Goal: Task Accomplishment & Management: Use online tool/utility

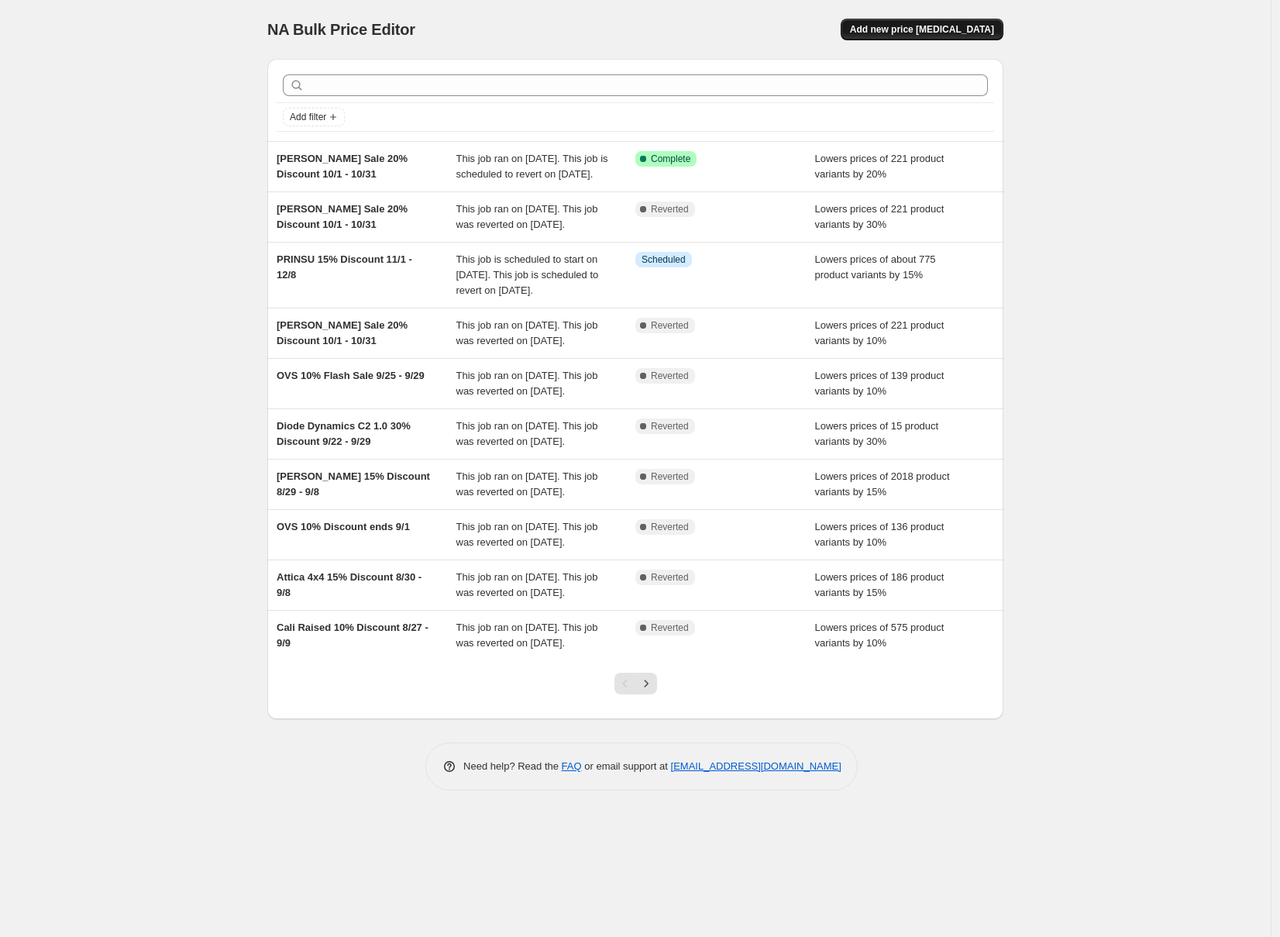
click at [975, 25] on span "Add new price change job" at bounding box center [922, 29] width 144 height 12
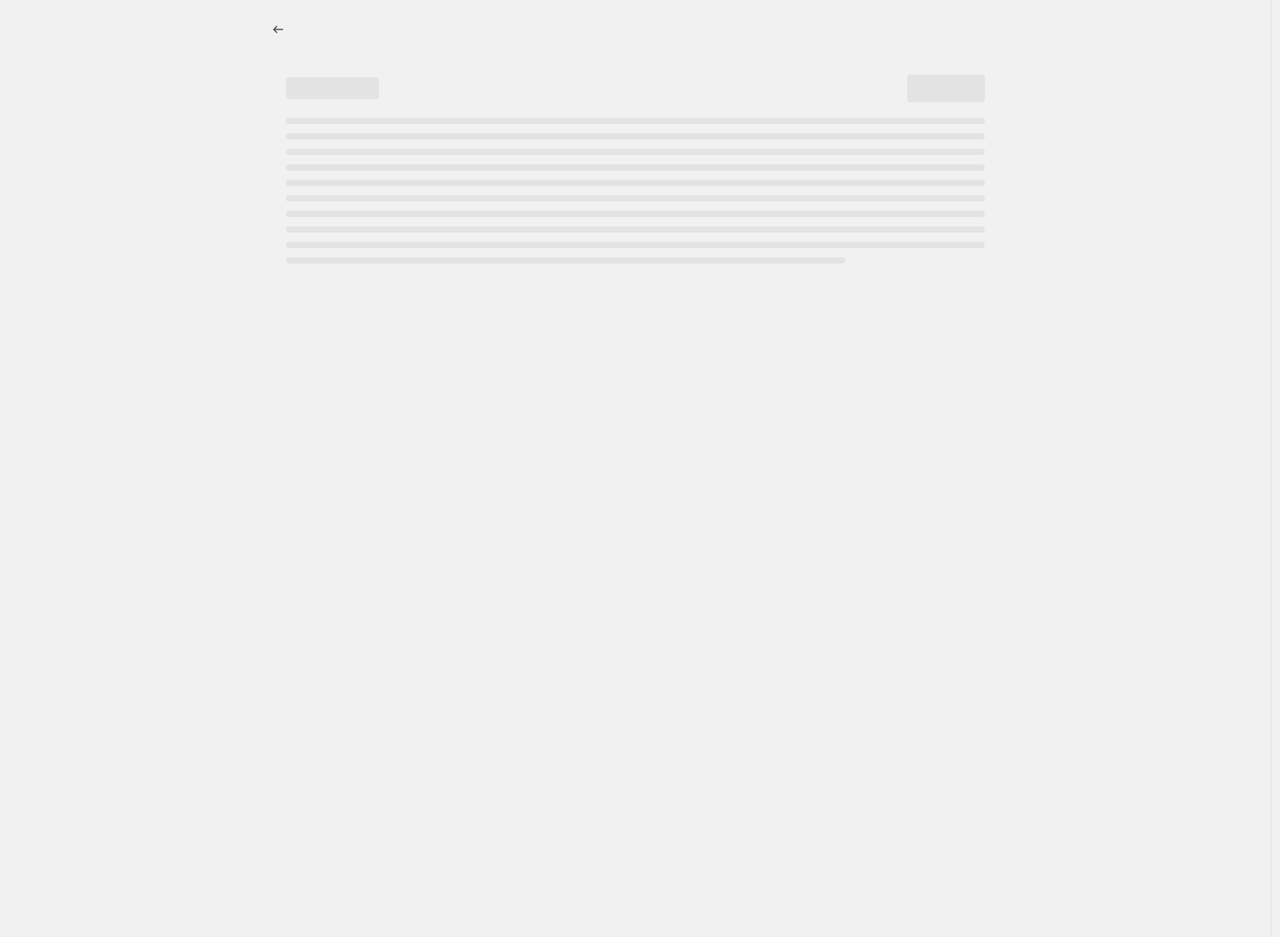
select select "percentage"
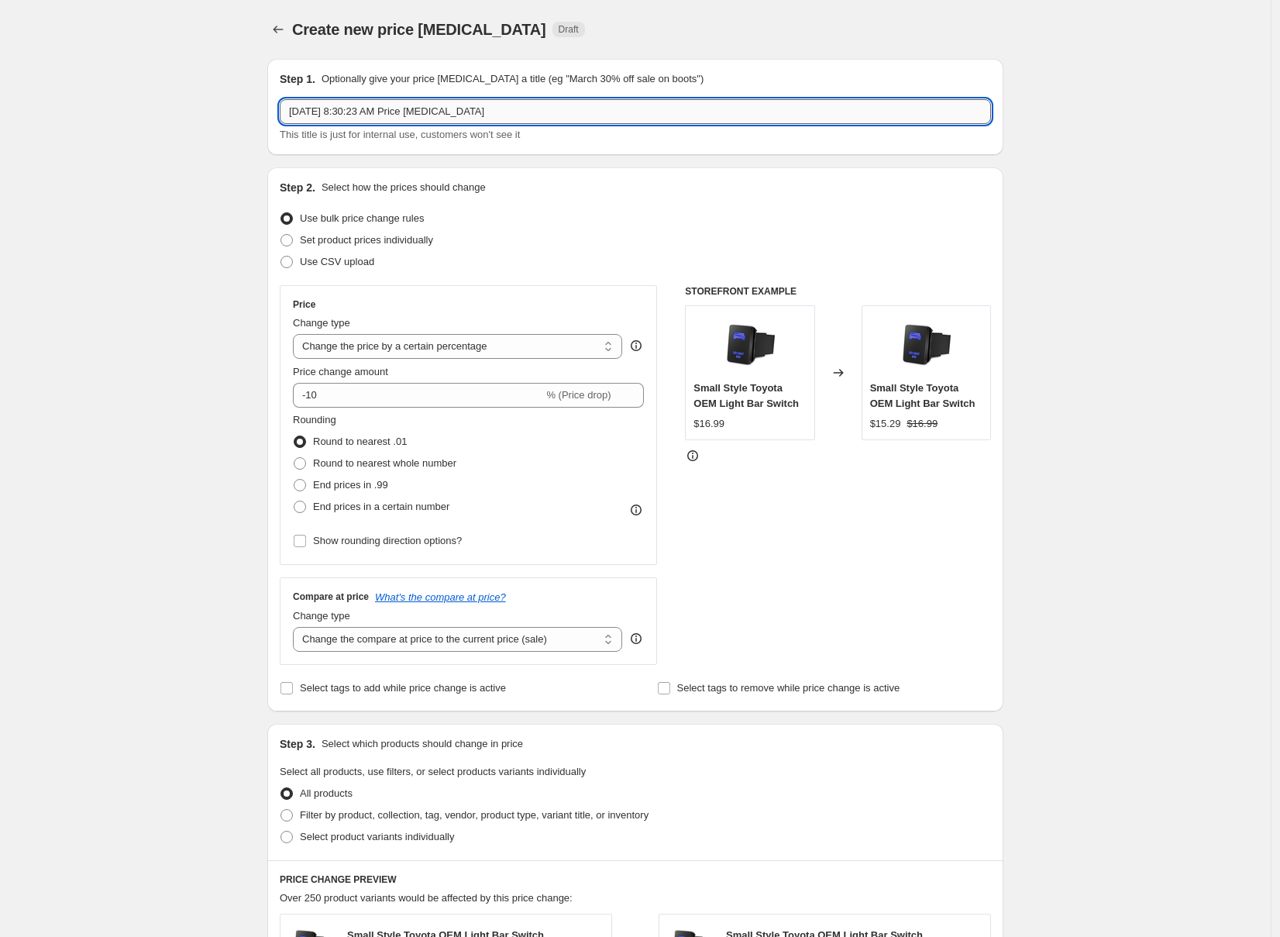
click at [813, 118] on input "Oct 3, 2025, 8:30:23 AM Price change job" at bounding box center [635, 111] width 711 height 25
click at [201, 253] on div "Create new price change job. This page is ready Create new price change job Dra…" at bounding box center [635, 781] width 1271 height 1563
click at [315, 108] on input "Prinsu 5% Discount" at bounding box center [635, 111] width 711 height 25
type input "PRINSU 5% Discount"
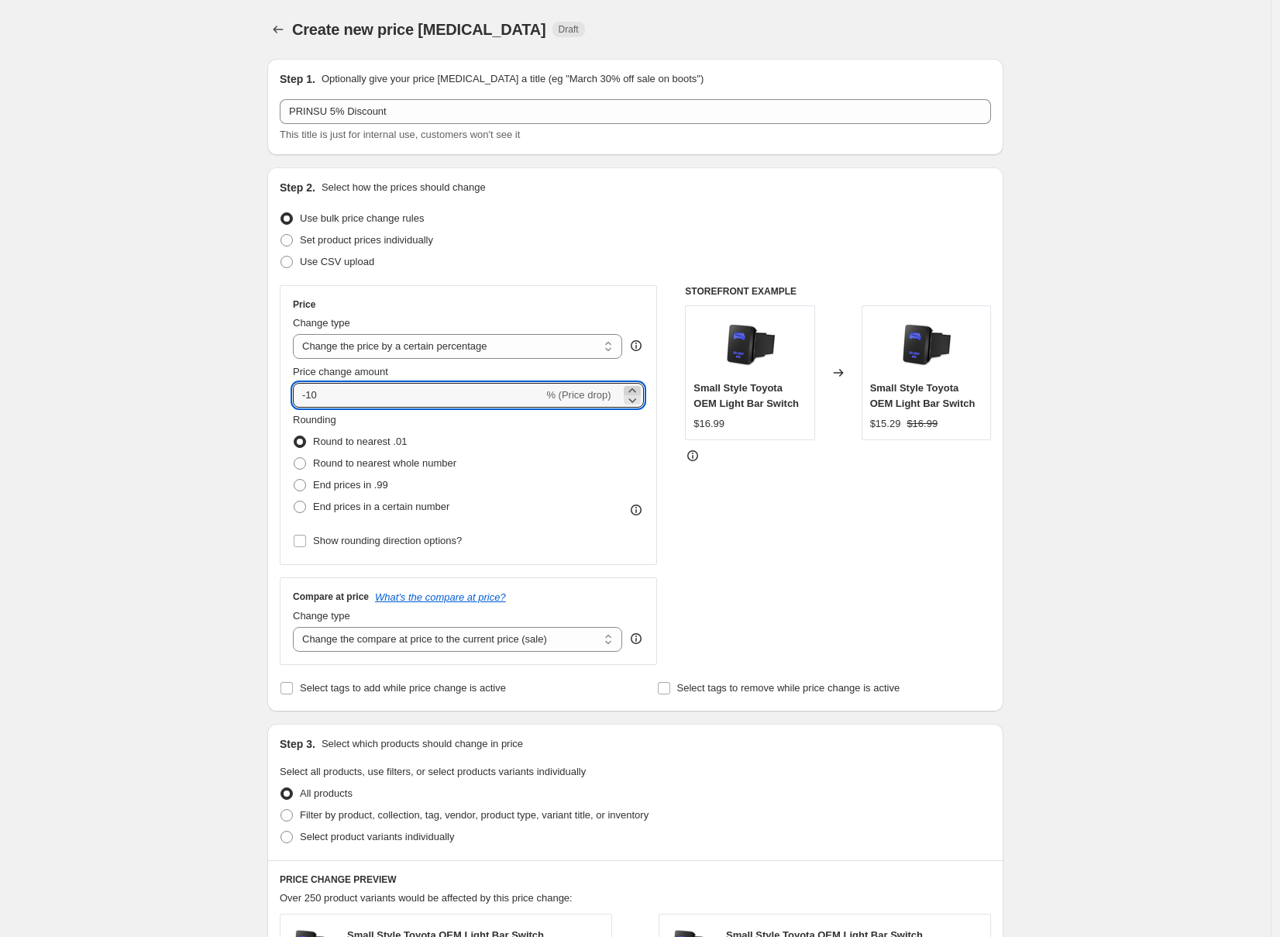
click at [635, 390] on icon at bounding box center [631, 390] width 7 height 4
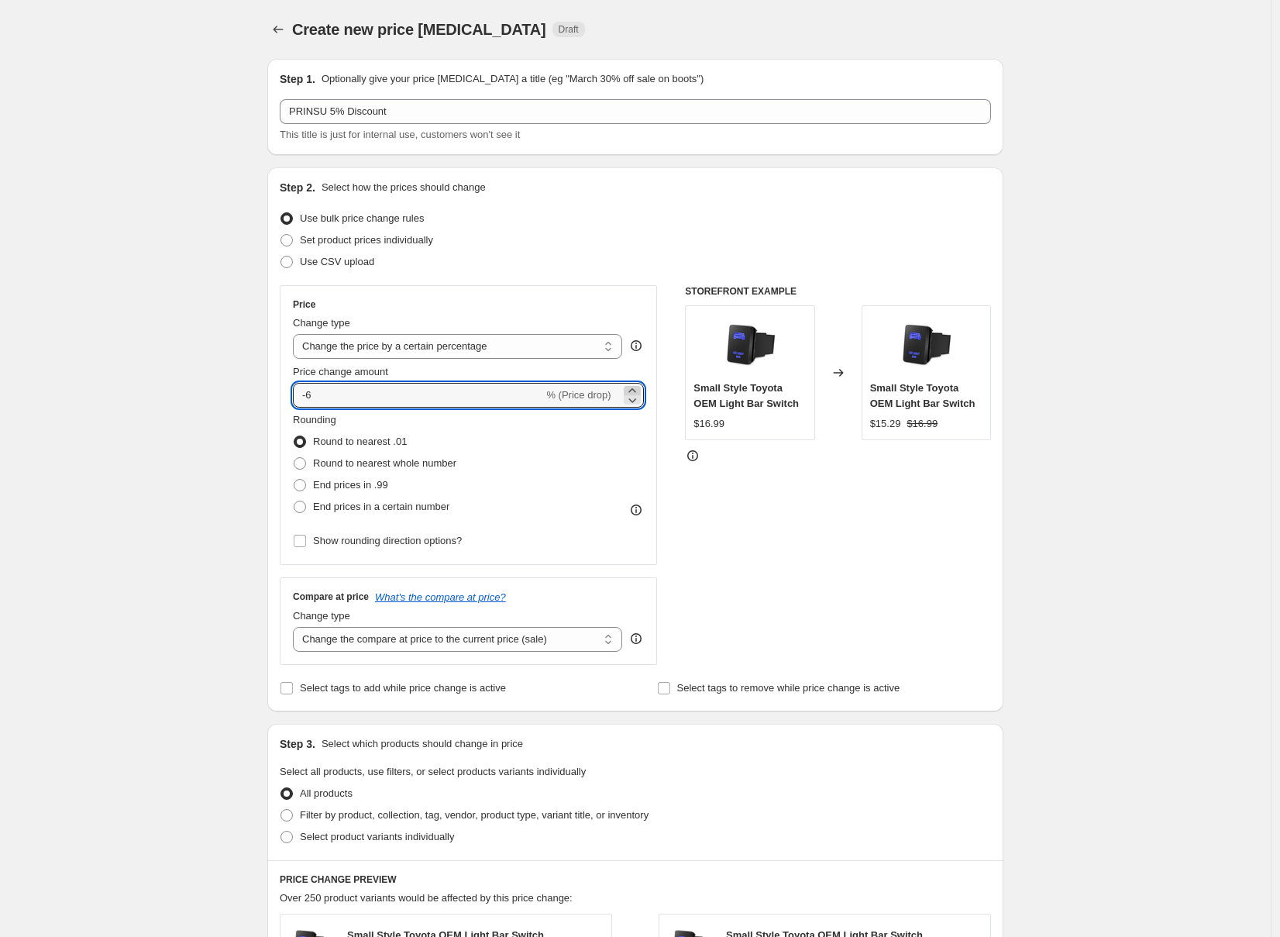
type input "-5"
click at [346, 490] on span "End prices in .99" at bounding box center [350, 485] width 75 height 12
click at [294, 480] on input "End prices in .99" at bounding box center [294, 479] width 1 height 1
radio input "true"
click at [401, 542] on span "Show rounding direction options?" at bounding box center [387, 541] width 149 height 12
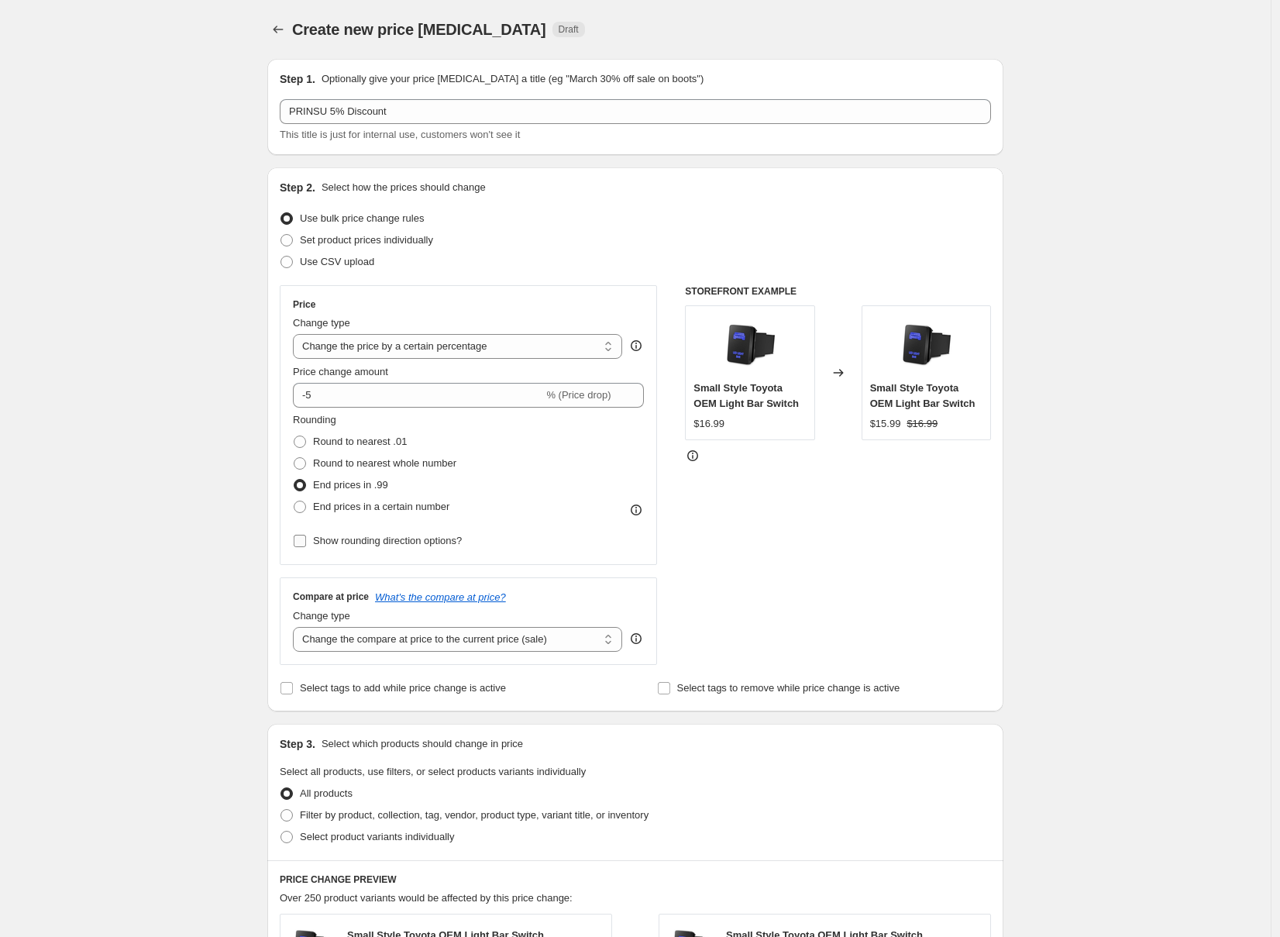
click at [306, 542] on input "Show rounding direction options?" at bounding box center [300, 541] width 12 height 12
checkbox input "true"
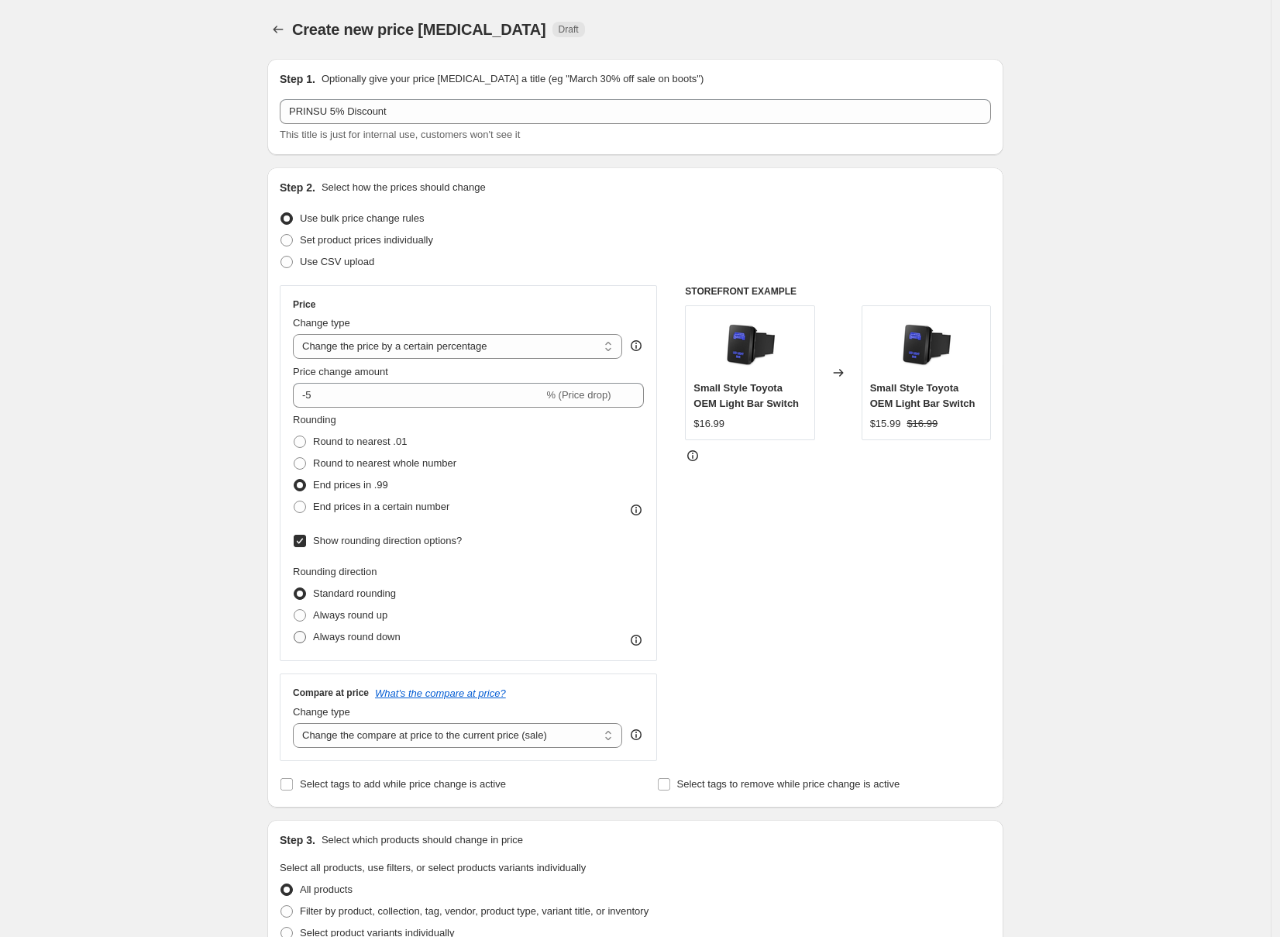
click at [381, 636] on span "Always round down" at bounding box center [357, 637] width 88 height 12
click at [294, 631] on input "Always round down" at bounding box center [294, 631] width 1 height 1
radio input "true"
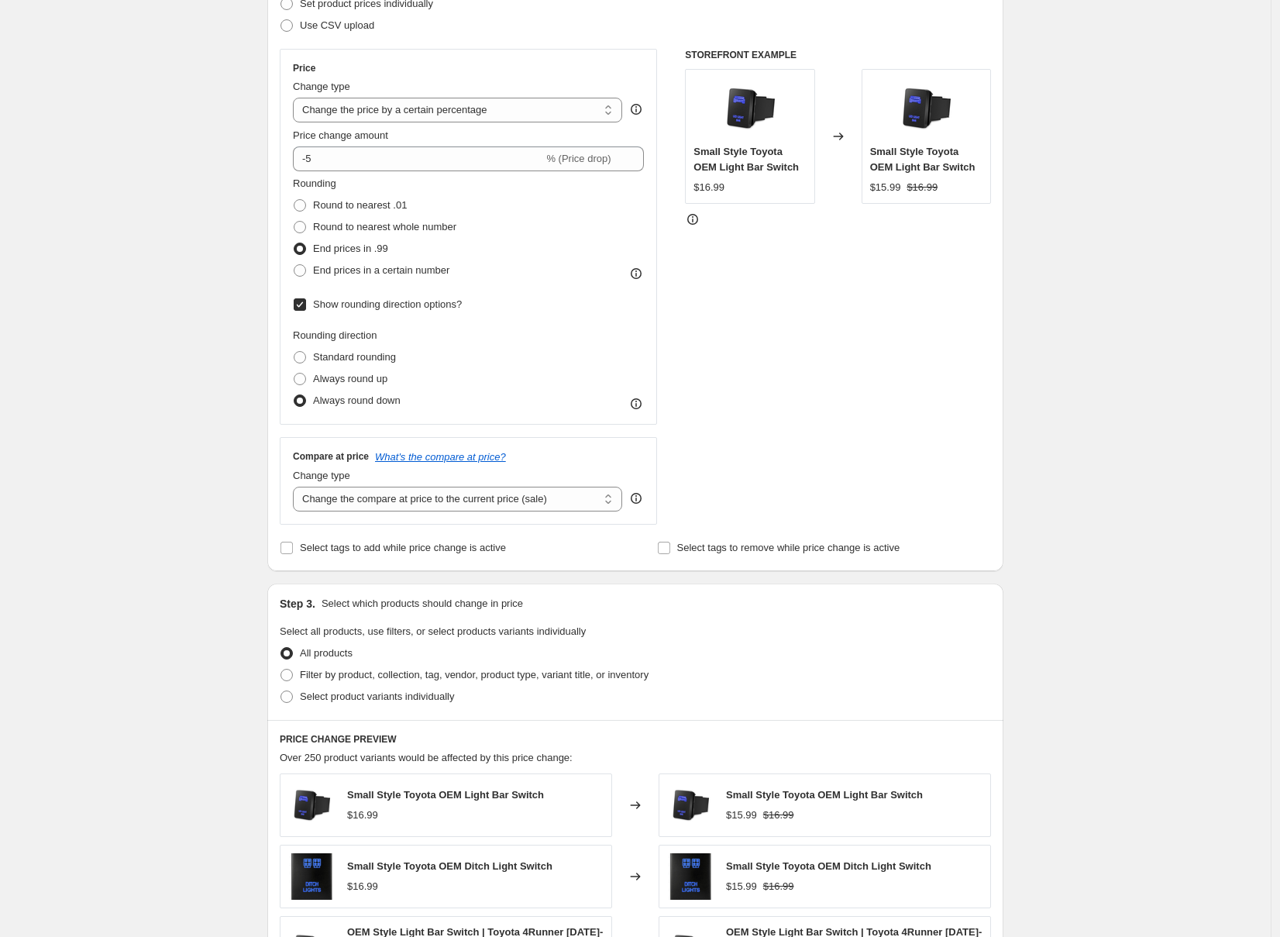
scroll to position [316, 0]
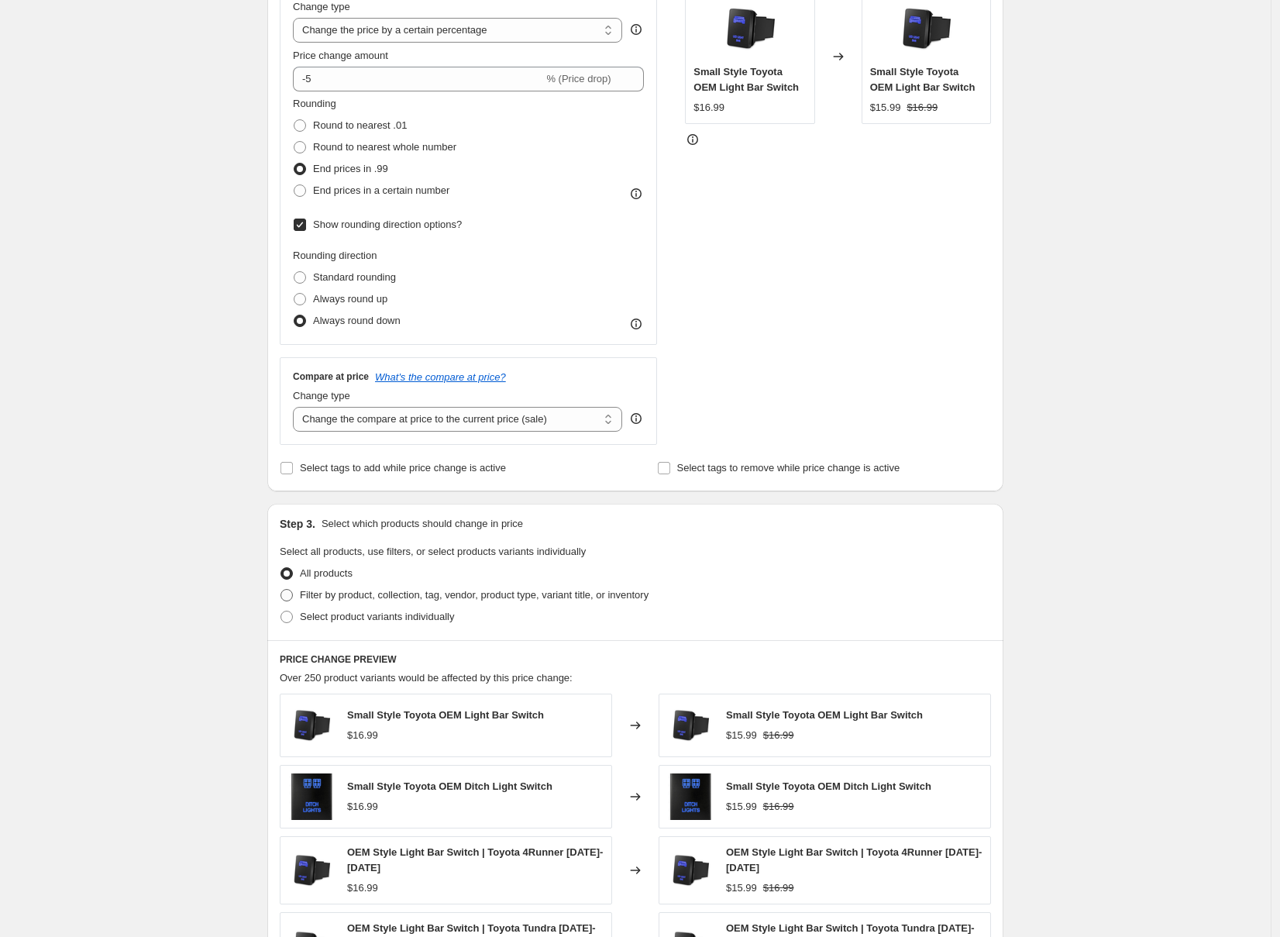
click at [489, 592] on span "Filter by product, collection, tag, vendor, product type, variant title, or inv…" at bounding box center [474, 595] width 349 height 12
click at [281, 590] on input "Filter by product, collection, tag, vendor, product type, variant title, or inv…" at bounding box center [280, 589] width 1 height 1
radio input "true"
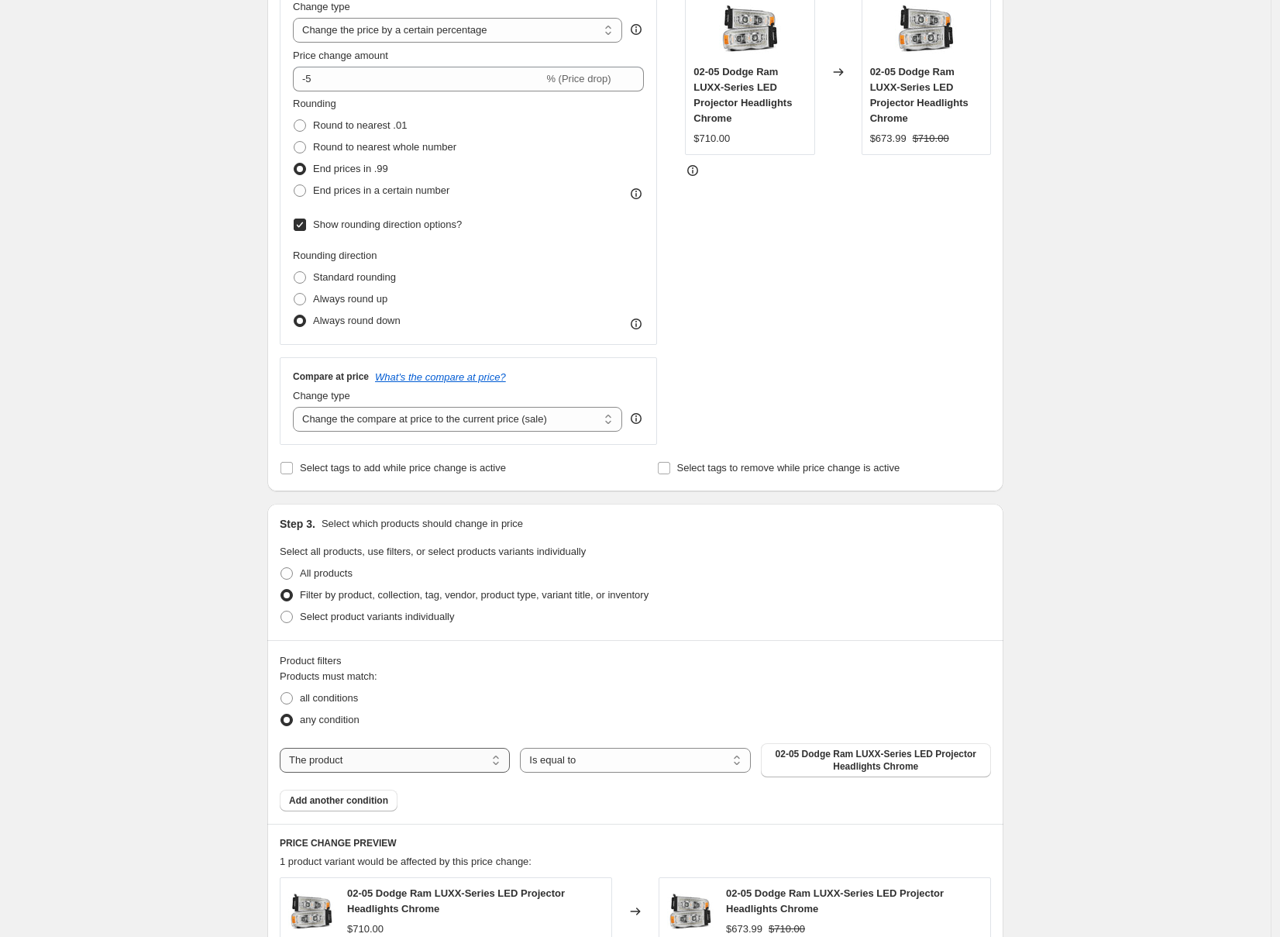
click at [405, 758] on select "The product The product's collection The product's tag The product's vendor The…" at bounding box center [395, 760] width 230 height 25
select select "collection"
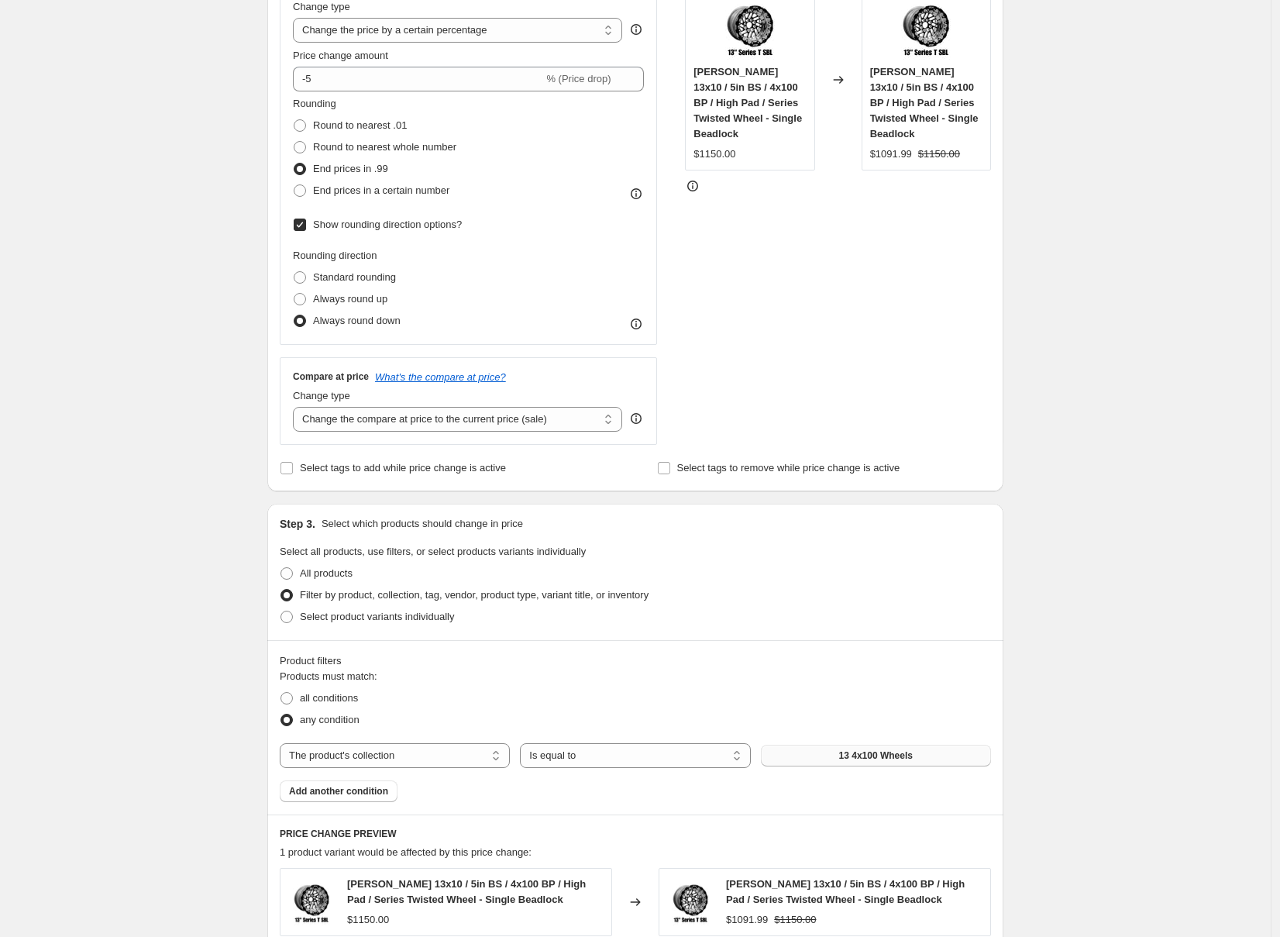
click at [839, 754] on button "13 4x100 Wheels" at bounding box center [876, 756] width 230 height 22
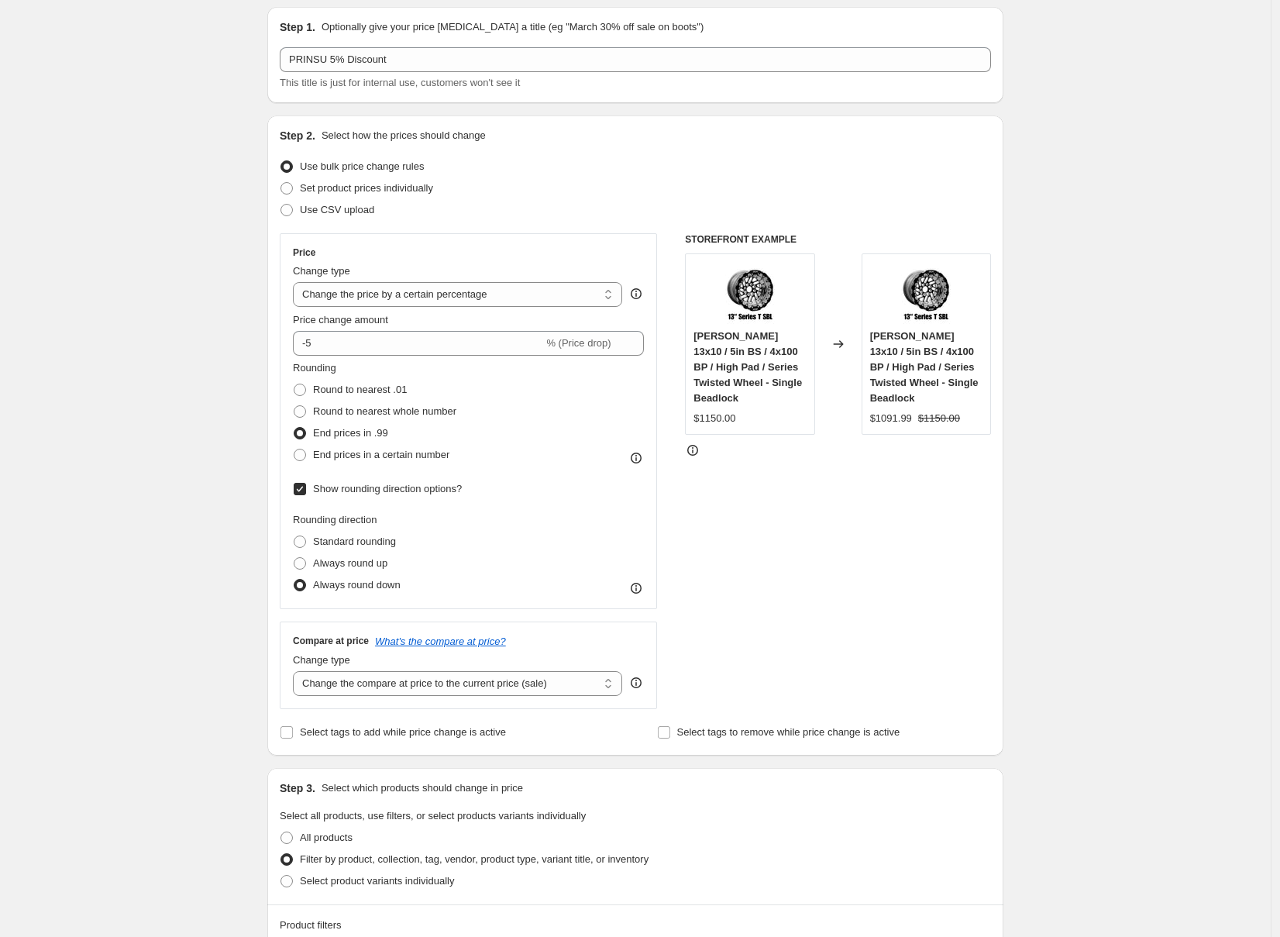
scroll to position [0, 0]
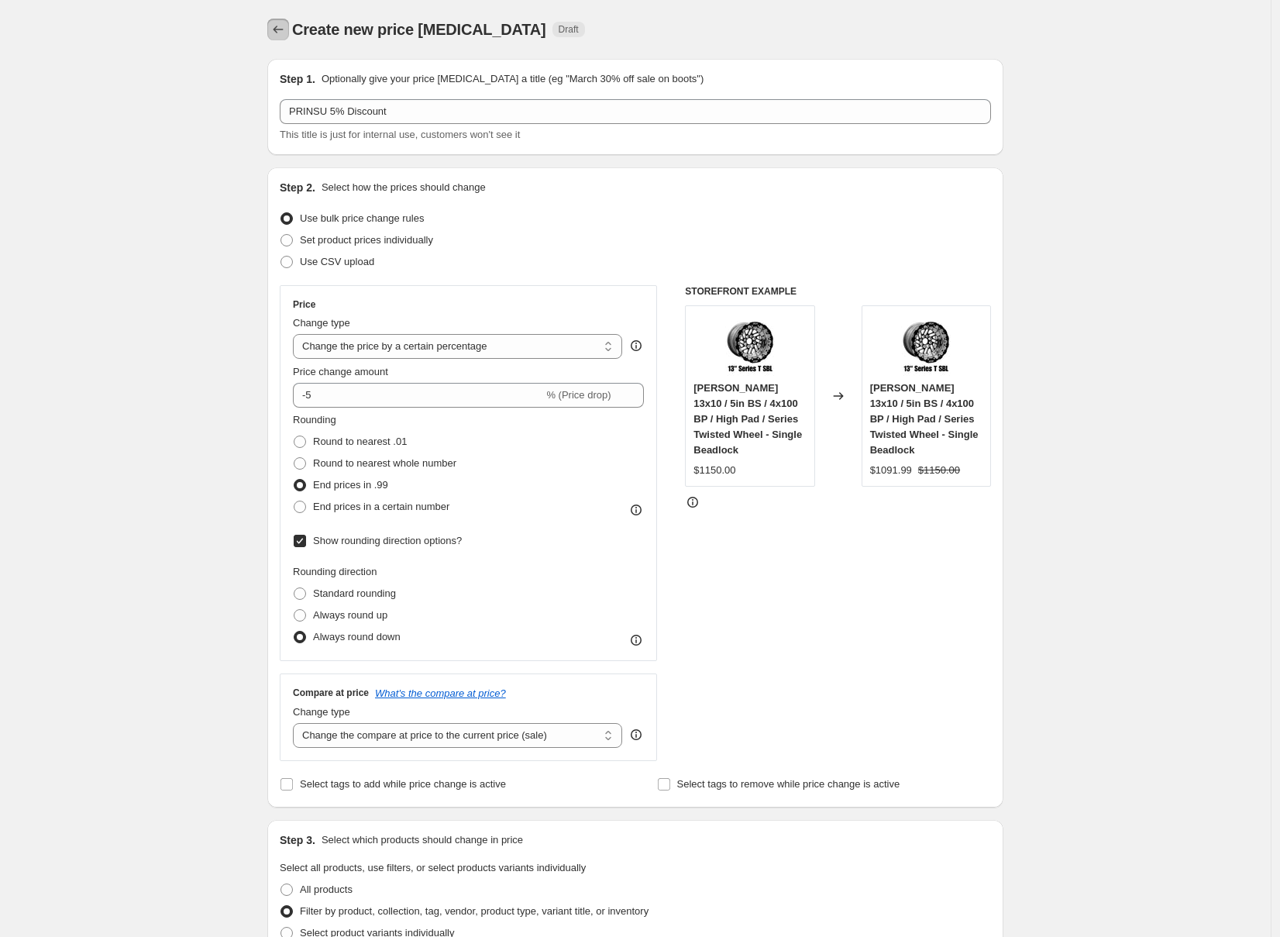
click at [284, 22] on icon "Price change jobs" at bounding box center [277, 29] width 15 height 15
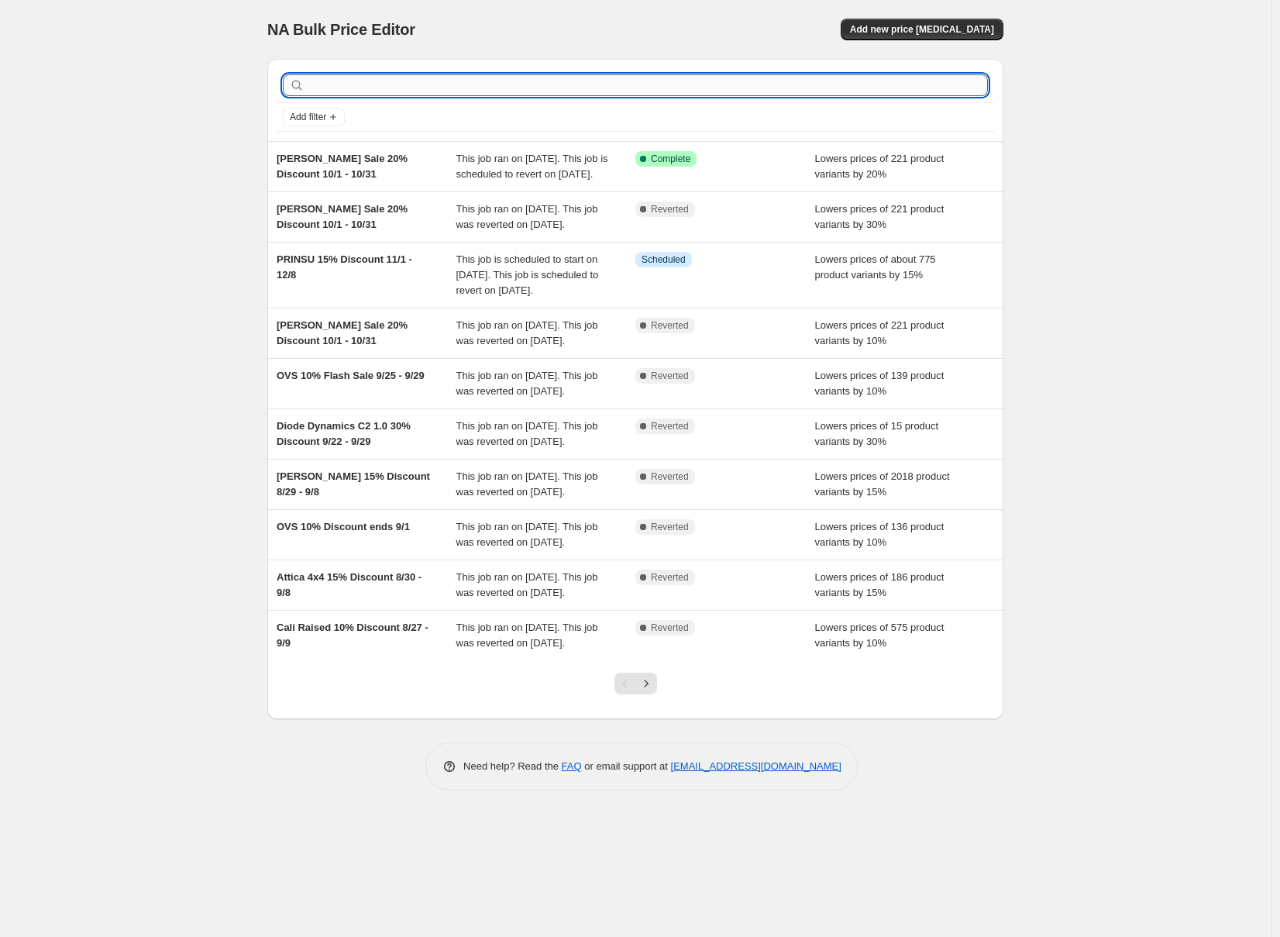
click at [838, 85] on input "text" at bounding box center [648, 85] width 680 height 22
type input "prinsu"
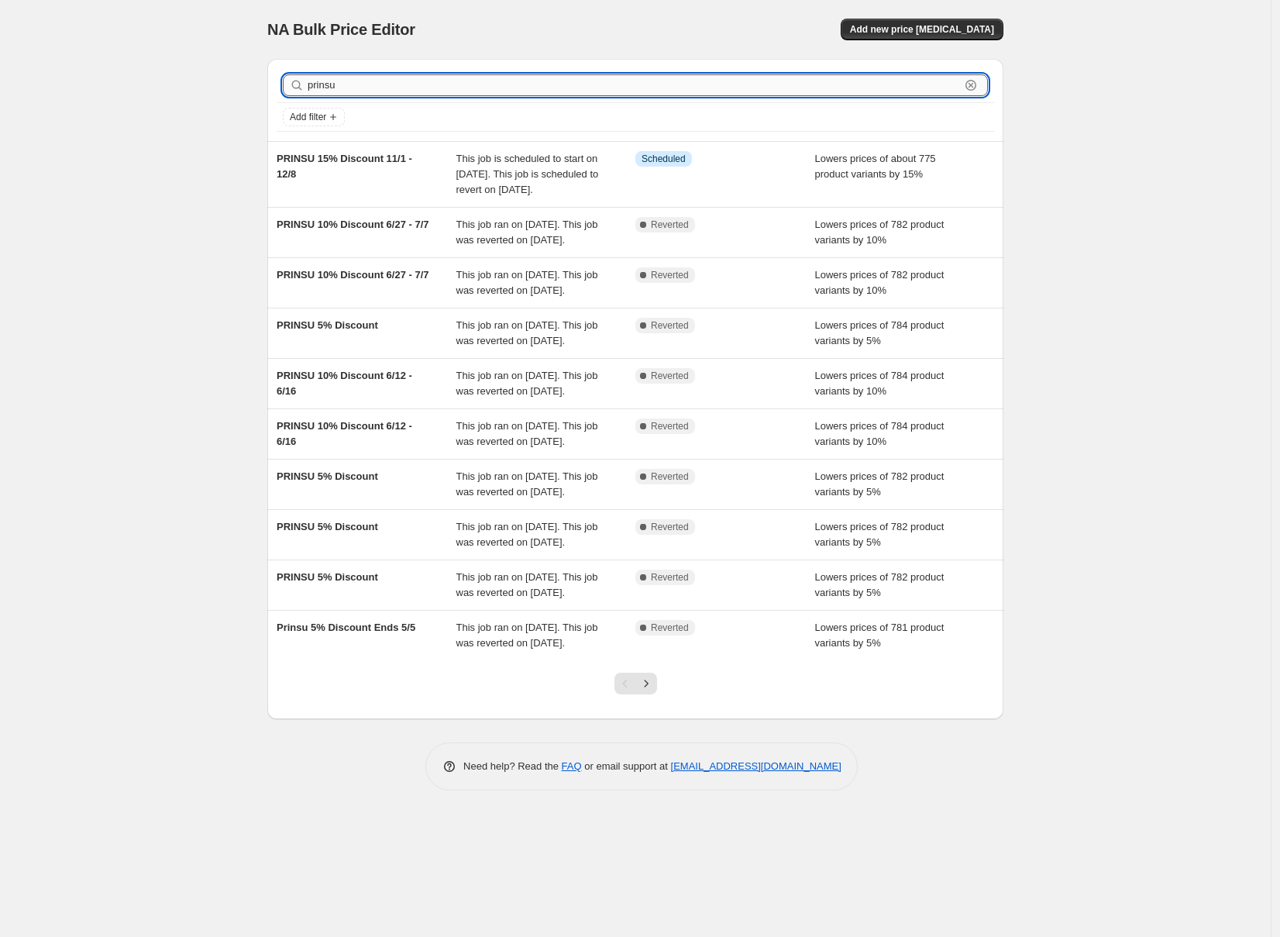
click at [401, 78] on input "prinsu" at bounding box center [634, 85] width 652 height 22
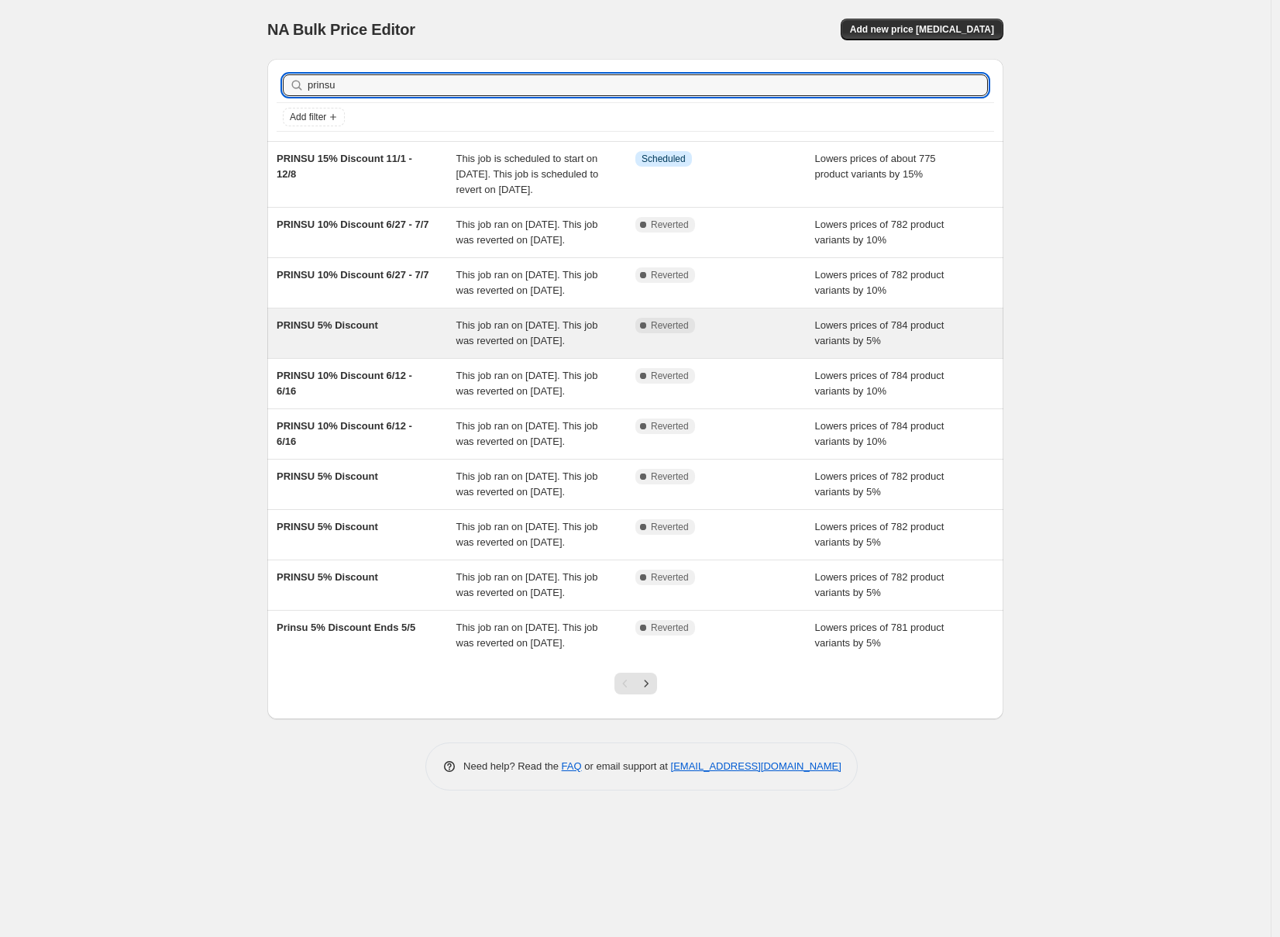
click at [357, 331] on span "PRINSU 5% Discount" at bounding box center [327, 325] width 101 height 12
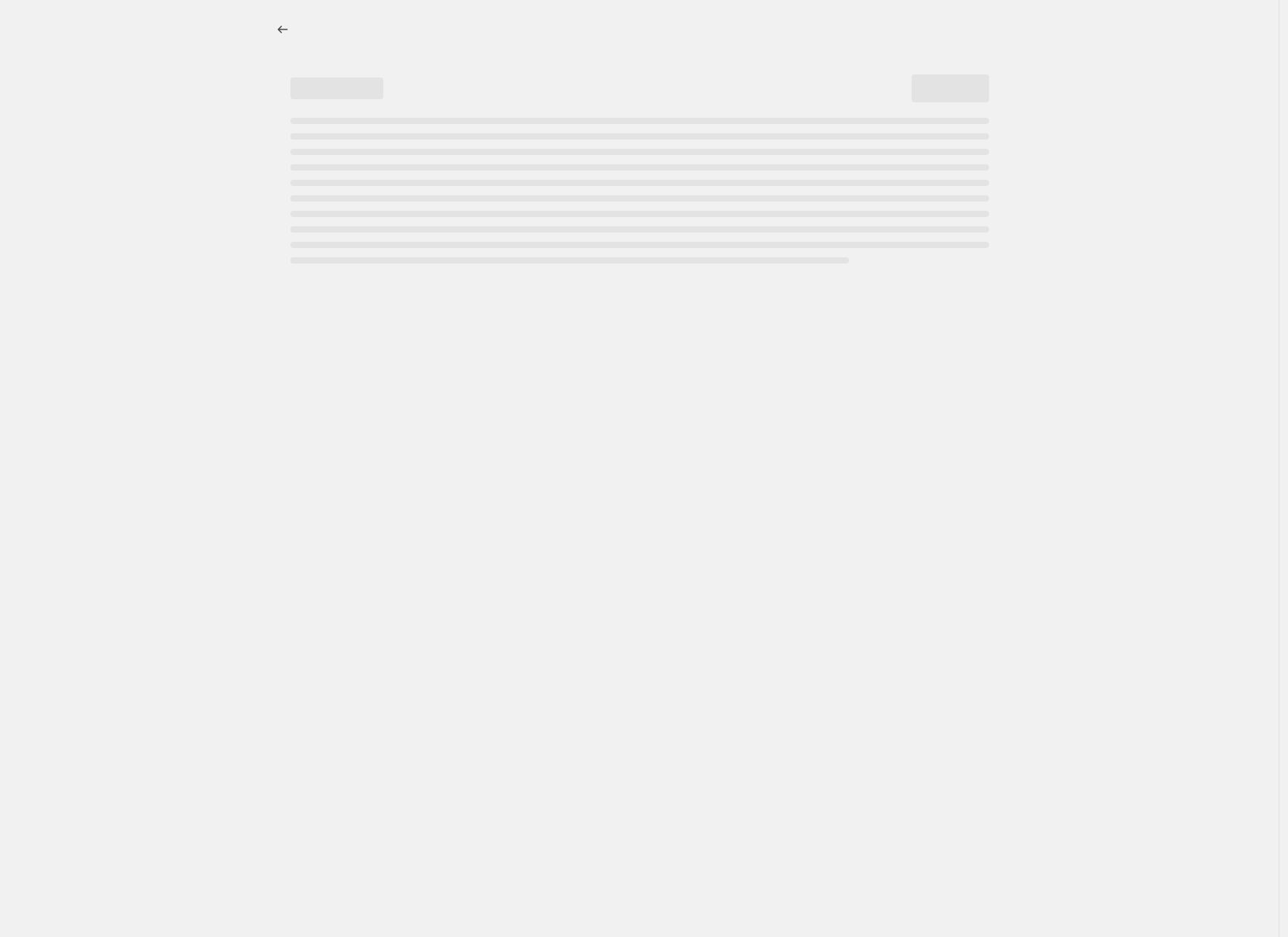
select select "percentage"
select select "collection"
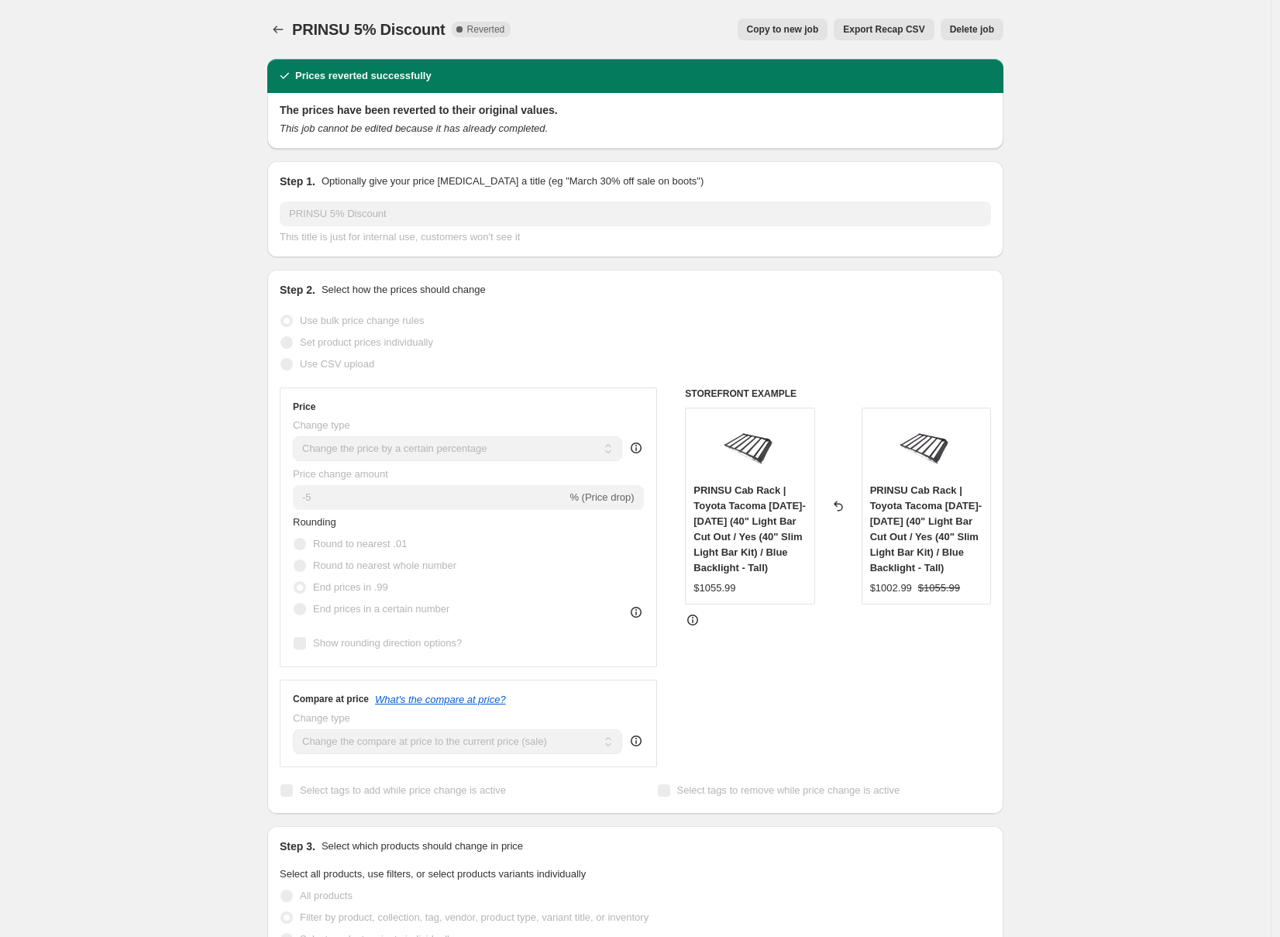
click at [786, 33] on span "Copy to new job" at bounding box center [783, 29] width 72 height 12
select select "percentage"
select select "collection"
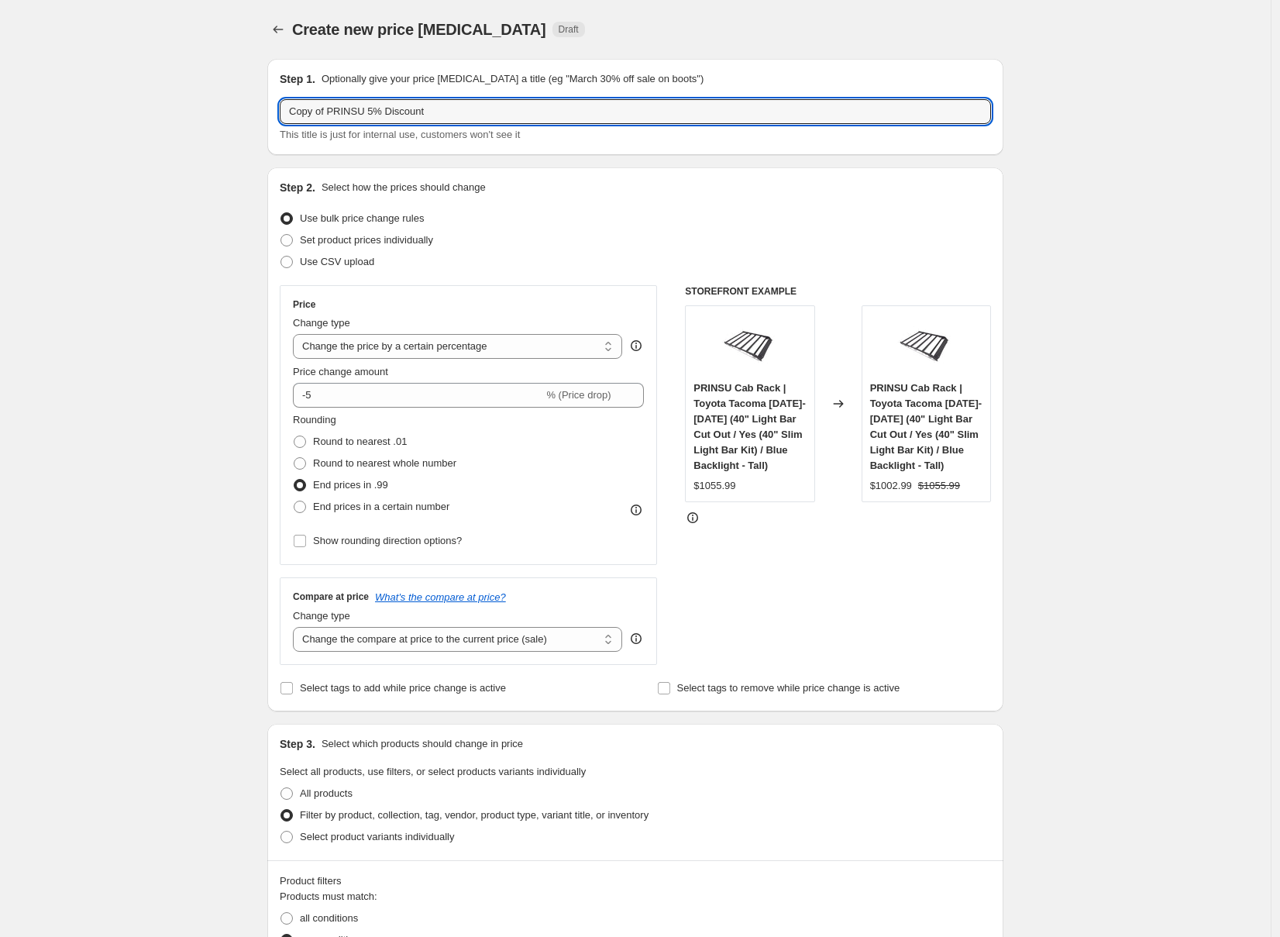
drag, startPoint x: 335, startPoint y: 112, endPoint x: 259, endPoint y: 112, distance: 76.7
click at [259, 112] on div "Step 1. Optionally give your price change job a title (eg "March 30% off sale o…" at bounding box center [629, 880] width 748 height 1669
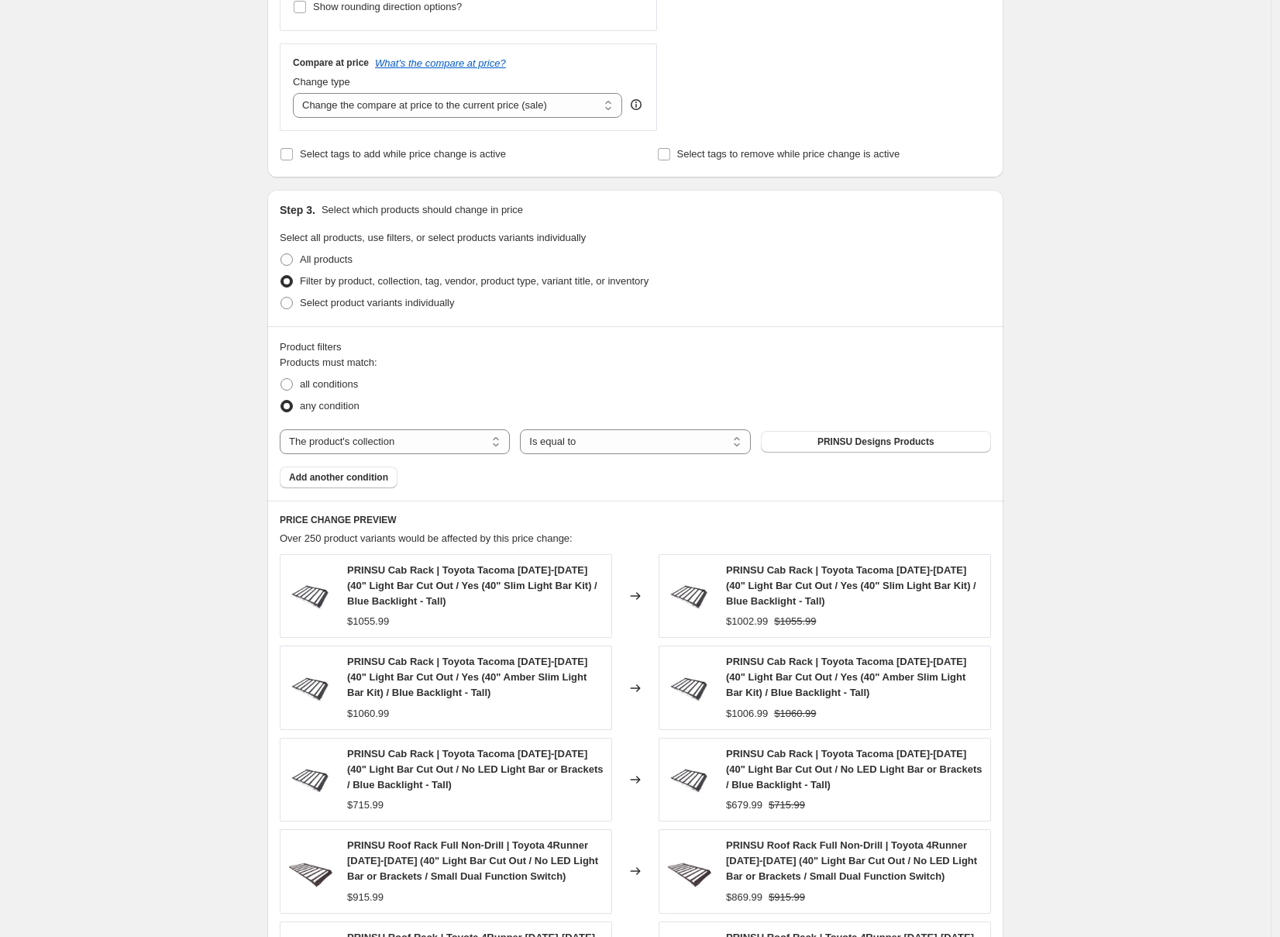
scroll to position [873, 0]
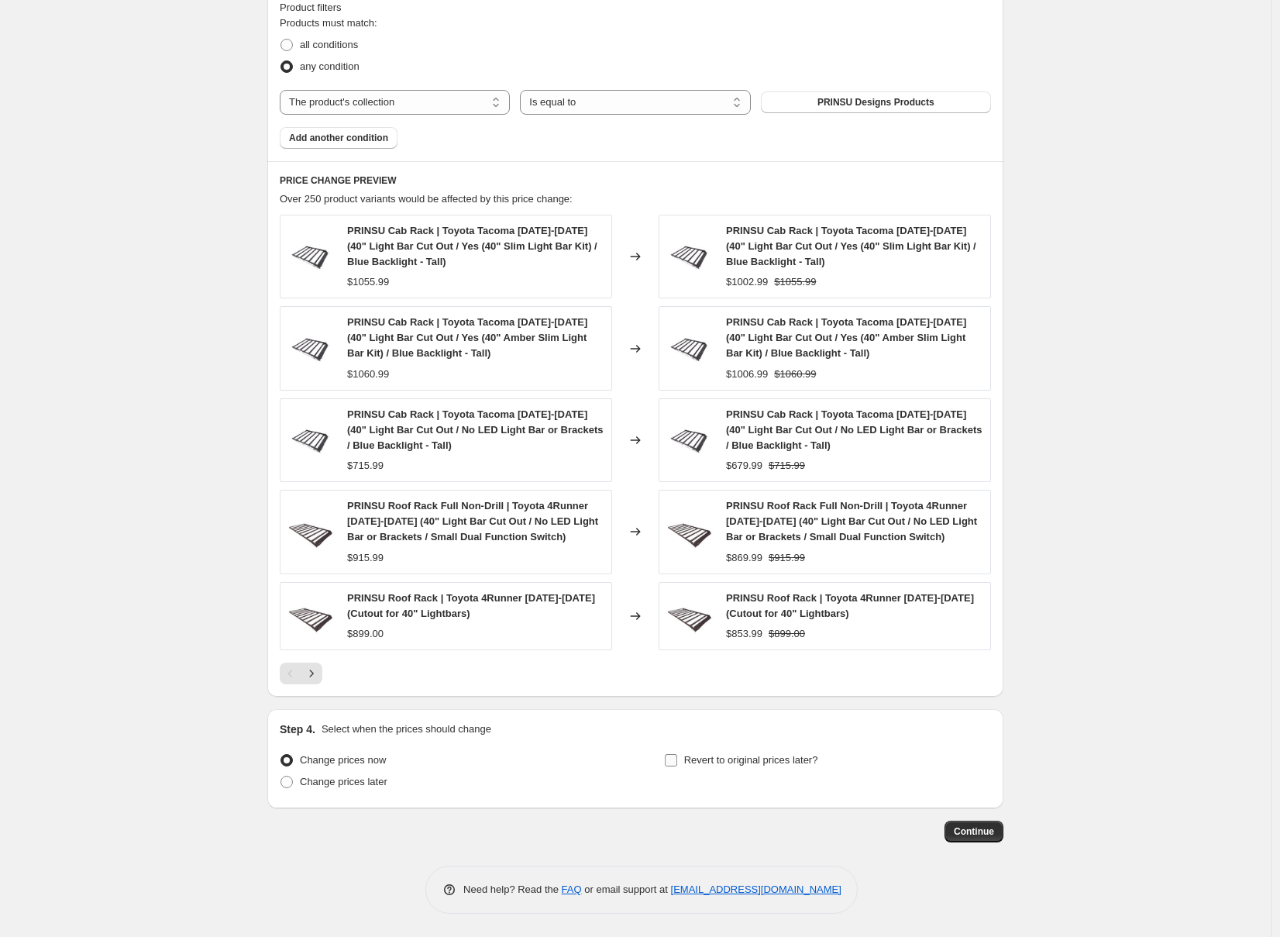
type input "PRINSU 5% Discount"
click at [798, 765] on span "Revert to original prices later?" at bounding box center [751, 760] width 134 height 12
click at [677, 765] on input "Revert to original prices later?" at bounding box center [671, 760] width 12 height 12
checkbox input "true"
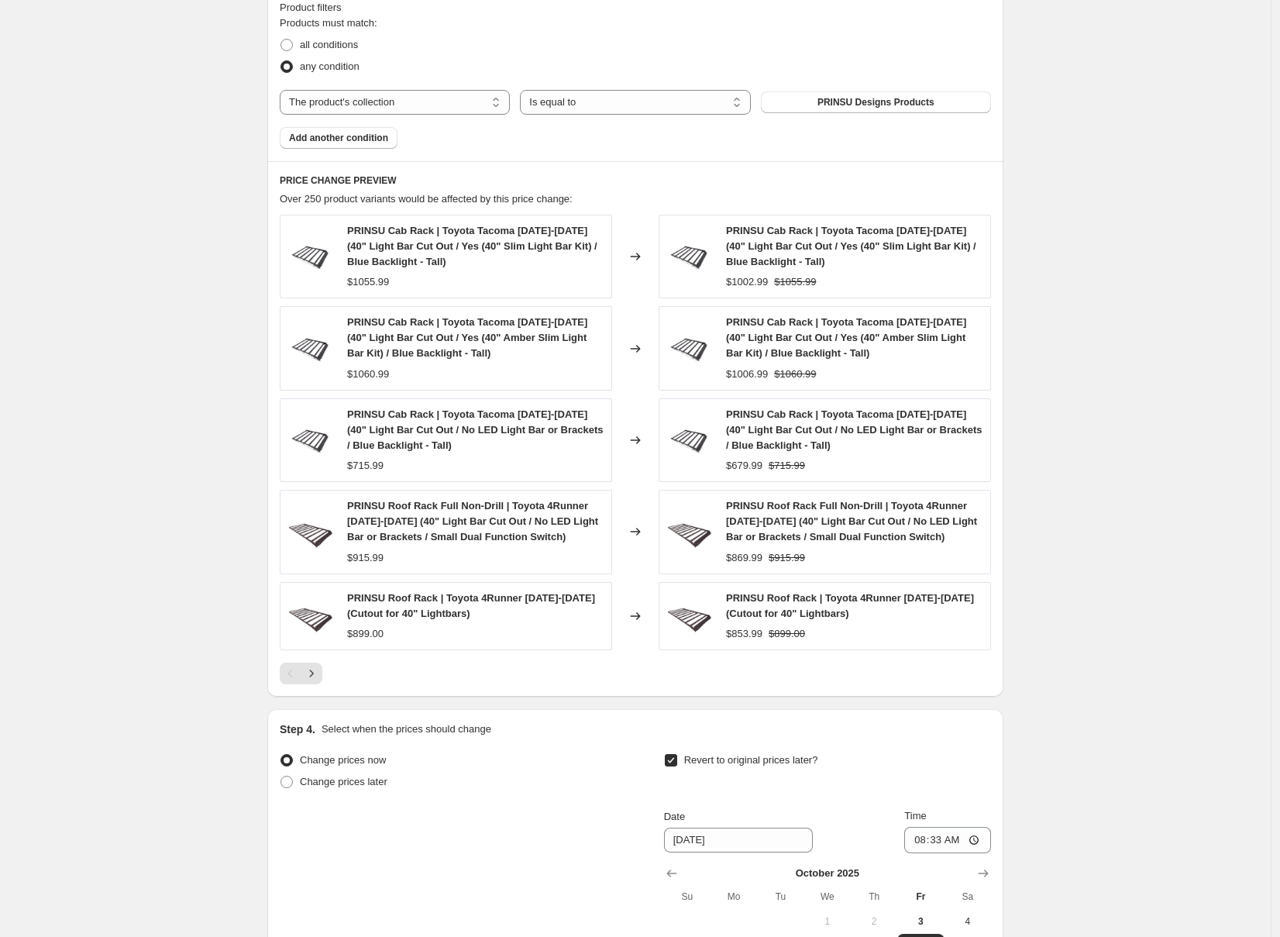
scroll to position [1120, 0]
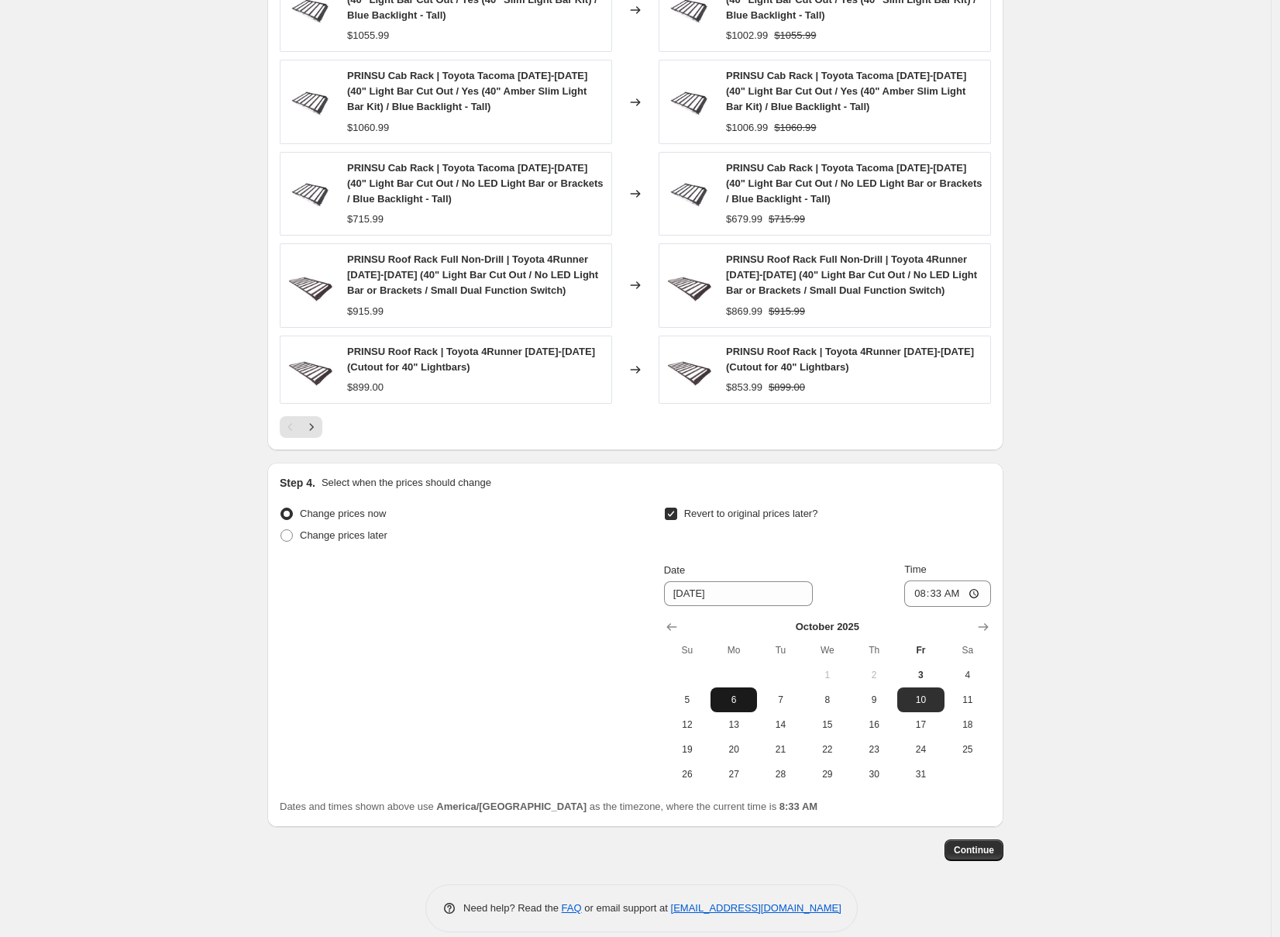
click at [732, 697] on span "6" at bounding box center [734, 699] width 34 height 12
type input "10/6/2025"
click at [920, 593] on input "08:33" at bounding box center [947, 593] width 87 height 26
type input "00:00"
click at [979, 849] on span "Continue" at bounding box center [974, 850] width 40 height 12
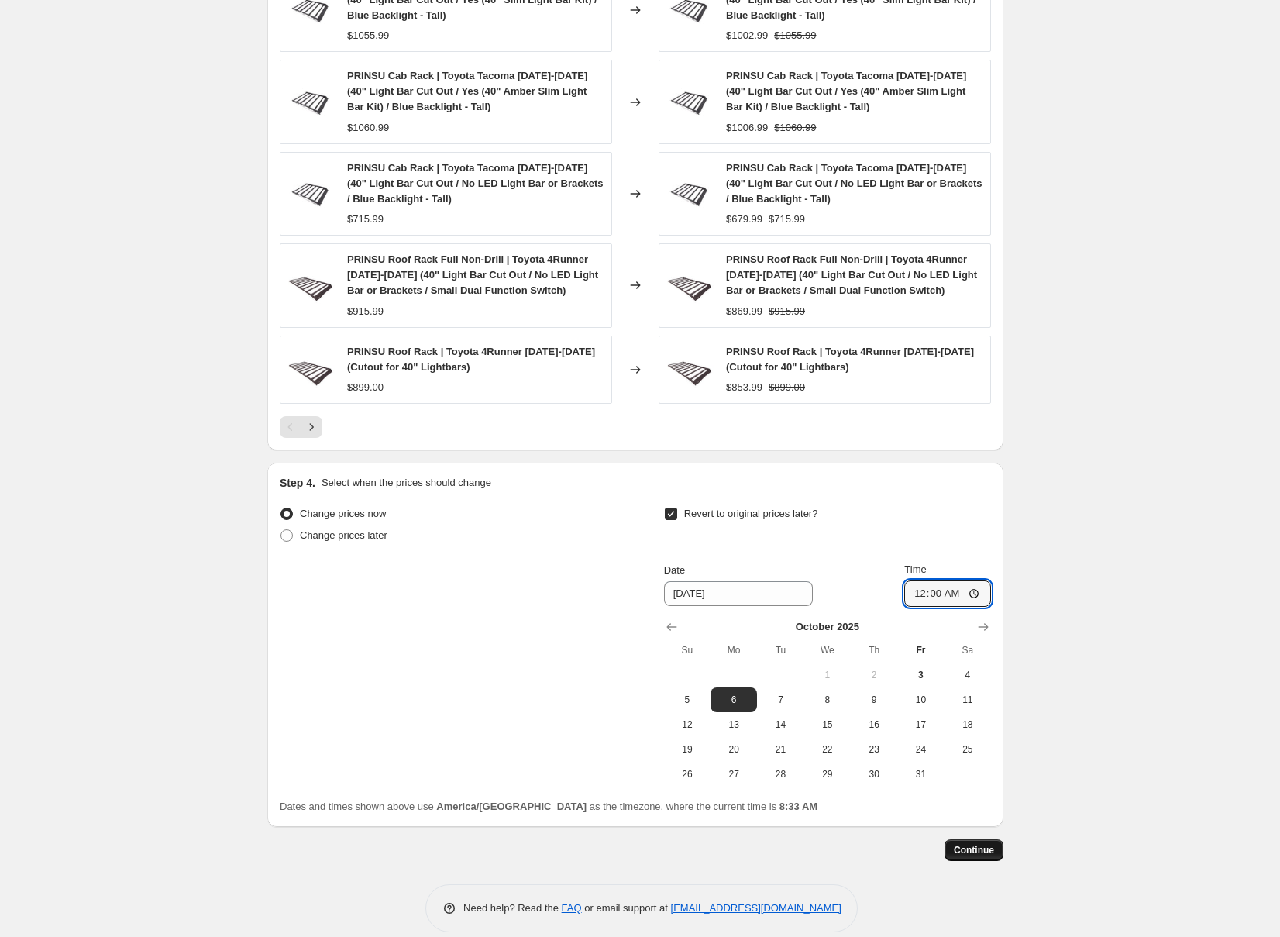
scroll to position [0, 0]
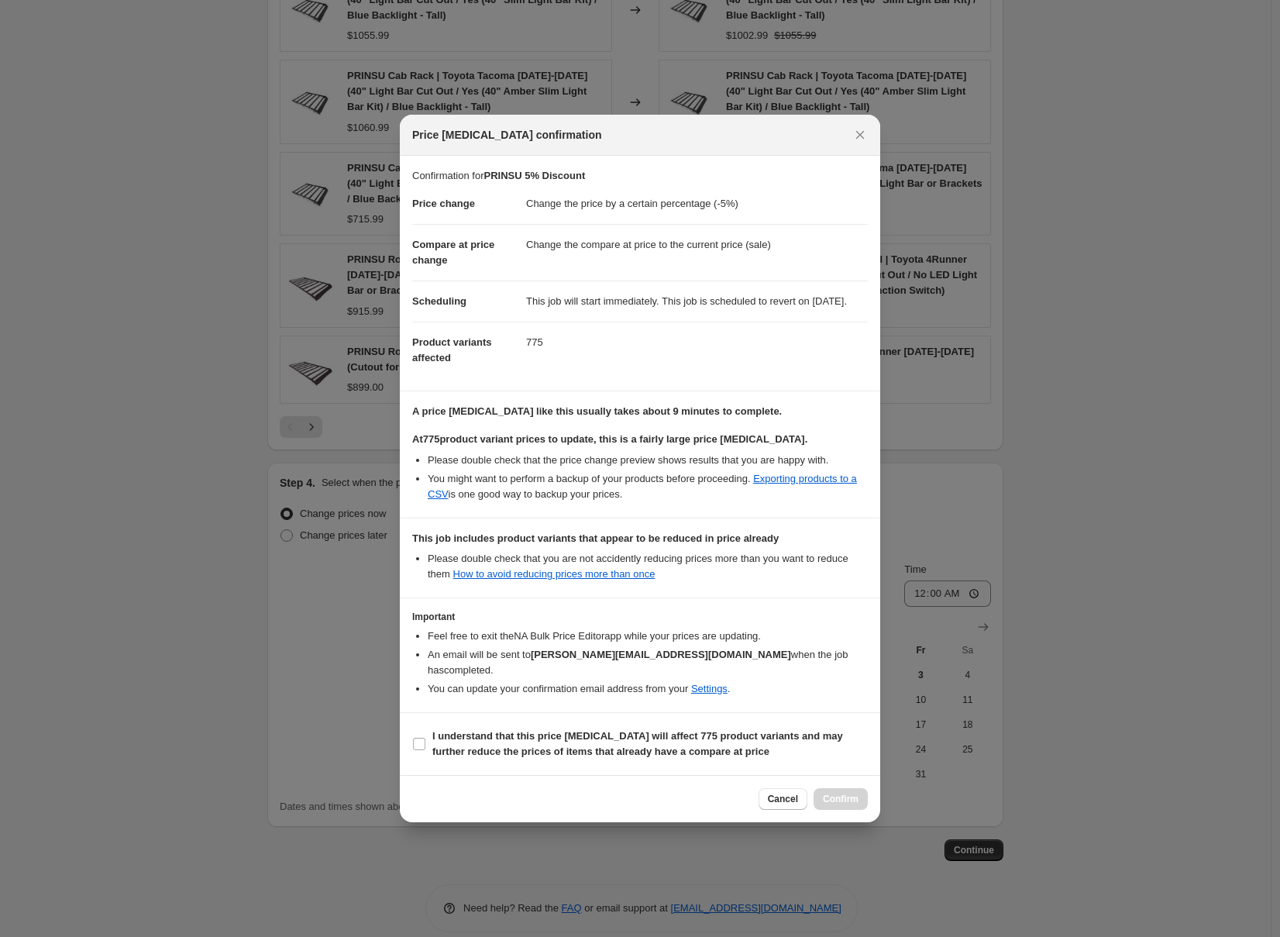
drag, startPoint x: 657, startPoint y: 754, endPoint x: 648, endPoint y: 762, distance: 12.1
click at [648, 762] on section "I understand that this price change job will affect 775 product variants and ma…" at bounding box center [640, 744] width 480 height 62
click at [755, 728] on span "I understand that this price change job will affect 775 product variants and ma…" at bounding box center [649, 743] width 435 height 31
click at [425, 738] on input "I understand that this price change job will affect 775 product variants and ma…" at bounding box center [419, 744] width 12 height 12
checkbox input "true"
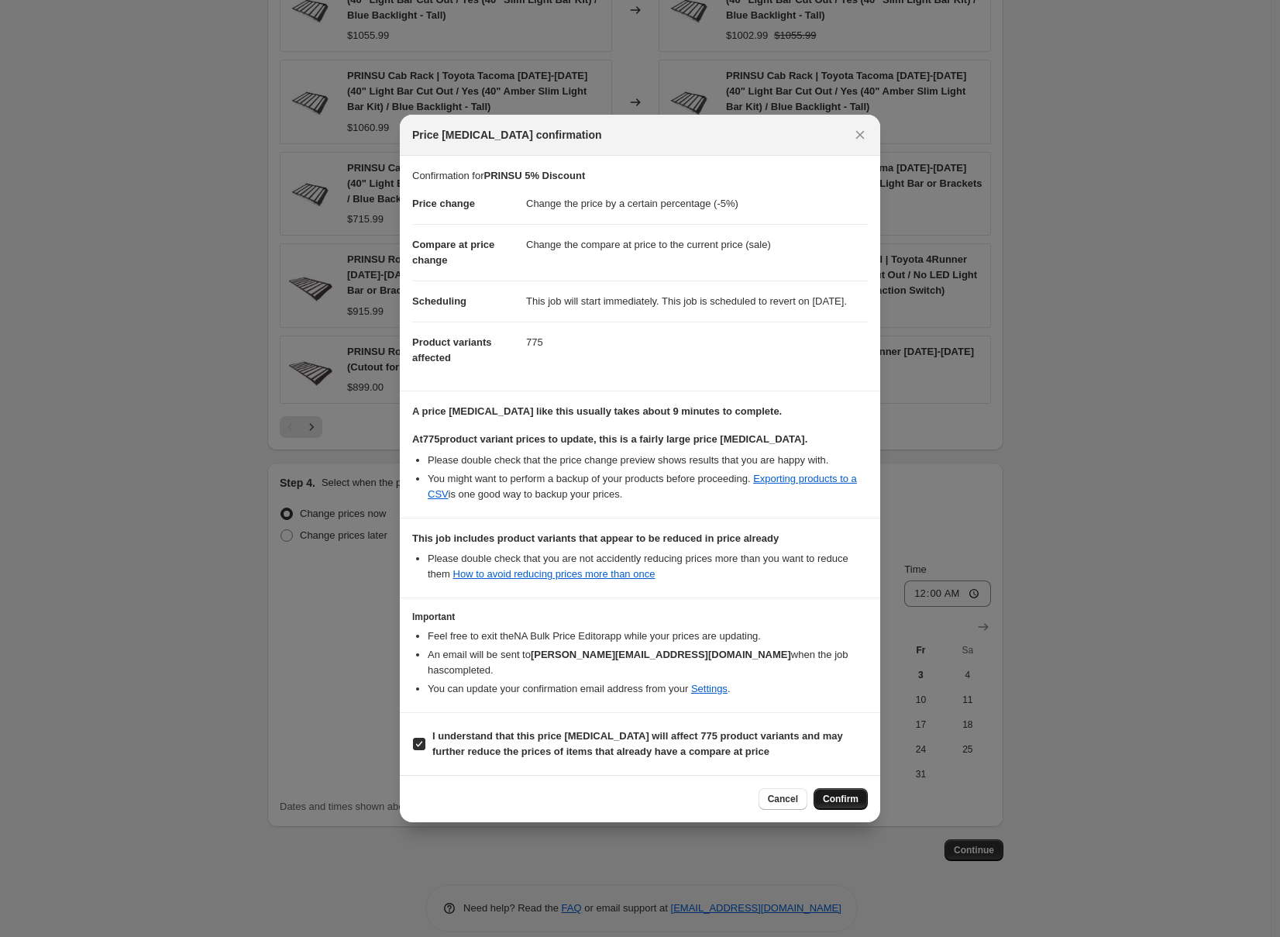
click at [844, 791] on button "Confirm" at bounding box center [840, 799] width 54 height 22
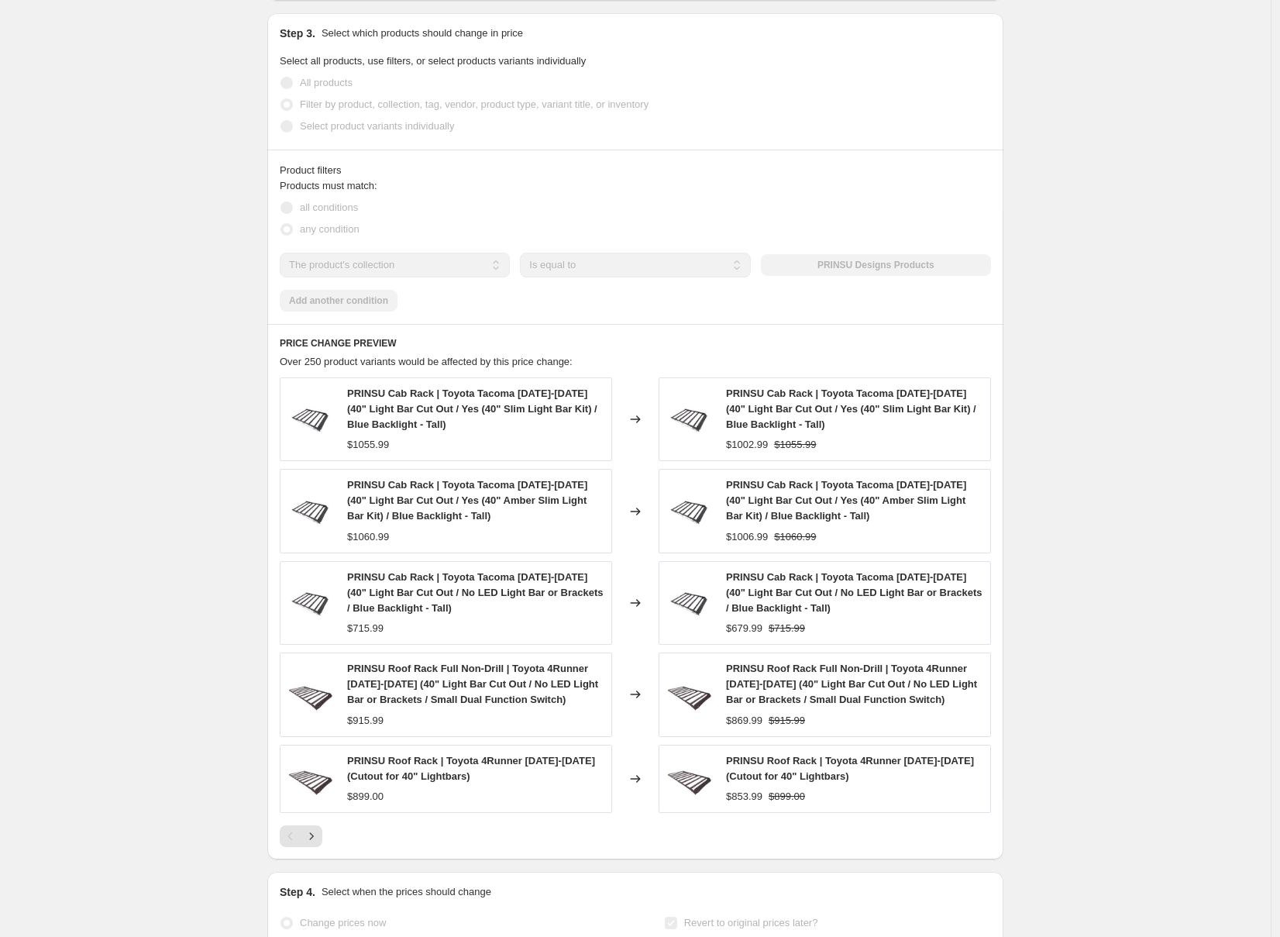
scroll to position [802, 0]
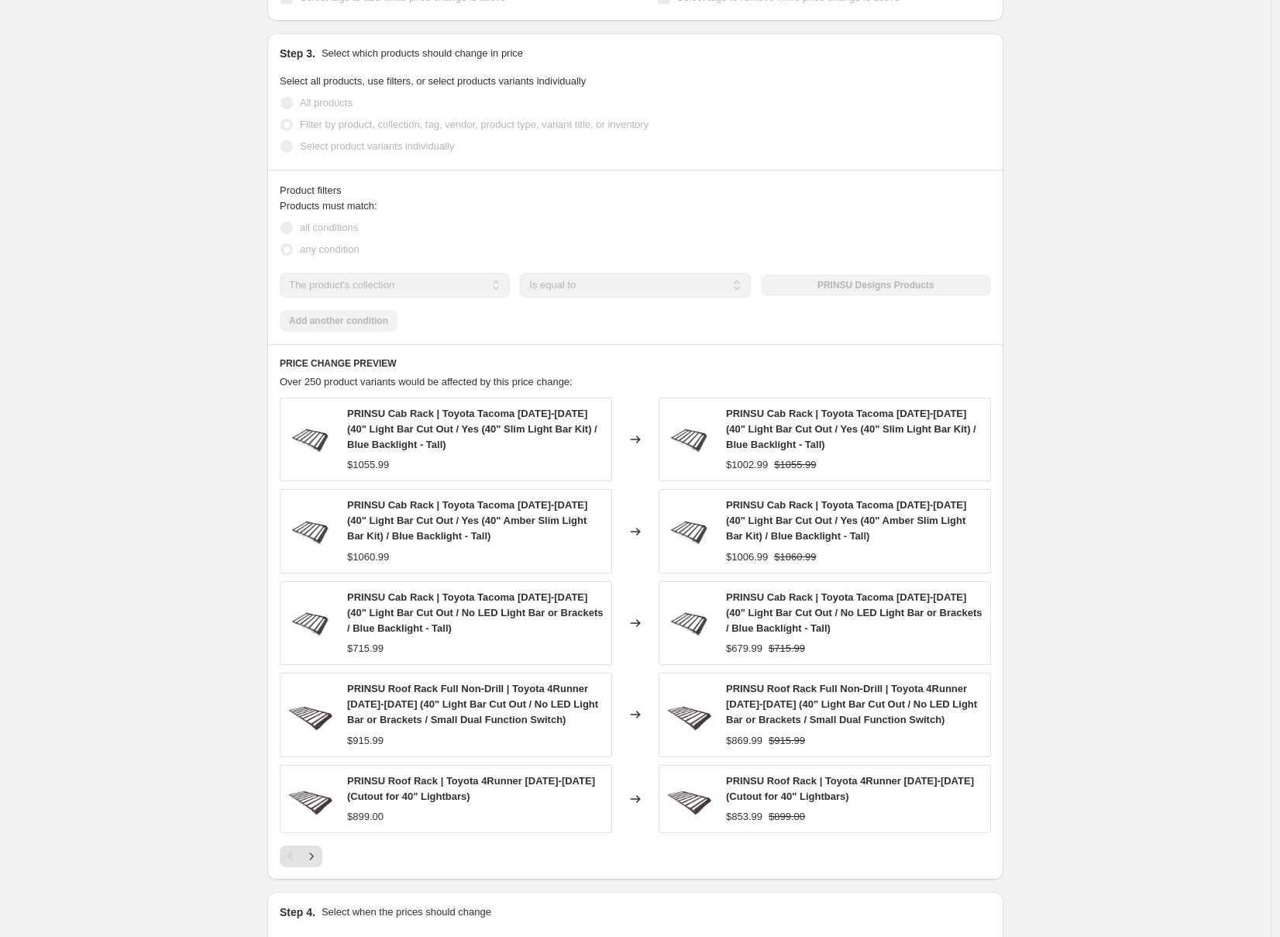
drag, startPoint x: 218, startPoint y: 108, endPoint x: 199, endPoint y: 111, distance: 19.5
click at [217, 108] on div "PRINSU 5% Discount. This page is ready PRINSU 5% Discount Info Partially comple…" at bounding box center [635, 274] width 1271 height 2152
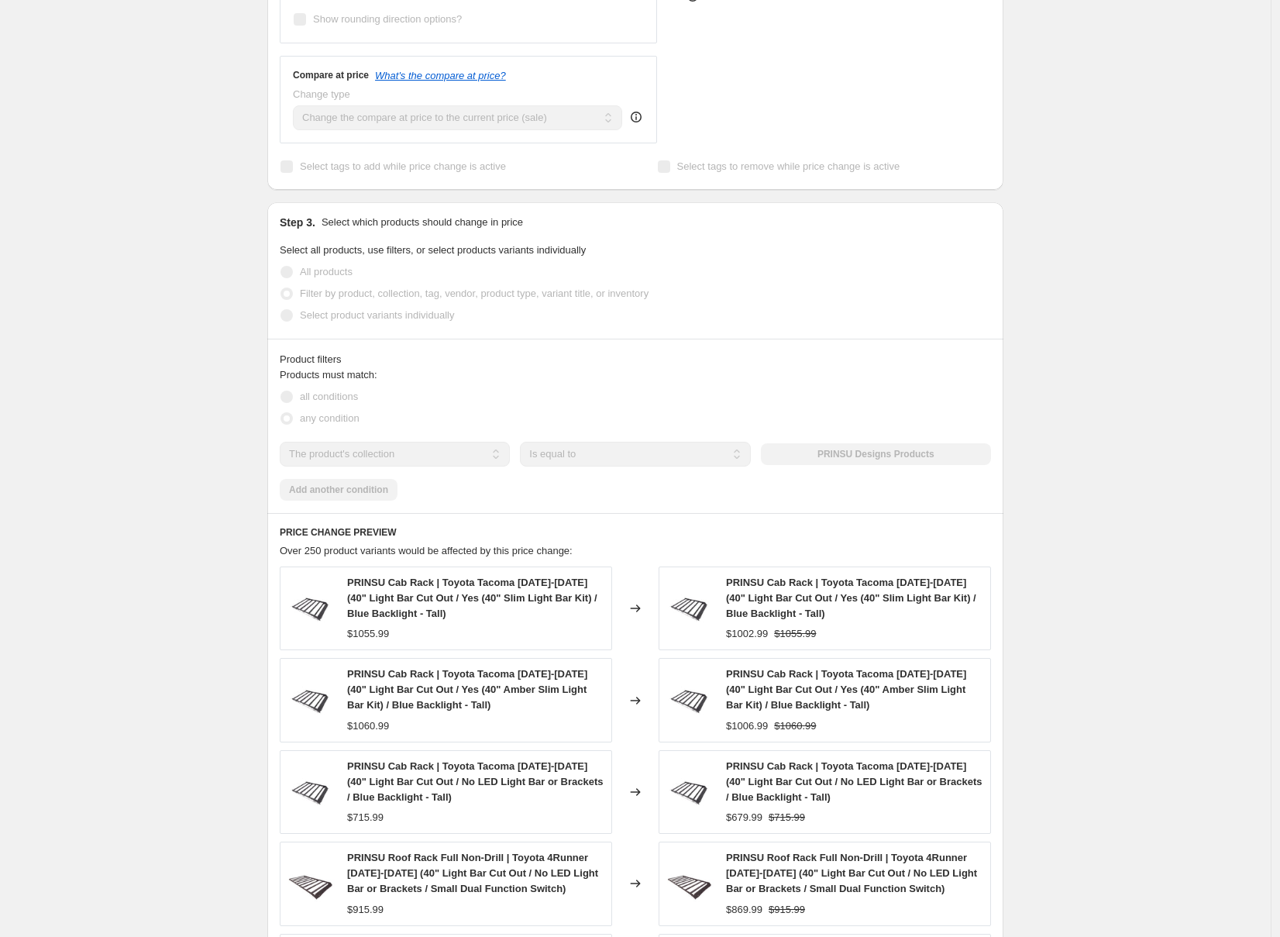
scroll to position [0, 0]
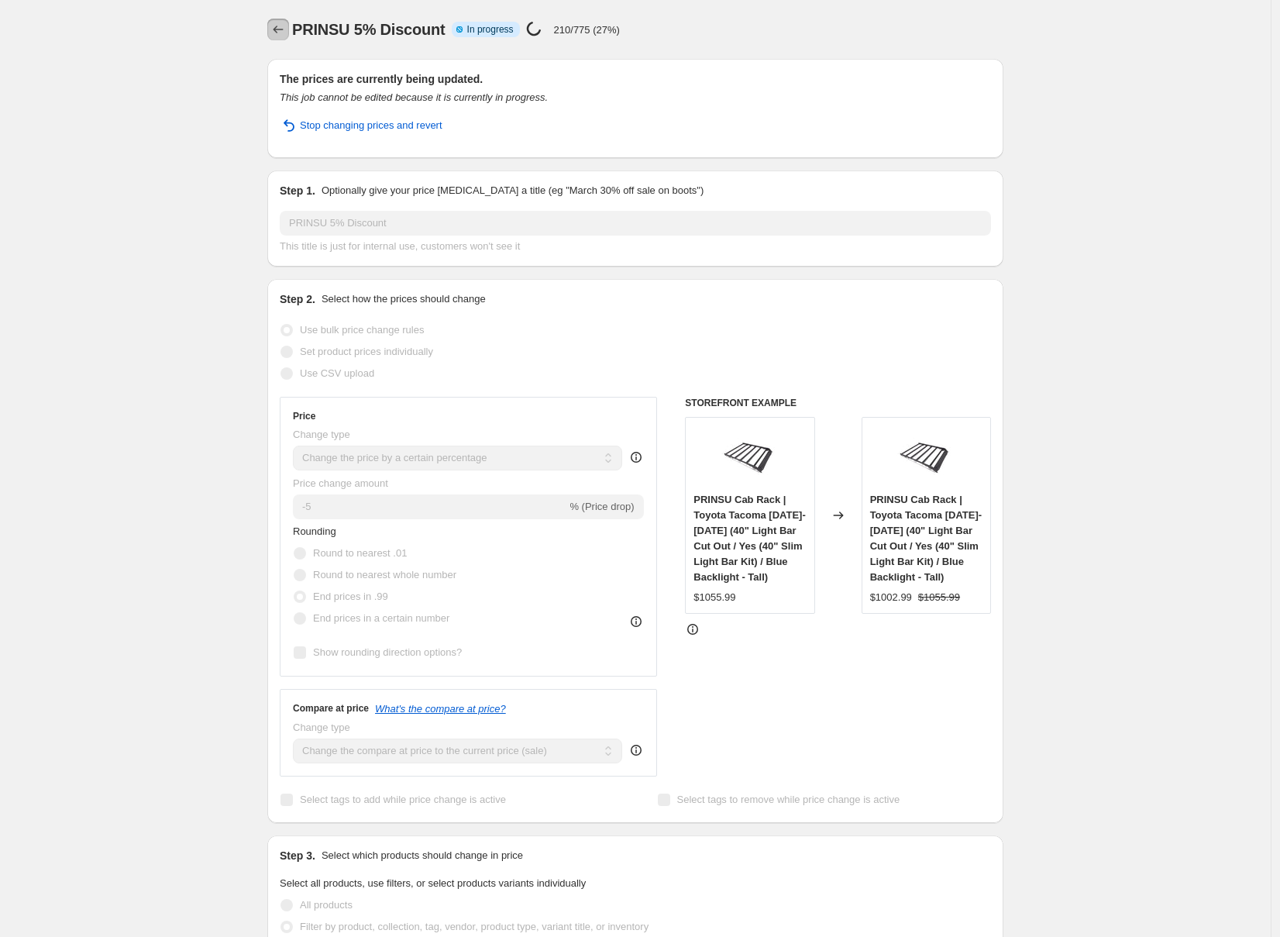
click at [286, 31] on icon "Price change jobs" at bounding box center [277, 29] width 15 height 15
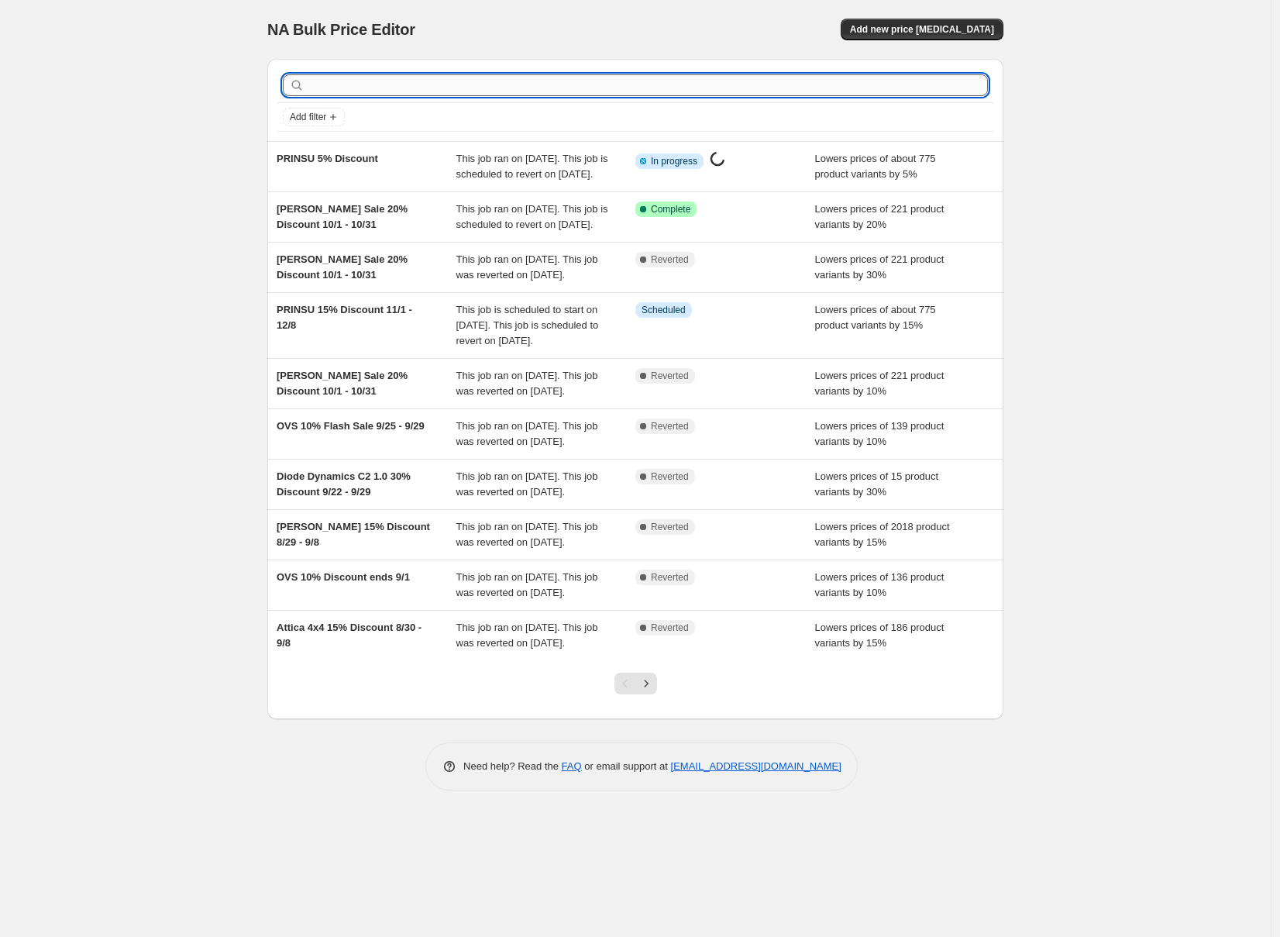
click at [665, 88] on input "text" at bounding box center [648, 85] width 680 height 22
type input "extreme"
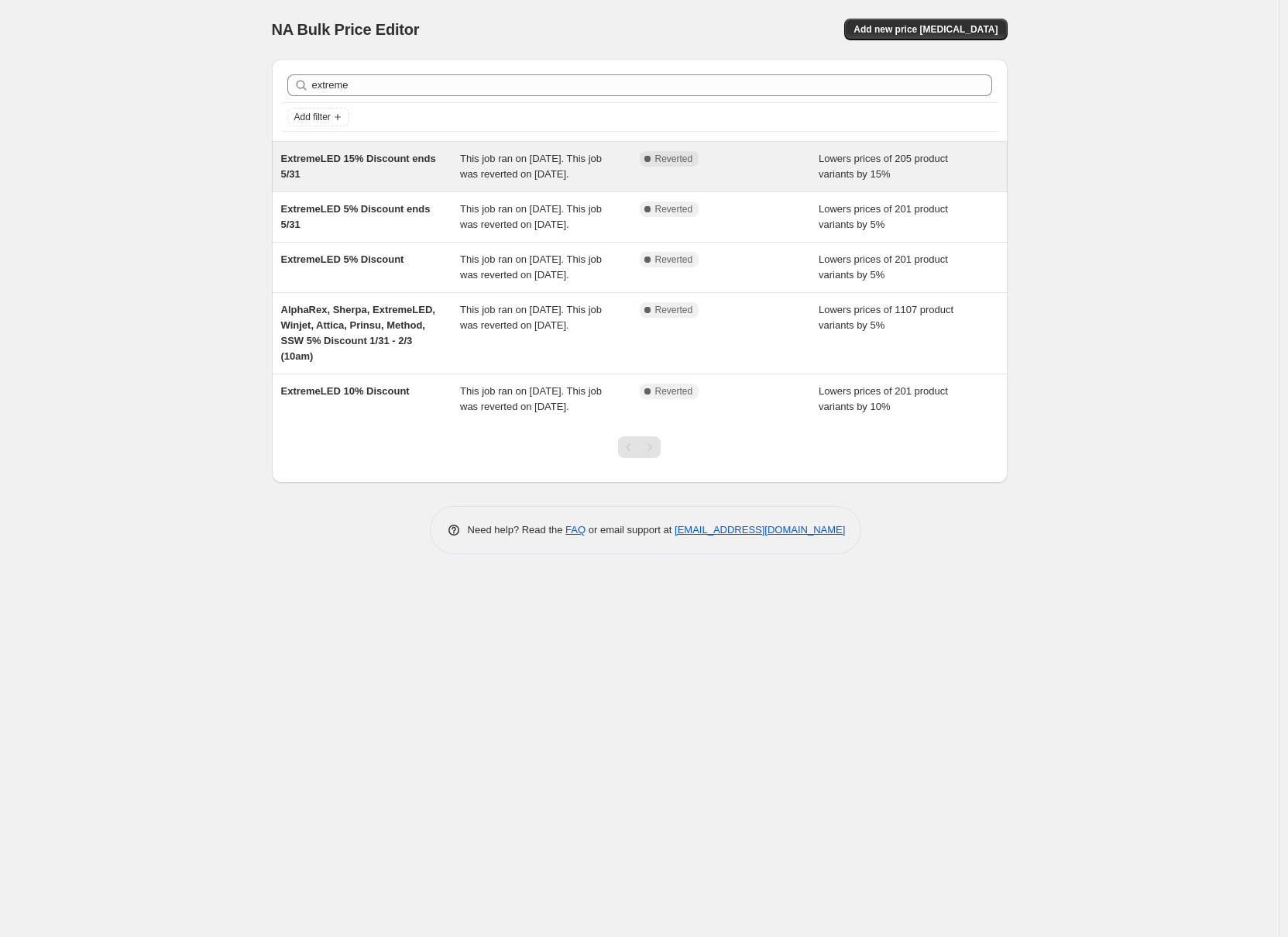
click at [289, 160] on span "ExtremeLED 15% Discount ends 5/31" at bounding box center [358, 166] width 155 height 27
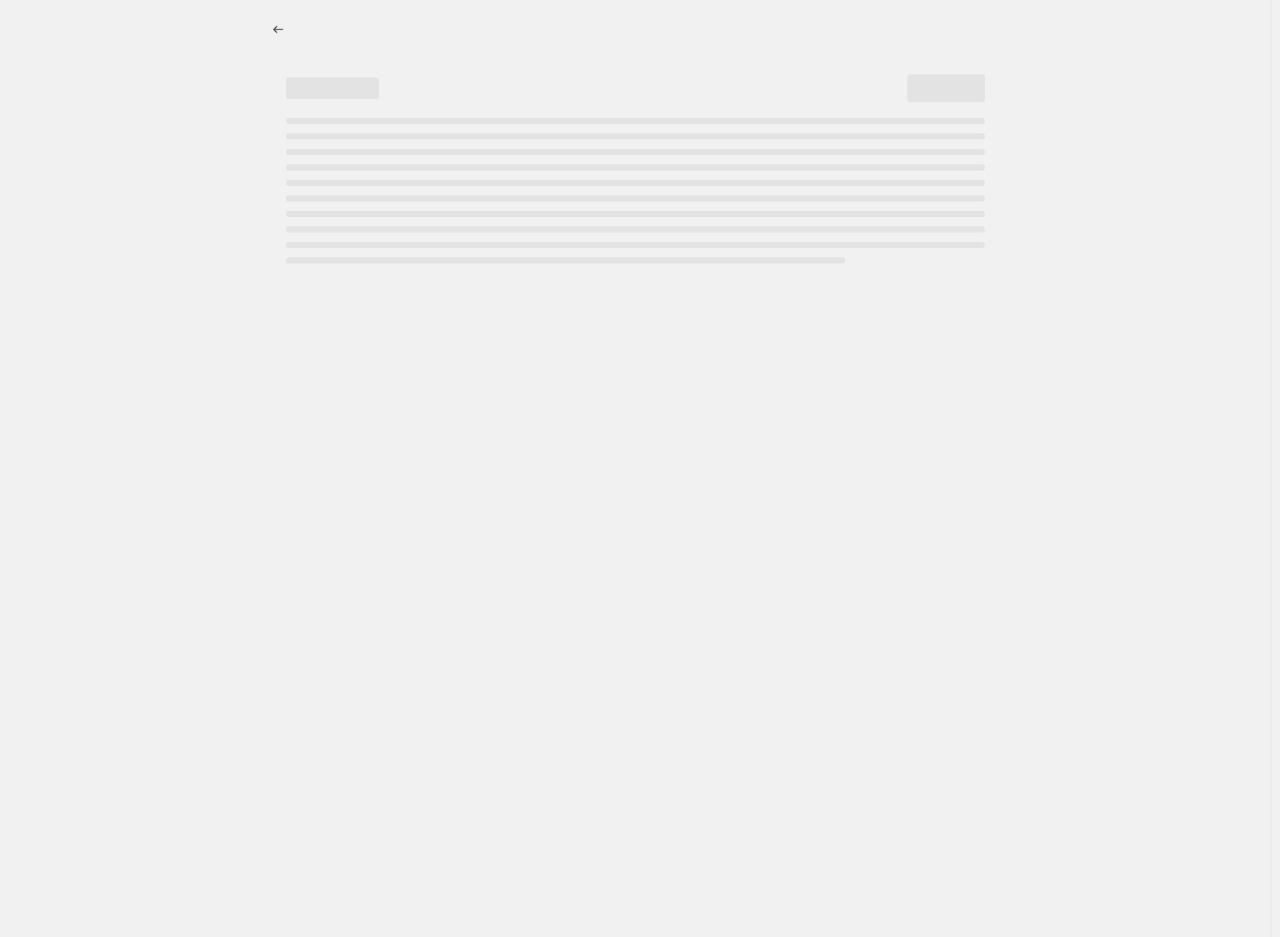
select select "percentage"
select select "vendor"
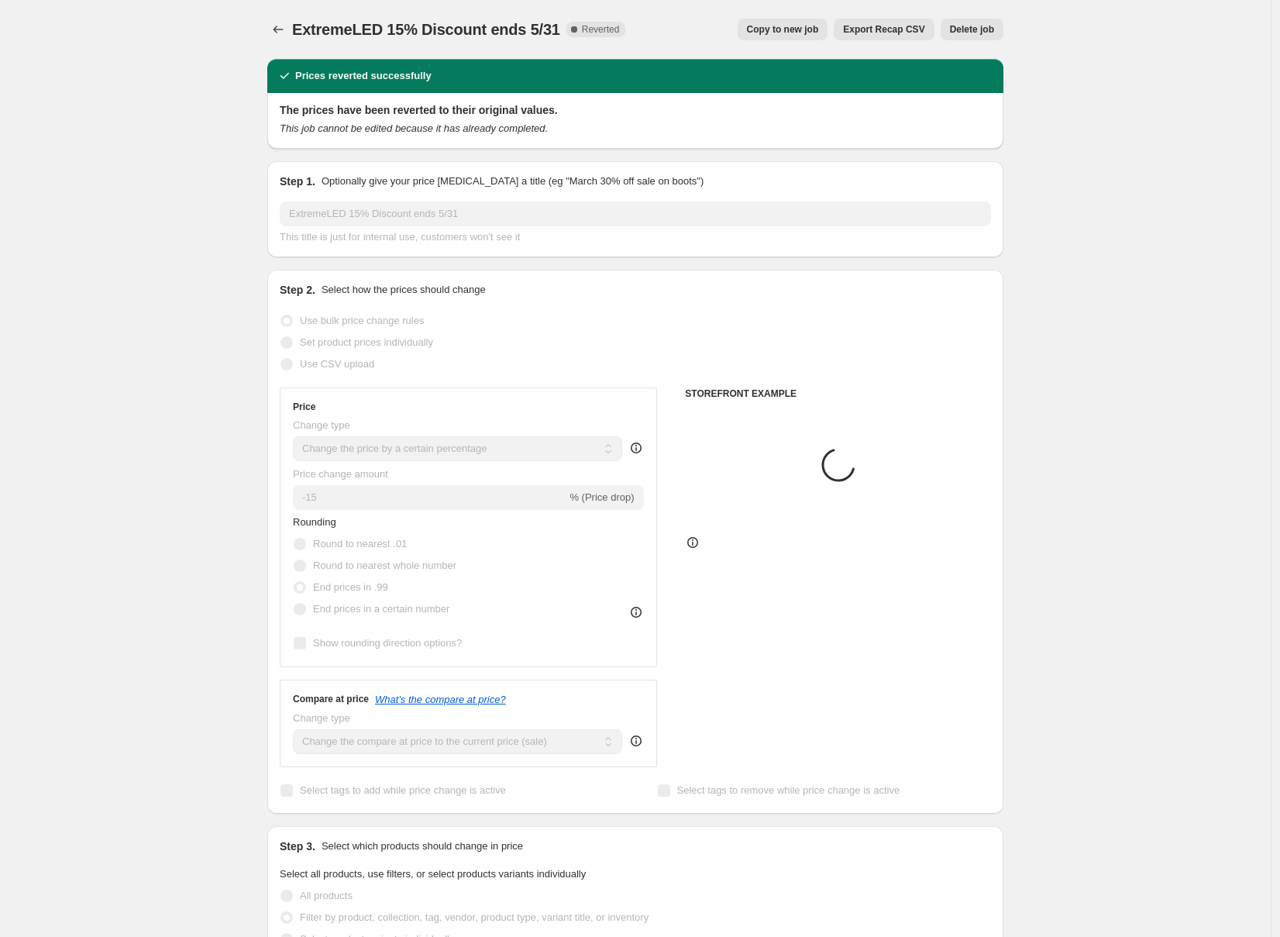
click at [769, 34] on span "Copy to new job" at bounding box center [783, 29] width 72 height 12
select select "percentage"
select select "vendor"
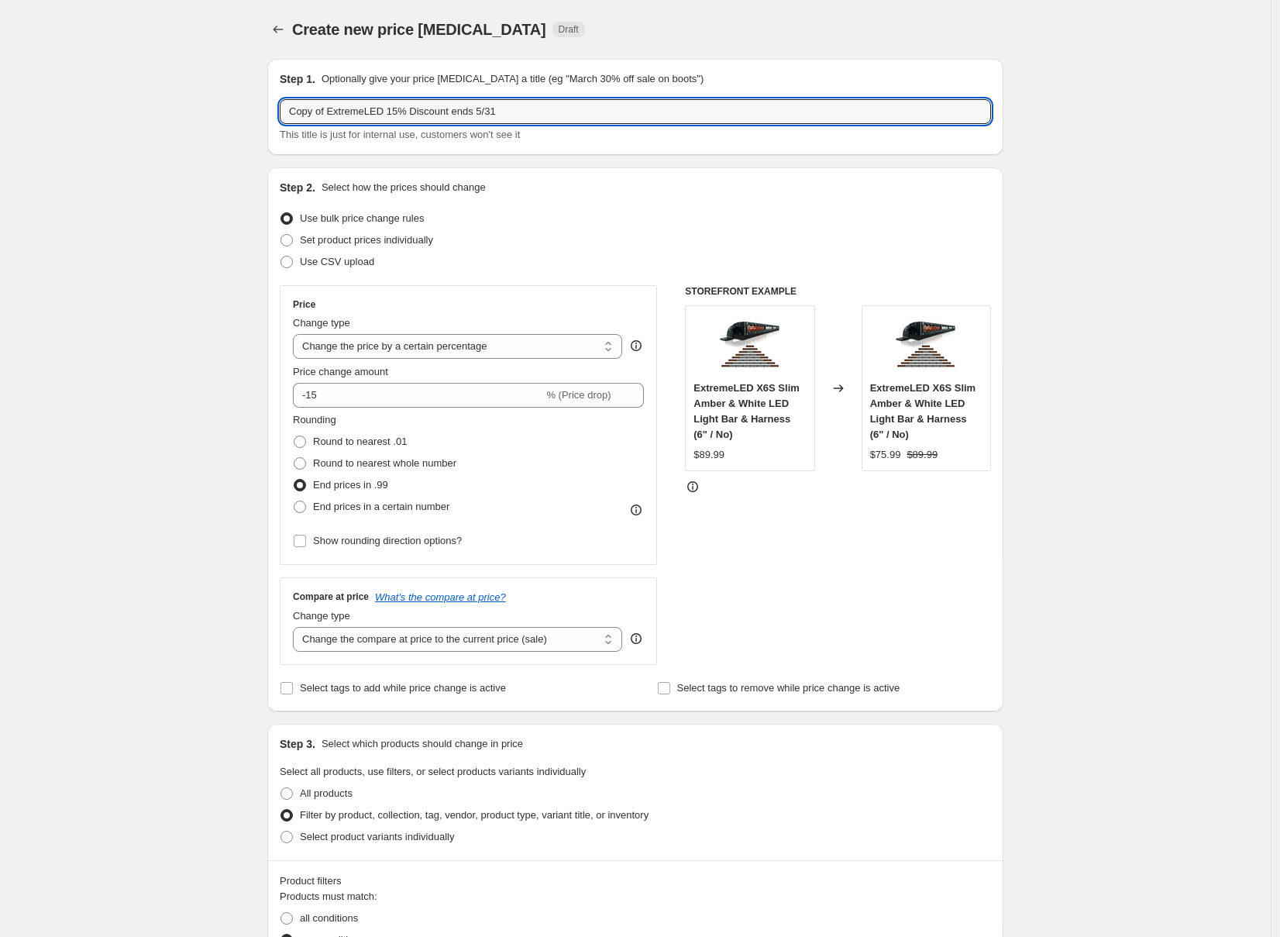
drag, startPoint x: 334, startPoint y: 110, endPoint x: 230, endPoint y: 105, distance: 103.9
click at [230, 105] on div "Create new price change job. This page is ready Create new price change job Dra…" at bounding box center [635, 874] width 1271 height 1748
click at [361, 111] on input "ExtremeLED 15% Discount ends 5/31" at bounding box center [635, 111] width 711 height 25
drag, startPoint x: 413, startPoint y: 108, endPoint x: 518, endPoint y: 107, distance: 105.4
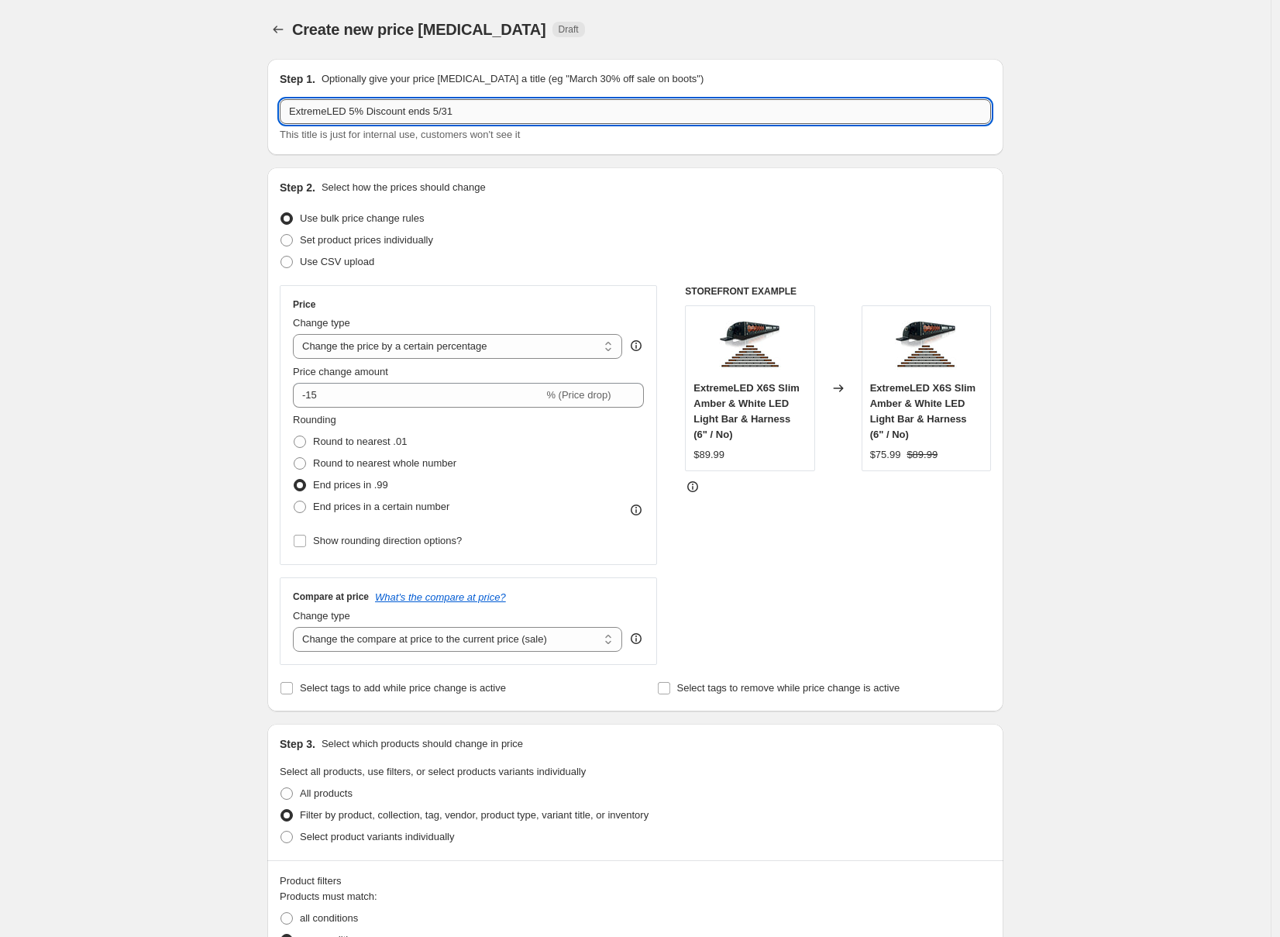
click at [518, 107] on input "ExtremeLED 5% Discount ends 5/31" at bounding box center [635, 111] width 711 height 25
type input "ExtremeLED 5% Discount"
click at [638, 386] on icon at bounding box center [631, 390] width 15 height 15
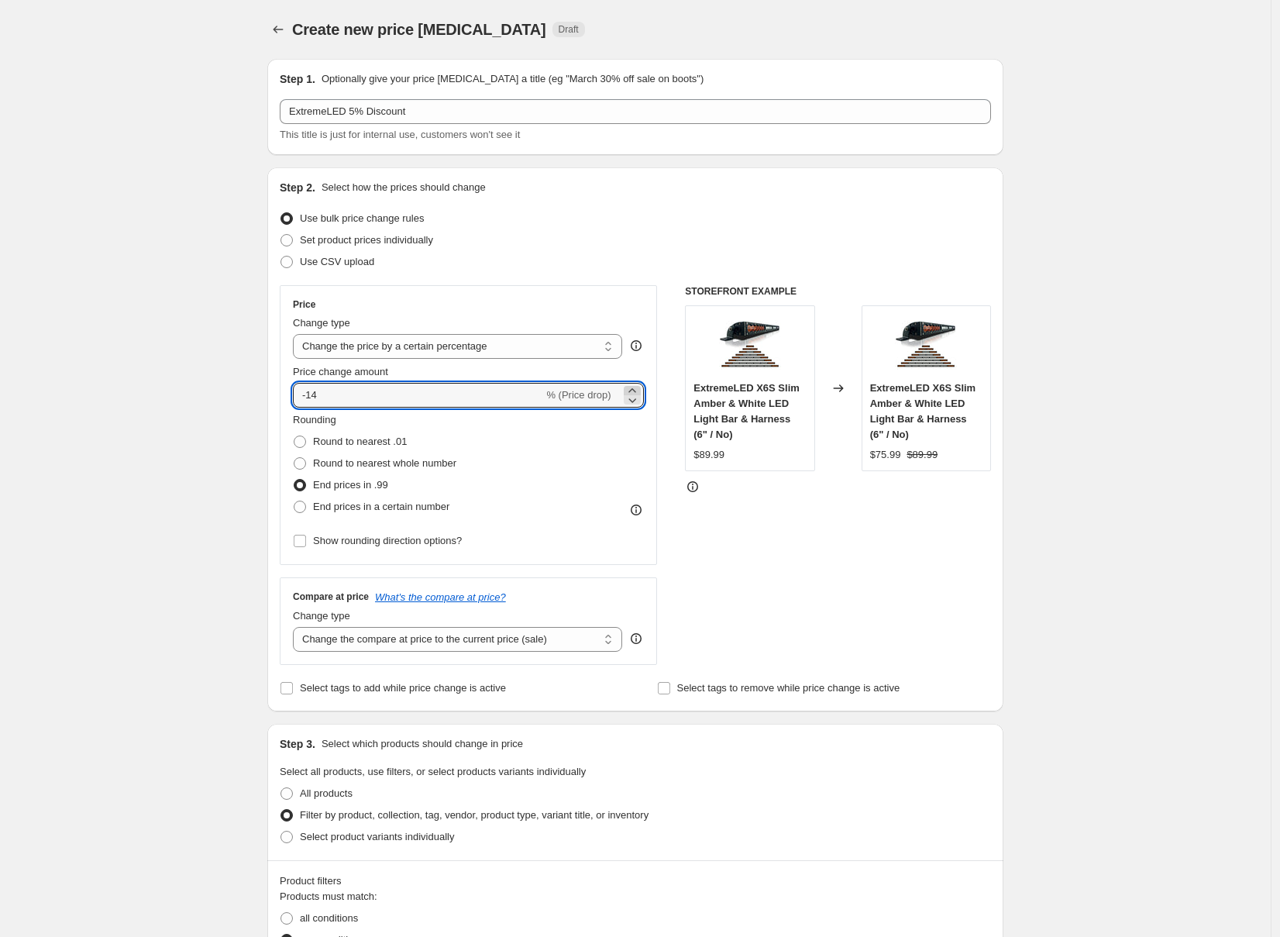
click at [638, 386] on icon at bounding box center [631, 390] width 15 height 15
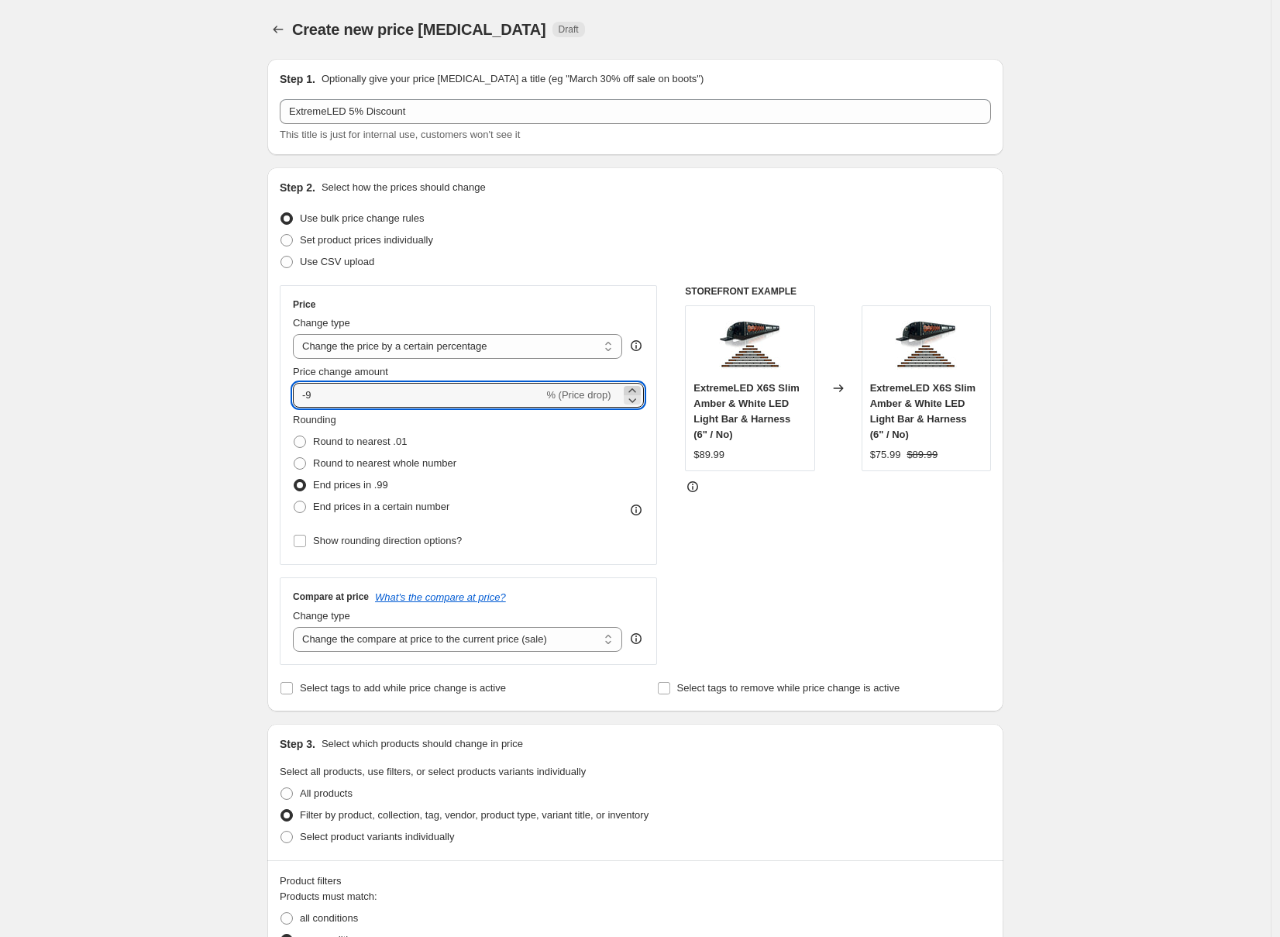
click at [638, 386] on icon at bounding box center [631, 390] width 15 height 15
type input "-5"
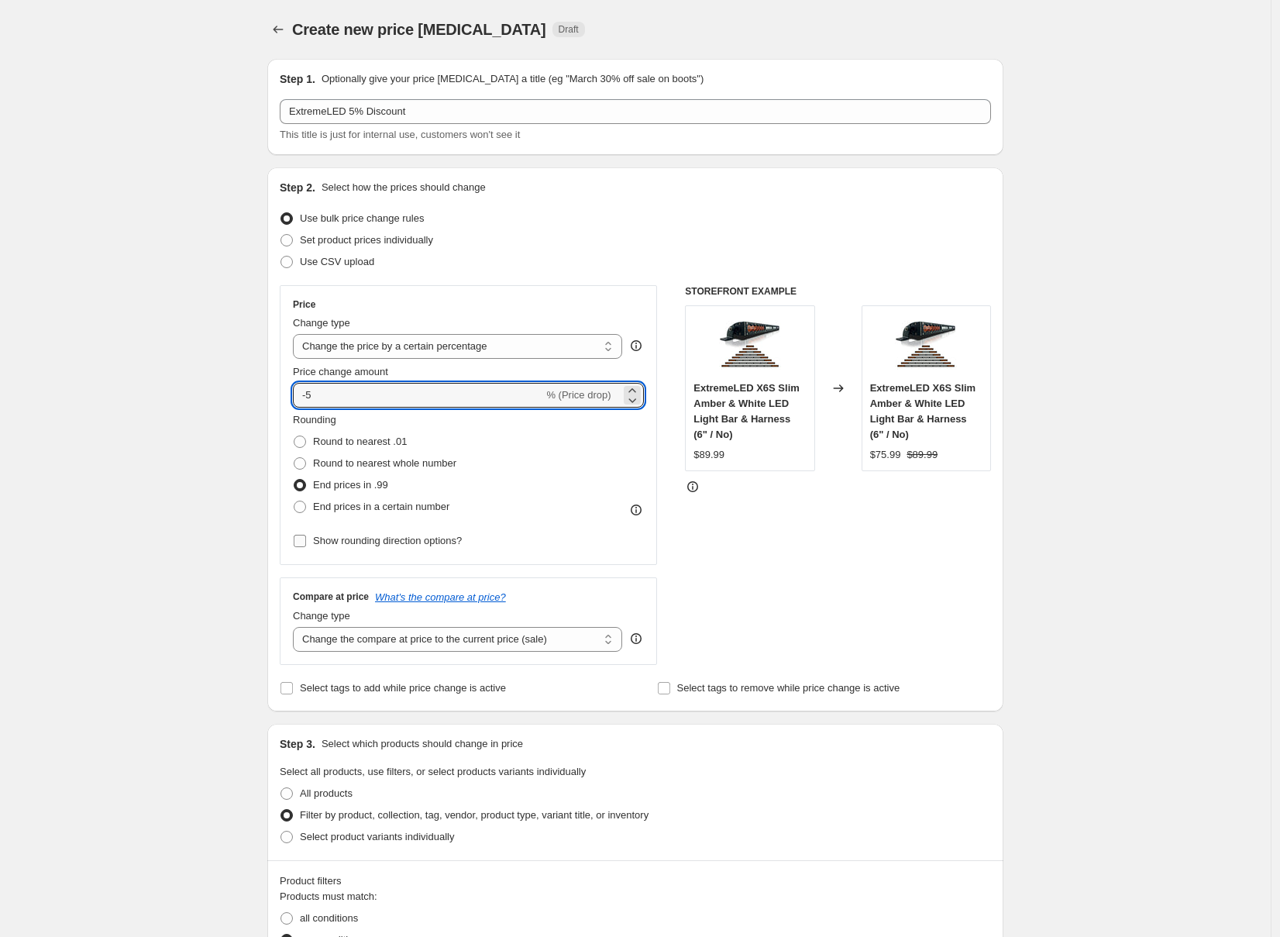
click at [461, 538] on span "Show rounding direction options?" at bounding box center [387, 541] width 149 height 12
click at [306, 538] on input "Show rounding direction options?" at bounding box center [300, 541] width 12 height 12
checkbox input "true"
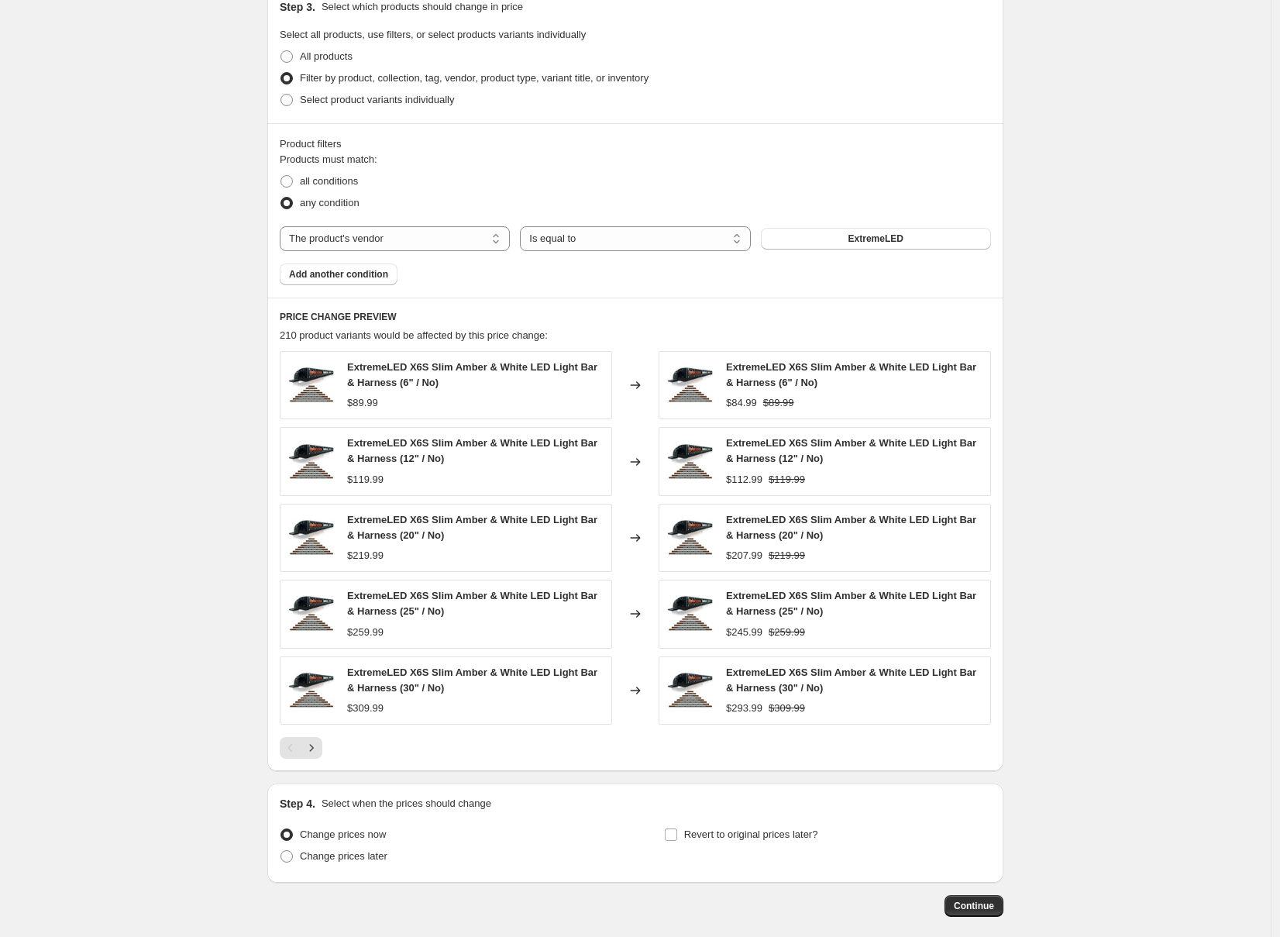
scroll to position [907, 0]
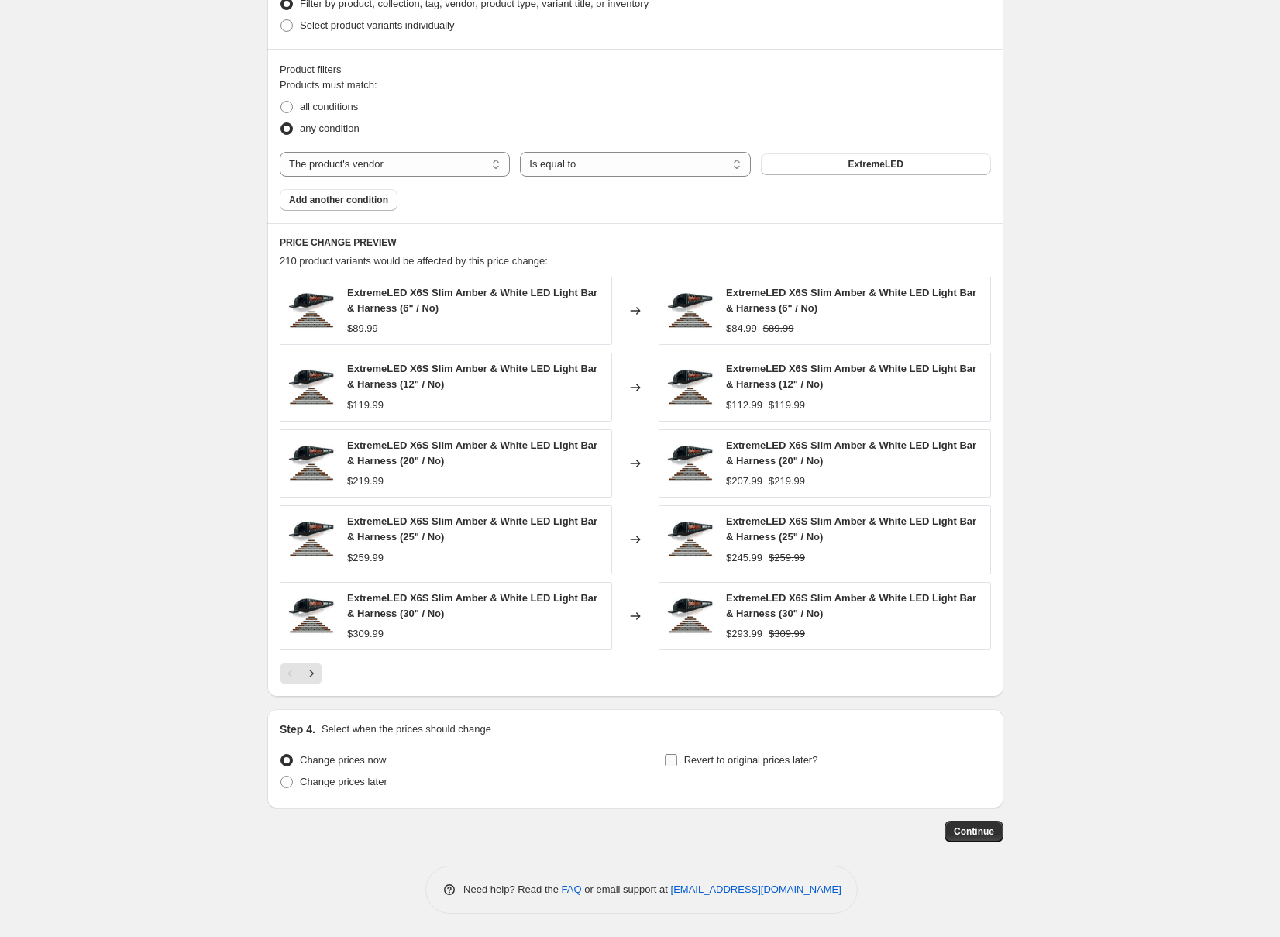
click at [785, 758] on span "Revert to original prices later?" at bounding box center [751, 760] width 134 height 12
click at [677, 758] on input "Revert to original prices later?" at bounding box center [671, 760] width 12 height 12
checkbox input "true"
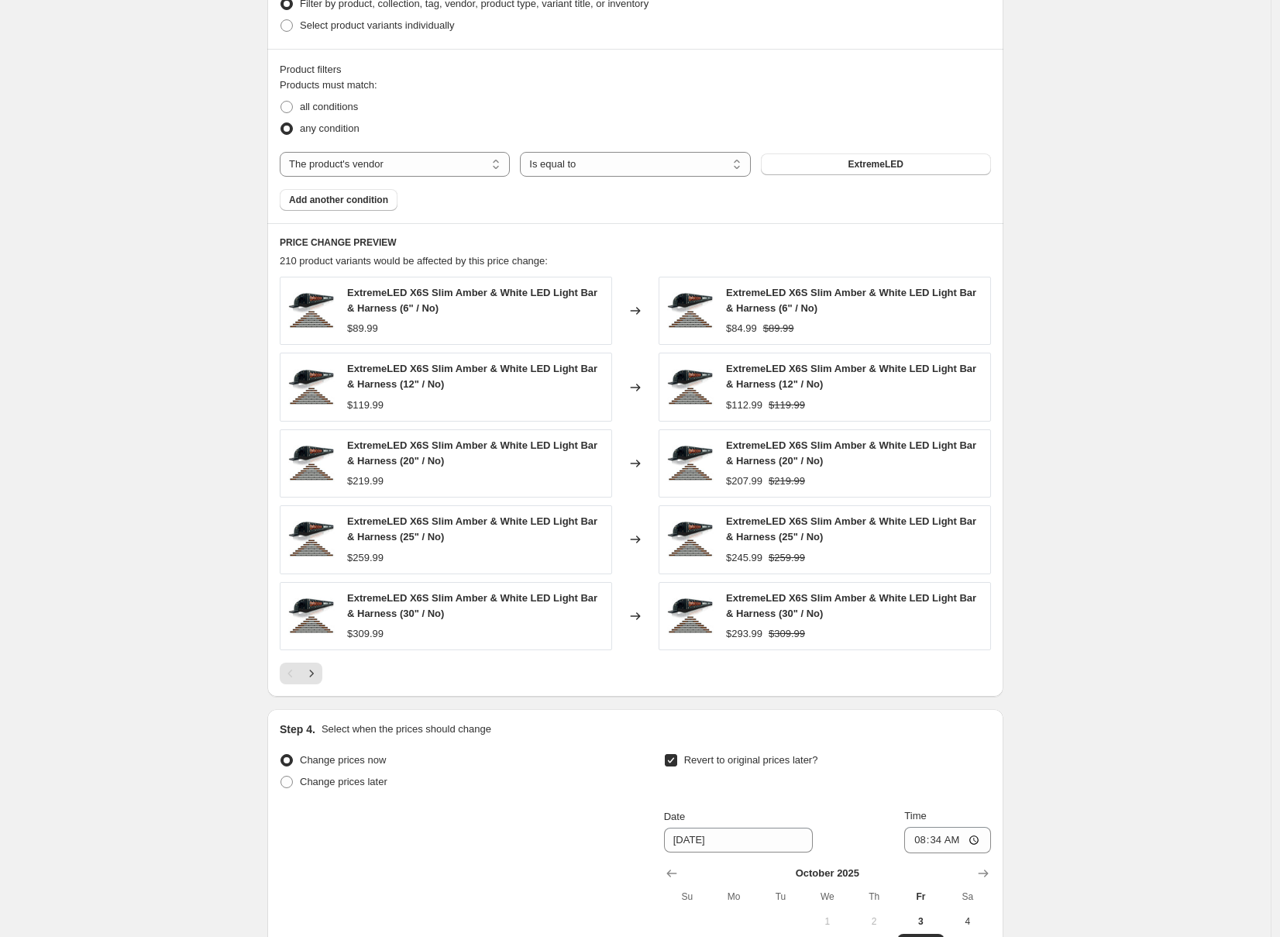
scroll to position [1087, 0]
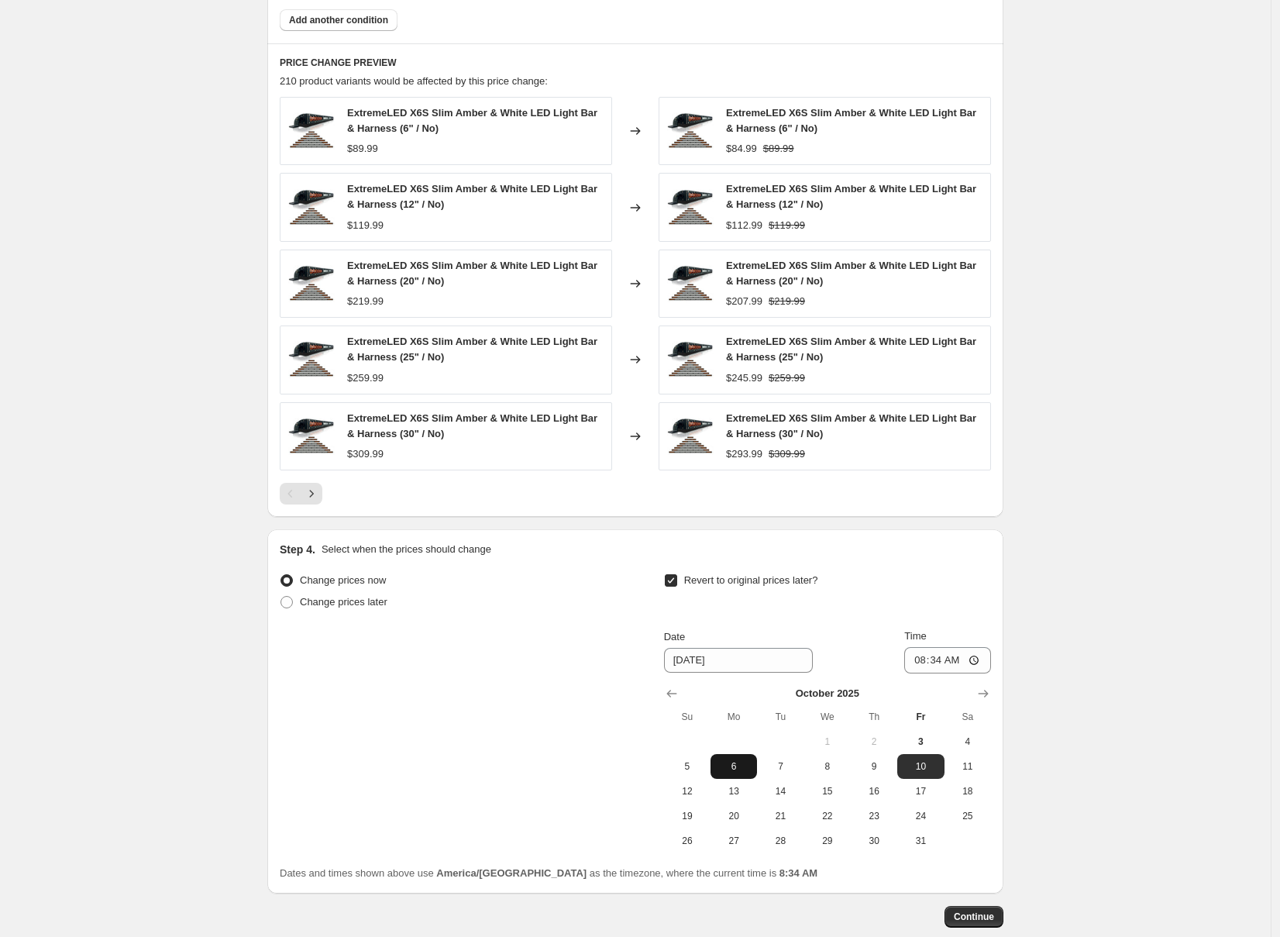
drag, startPoint x: 733, startPoint y: 766, endPoint x: 899, endPoint y: 678, distance: 188.5
click at [733, 765] on span "6" at bounding box center [734, 766] width 34 height 12
type input "10/6/2025"
click at [934, 651] on input "08:34" at bounding box center [947, 660] width 87 height 26
click at [918, 662] on input "08:34" at bounding box center [947, 660] width 87 height 26
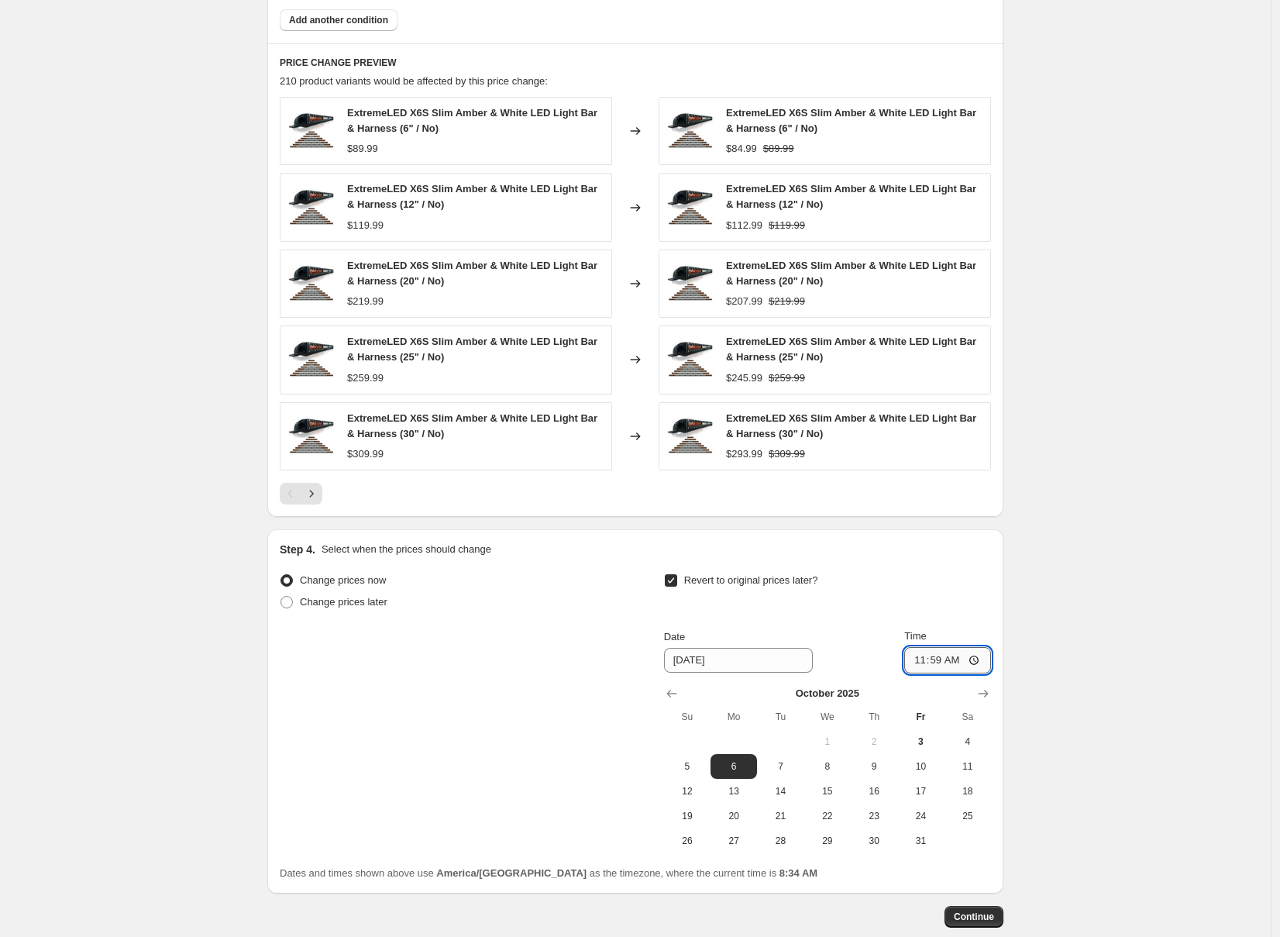
type input "23:59"
click at [1001, 917] on button "Continue" at bounding box center [973, 917] width 59 height 22
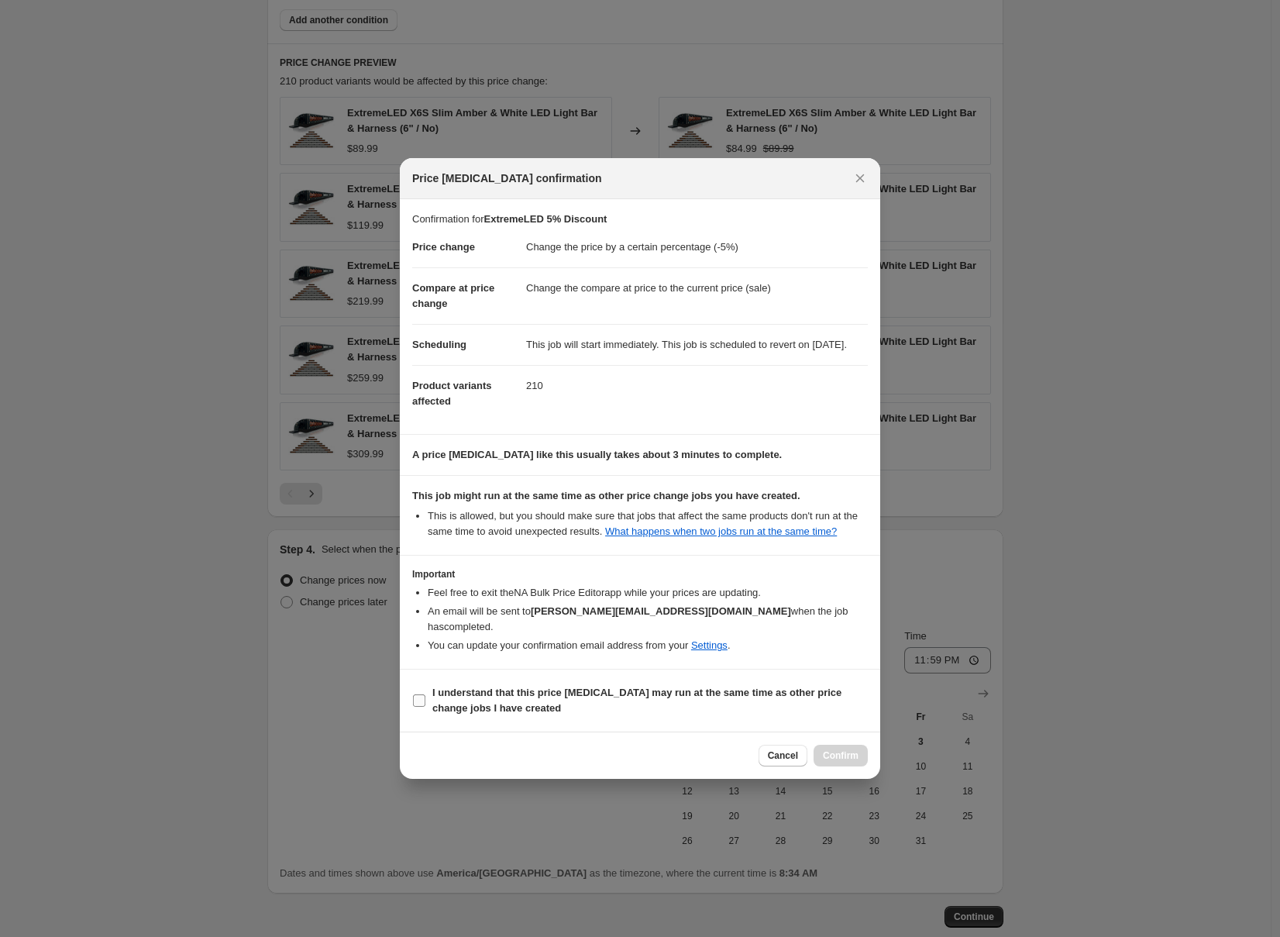
click at [627, 705] on b "I understand that this price change job may run at the same time as other price…" at bounding box center [636, 699] width 409 height 27
click at [425, 705] on input "I understand that this price change job may run at the same time as other price…" at bounding box center [419, 700] width 12 height 12
checkbox input "true"
click at [843, 761] on span "Confirm" at bounding box center [841, 755] width 36 height 12
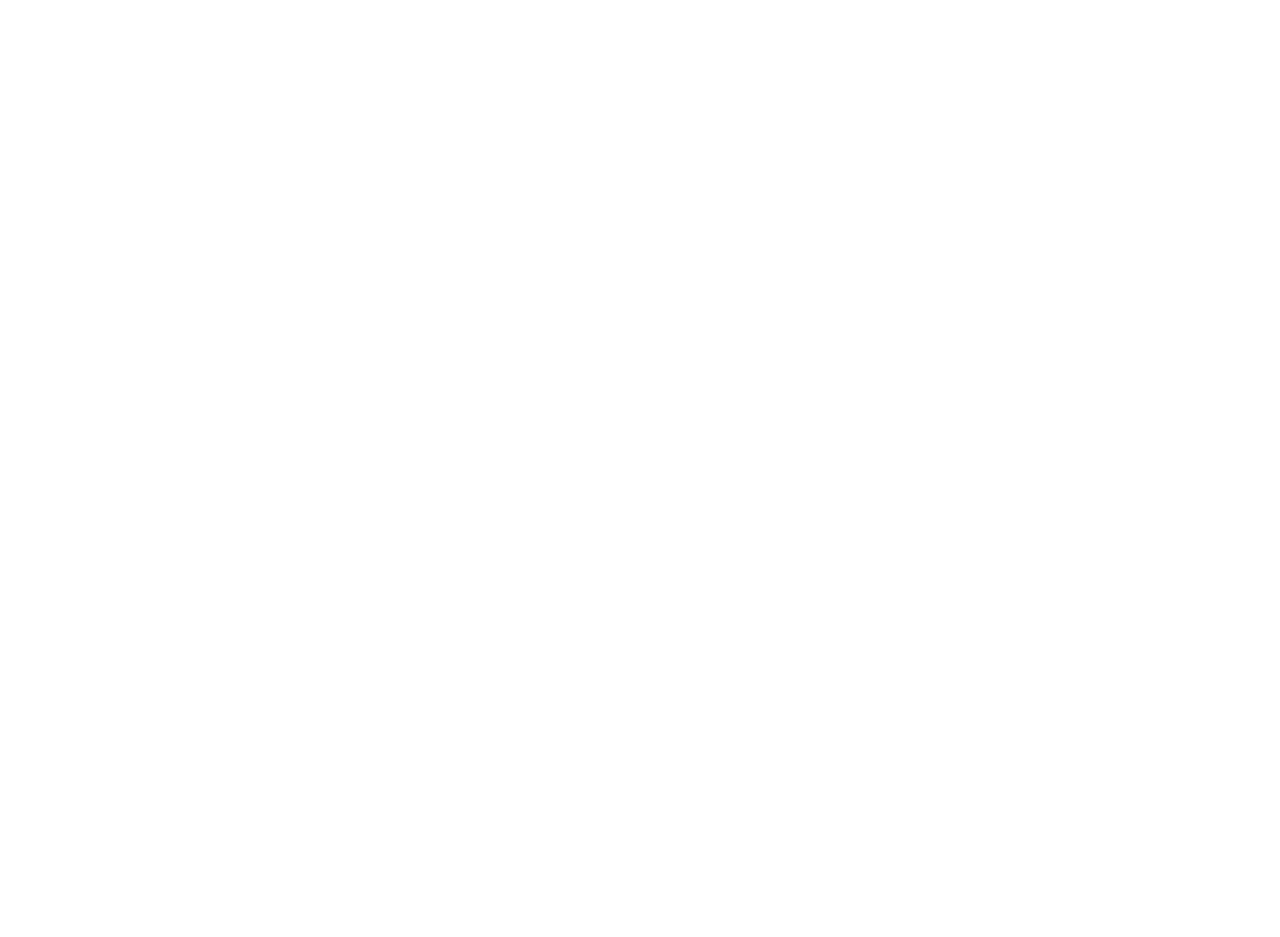
select select "percentage"
select select "vendor"
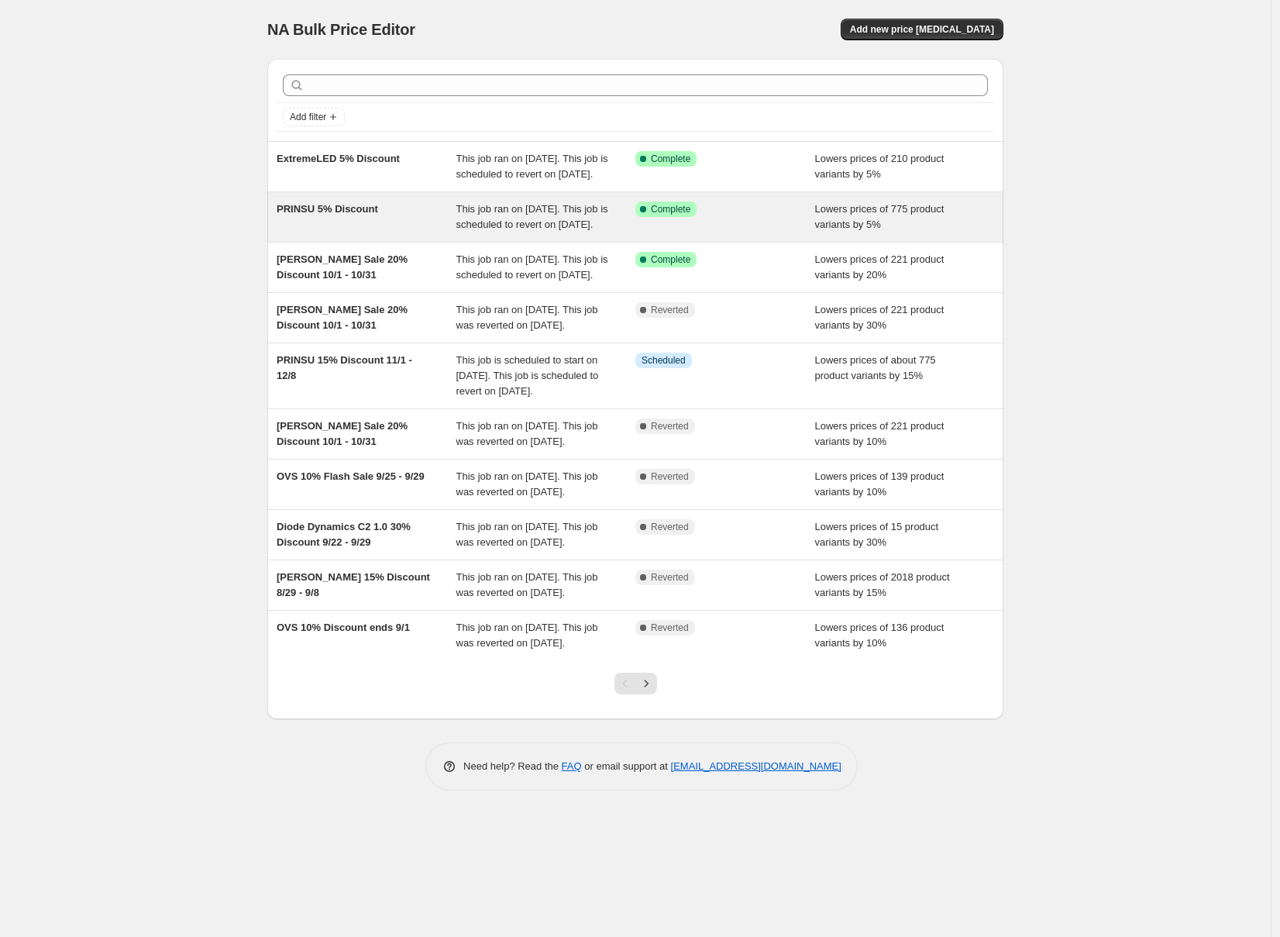
click at [358, 215] on span "PRINSU 5% Discount" at bounding box center [327, 209] width 101 height 12
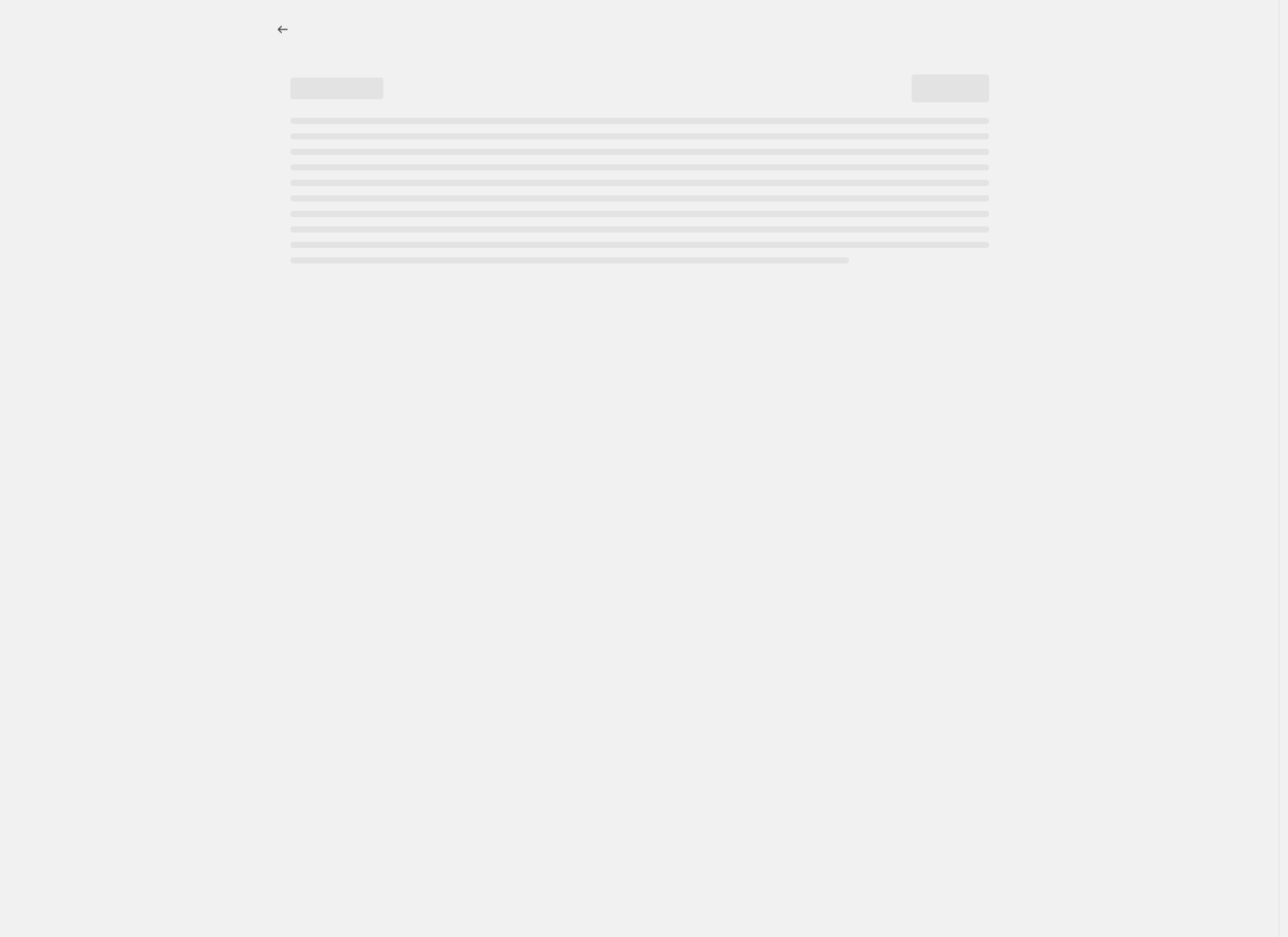
select select "percentage"
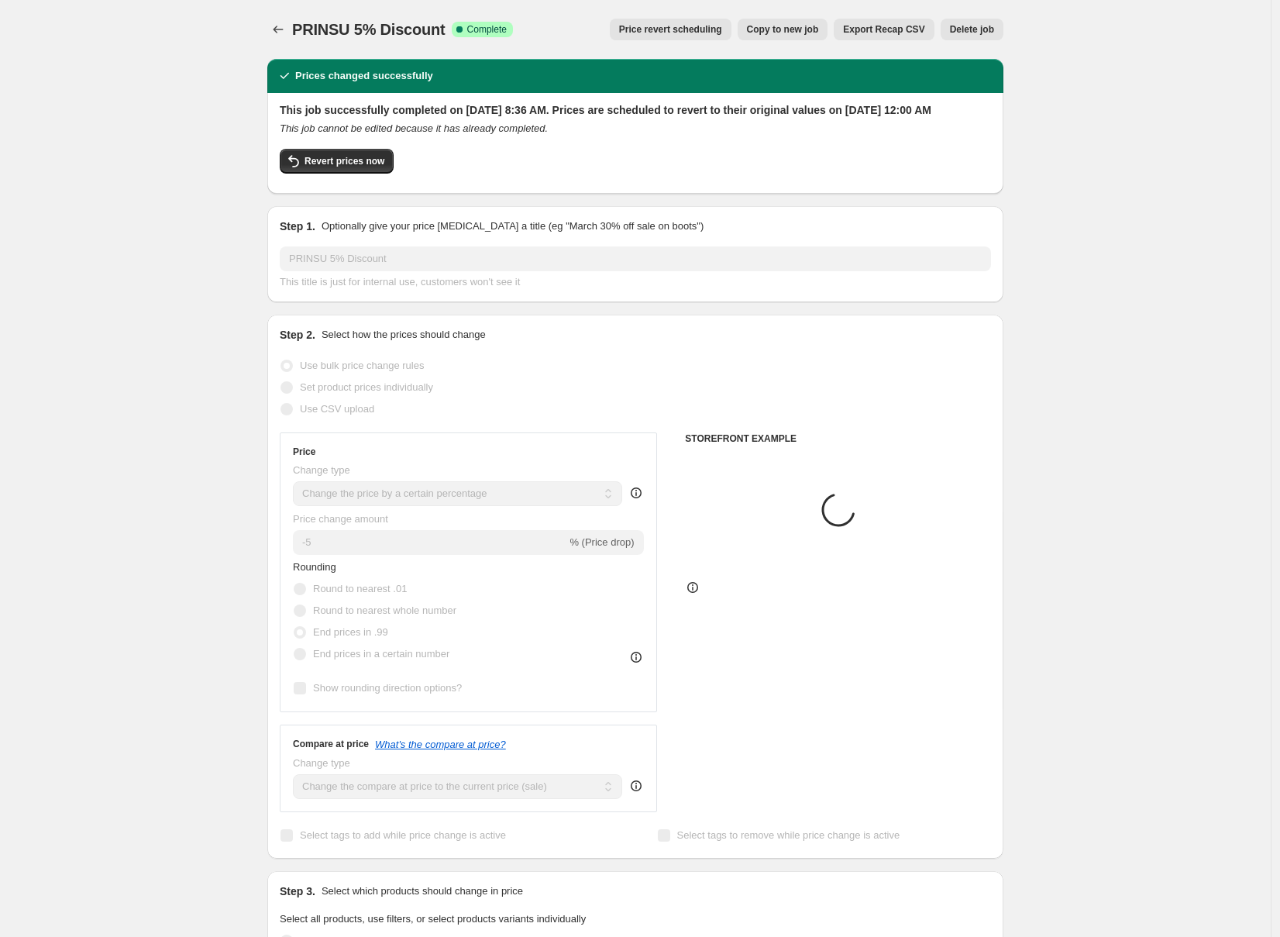
select select "collection"
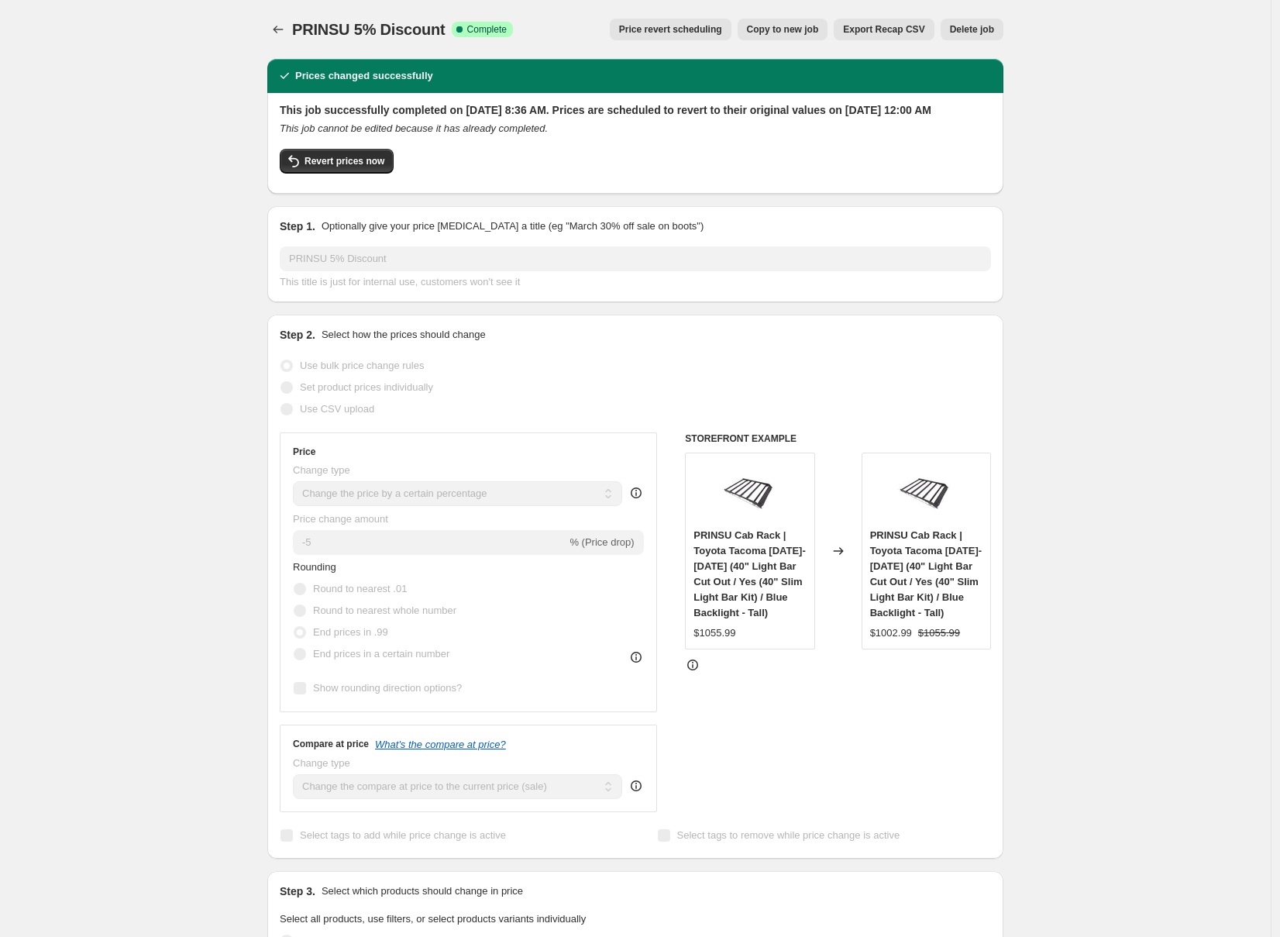
click at [670, 30] on span "Price revert scheduling" at bounding box center [670, 29] width 103 height 12
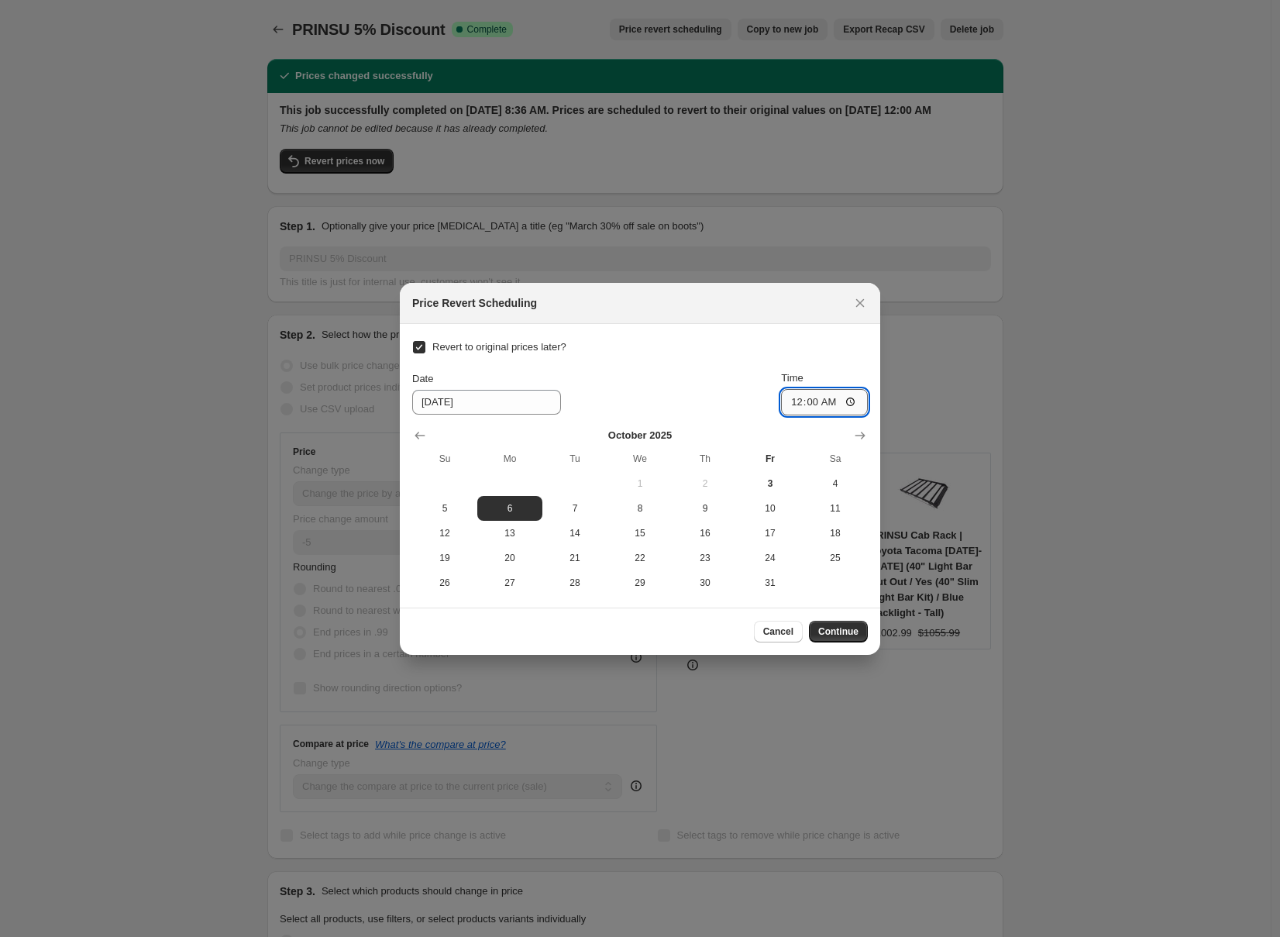
click at [791, 403] on input "00:00" at bounding box center [824, 402] width 87 height 26
type input "23:59"
click at [836, 635] on span "Continue" at bounding box center [838, 631] width 40 height 12
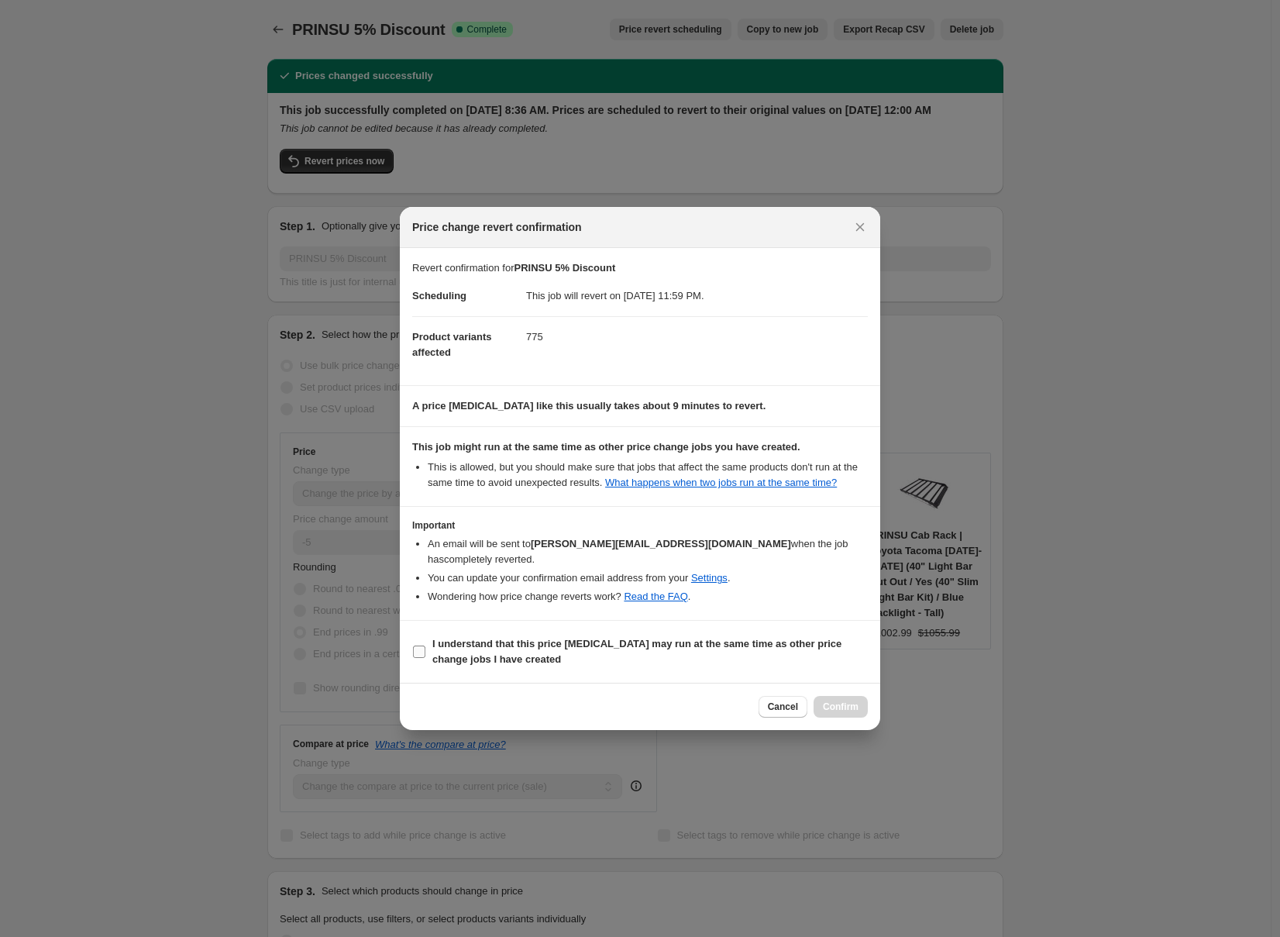
drag, startPoint x: 786, startPoint y: 631, endPoint x: 803, endPoint y: 641, distance: 19.8
click at [786, 631] on section "I understand that this price change job may run at the same time as other price…" at bounding box center [640, 652] width 480 height 62
click at [804, 648] on b "I understand that this price change job may run at the same time as other price…" at bounding box center [636, 651] width 409 height 27
click at [425, 648] on input "I understand that this price change job may run at the same time as other price…" at bounding box center [419, 651] width 12 height 12
checkbox input "true"
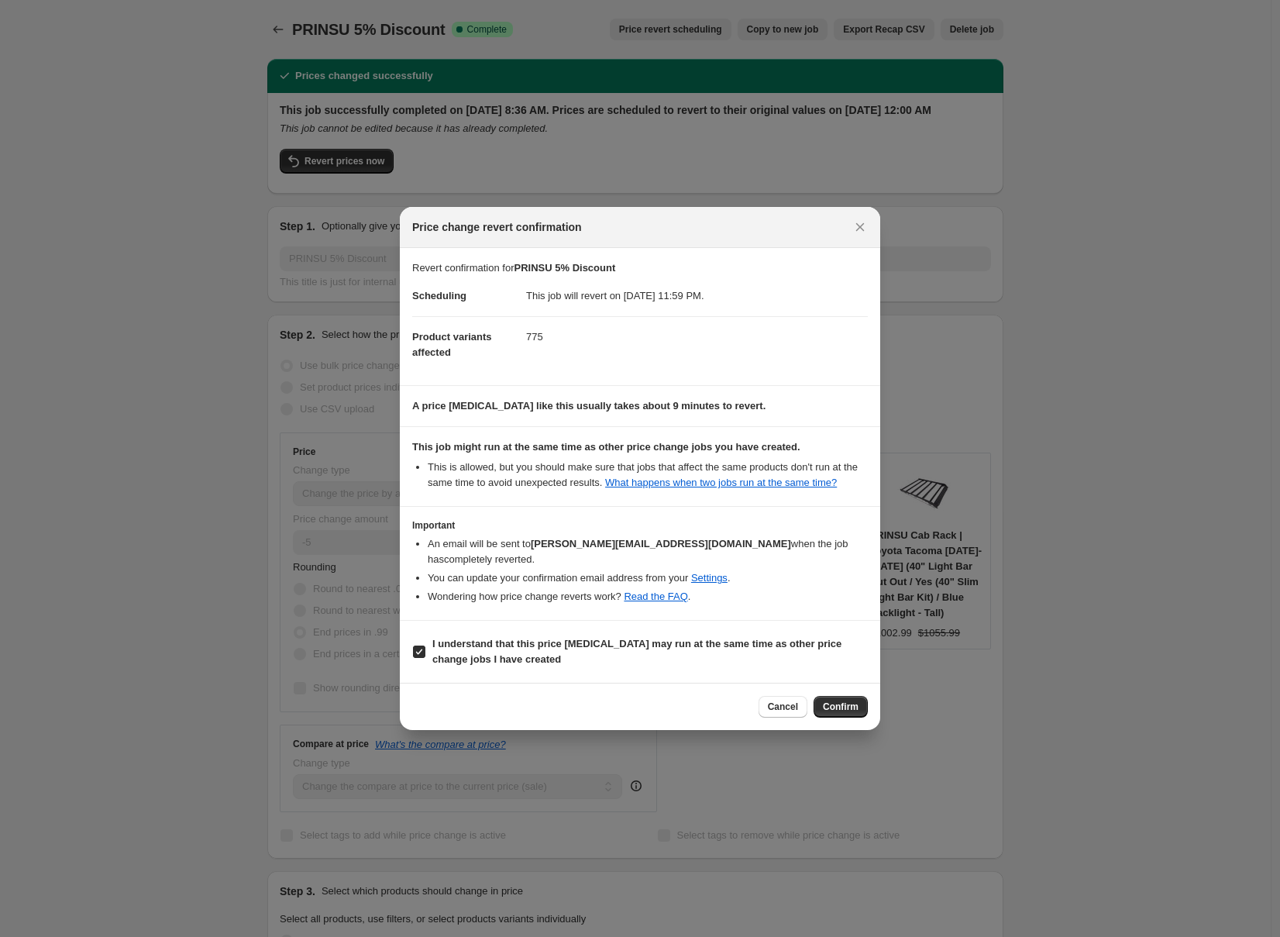
drag, startPoint x: 844, startPoint y: 709, endPoint x: 862, endPoint y: 741, distance: 37.1
click at [844, 709] on span "Confirm" at bounding box center [841, 706] width 36 height 12
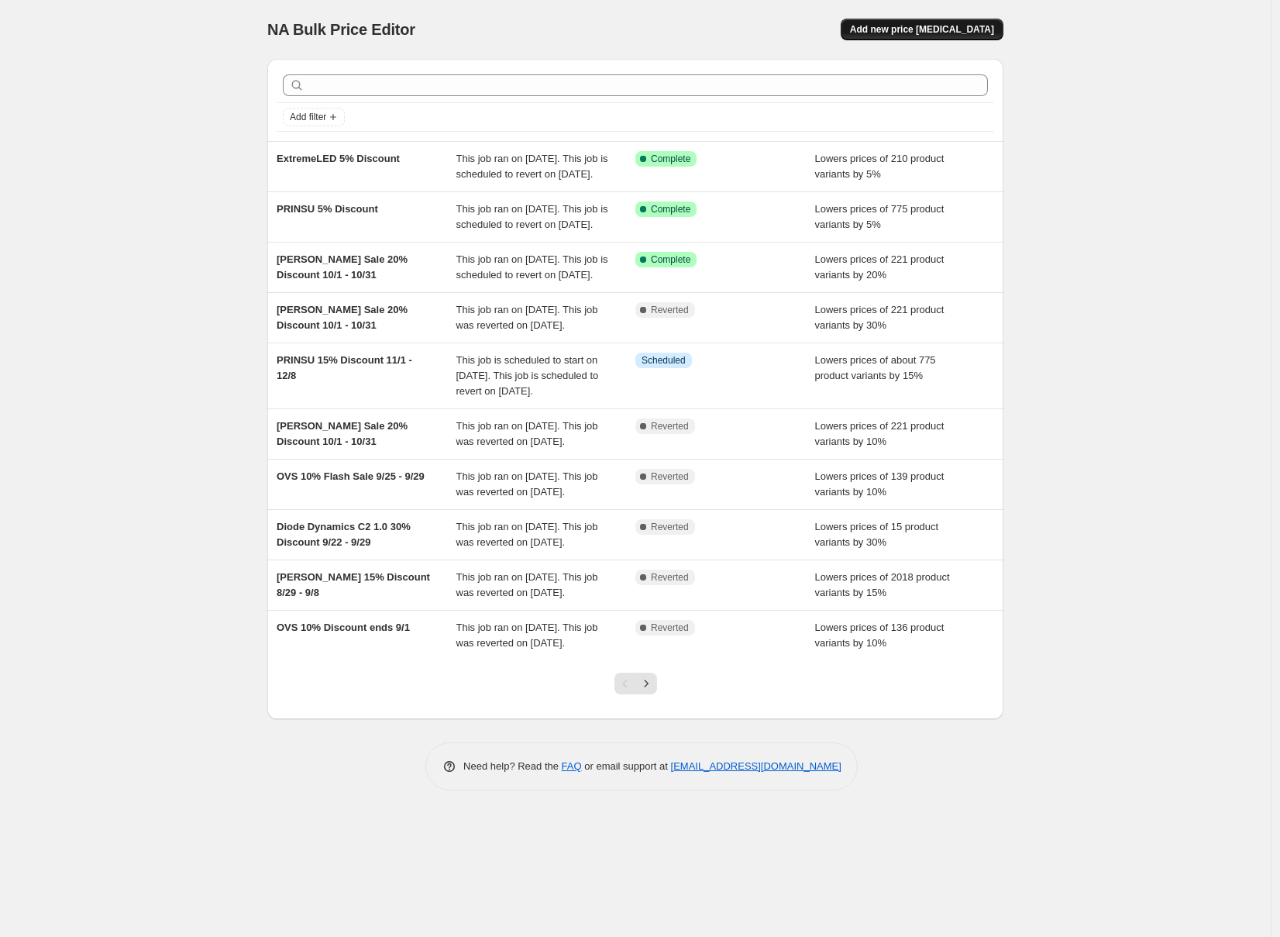
click at [956, 29] on span "Add new price [MEDICAL_DATA]" at bounding box center [922, 29] width 144 height 12
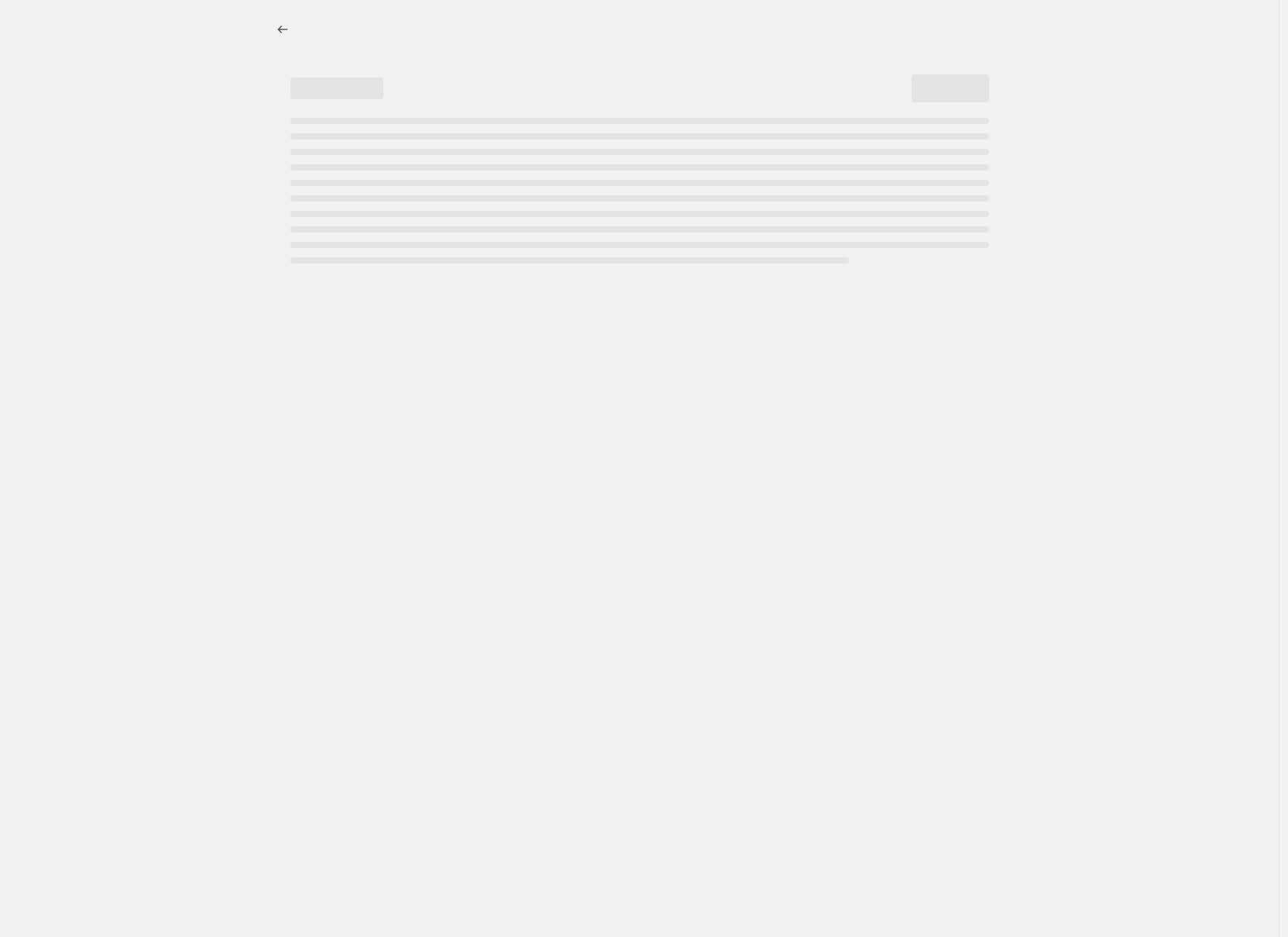
select select "percentage"
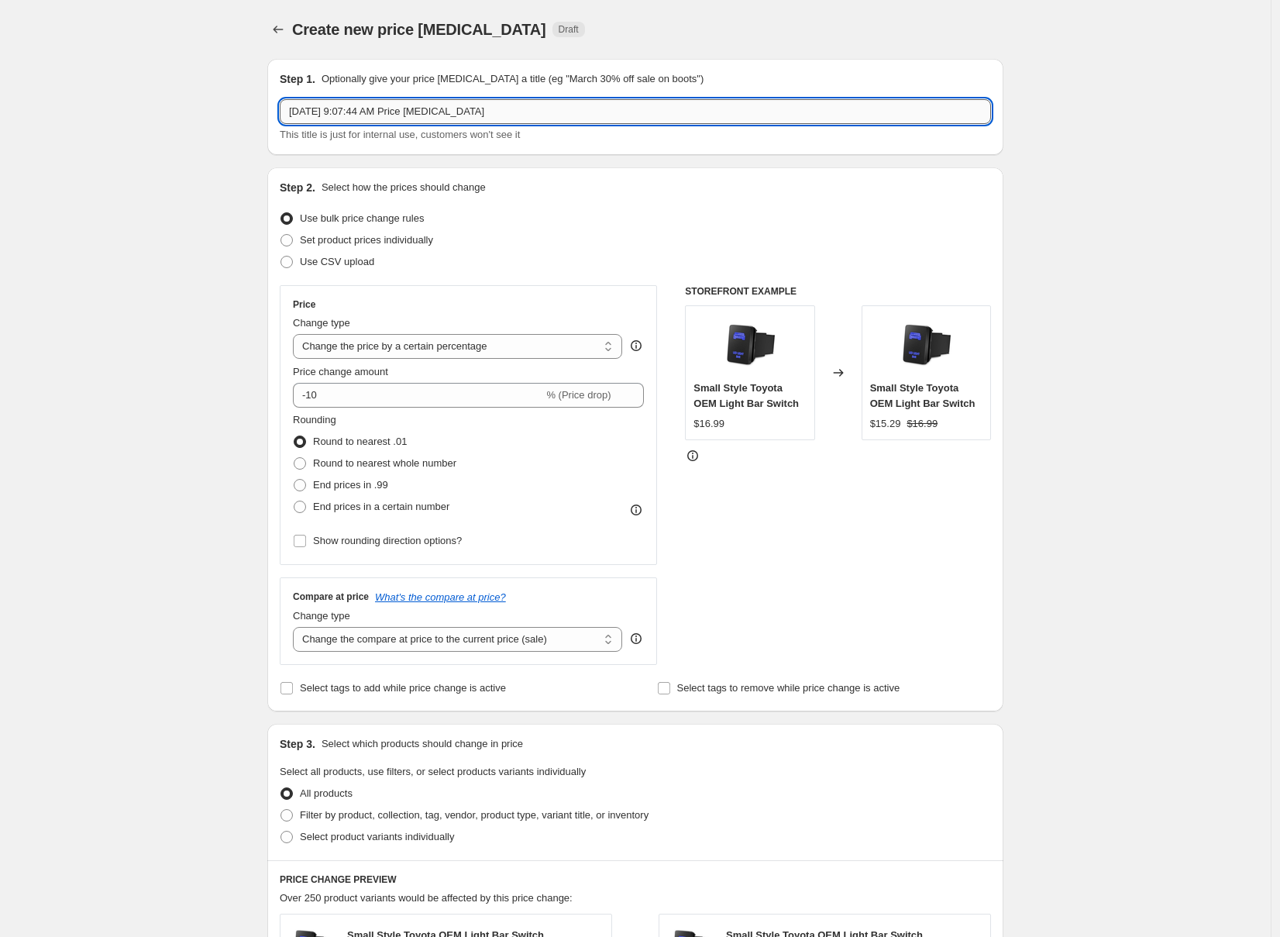
click at [425, 114] on input "Oct 3, 2025, 9:07:44 AM Price change job" at bounding box center [635, 111] width 711 height 25
click at [391, 115] on input "Morimoto Flash Sale 10/7 - 10/8" at bounding box center [635, 111] width 711 height 25
type input "Morimoto Flash Sale 20% Discount 10/7 - 10/8"
click at [509, 390] on input "-10" at bounding box center [418, 395] width 250 height 25
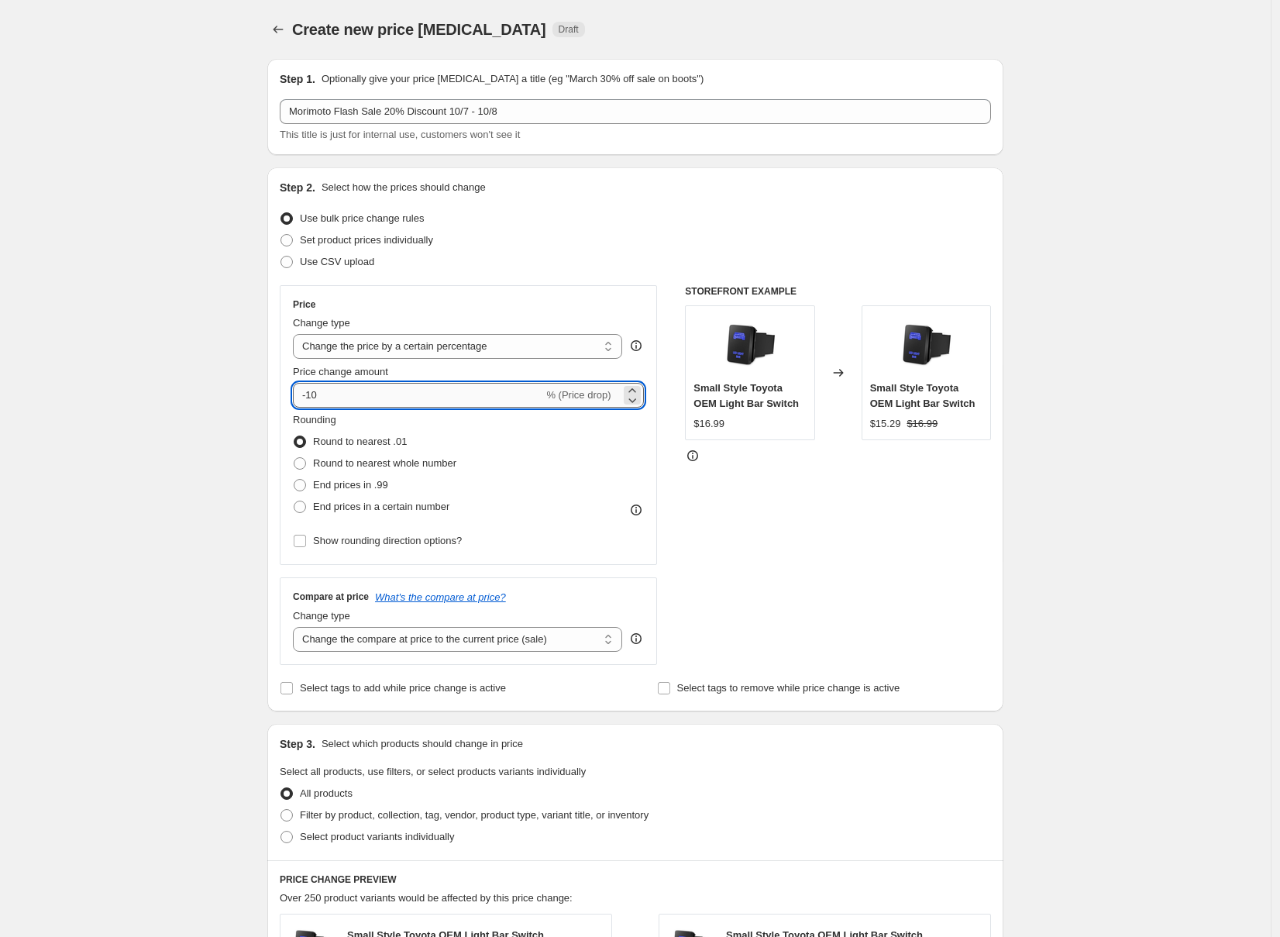
type input "-1"
type input "-20"
click at [1128, 573] on div "Create new price change job. This page is ready Create new price change job Dra…" at bounding box center [635, 781] width 1271 height 1563
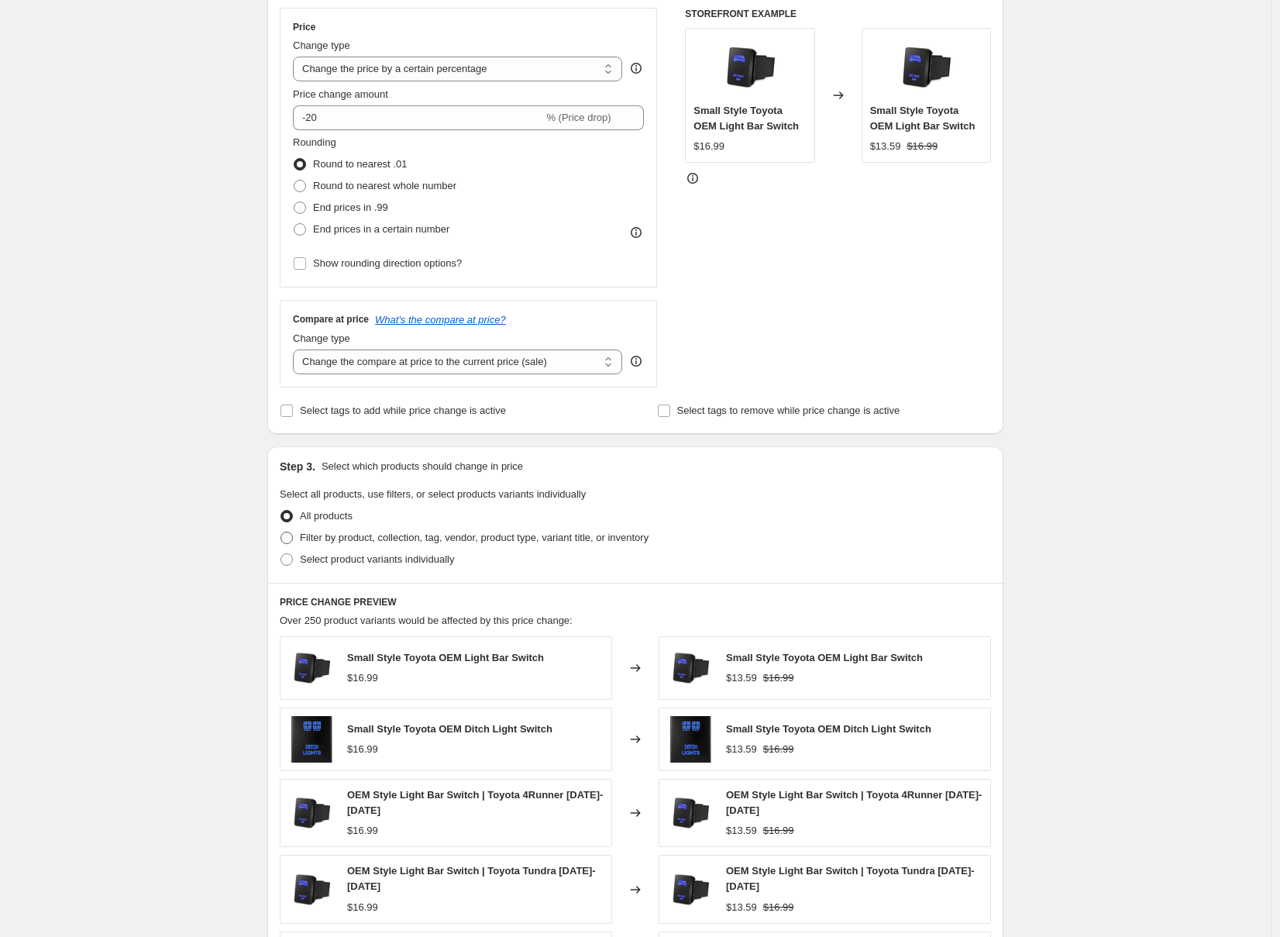
click at [566, 536] on span "Filter by product, collection, tag, vendor, product type, variant title, or inv…" at bounding box center [474, 537] width 349 height 12
click at [281, 532] on input "Filter by product, collection, tag, vendor, product type, variant title, or inv…" at bounding box center [280, 531] width 1 height 1
radio input "true"
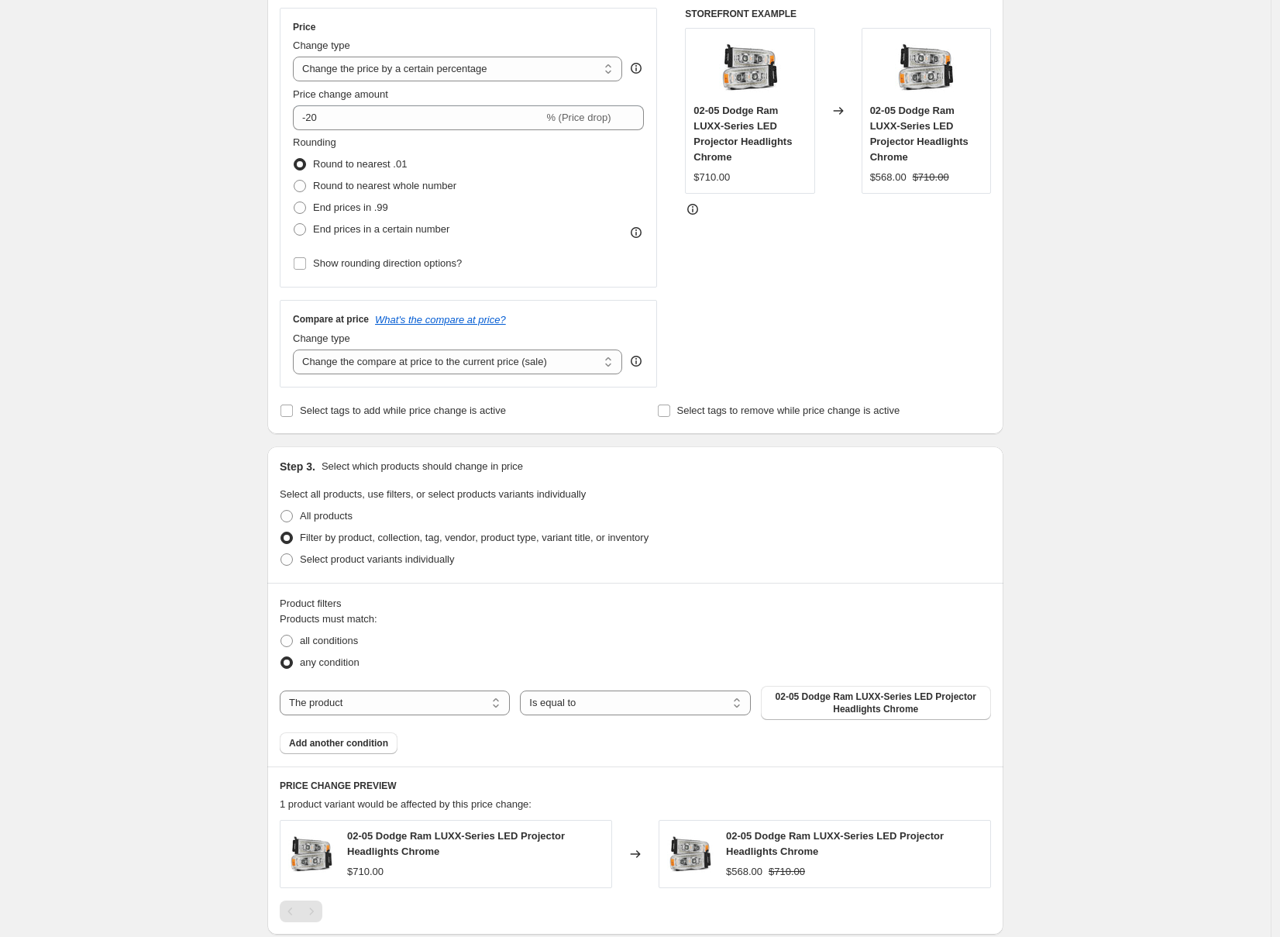
drag, startPoint x: 393, startPoint y: 718, endPoint x: 393, endPoint y: 704, distance: 13.9
click at [393, 717] on div "The product The product's collection The product's tag The product's vendor The…" at bounding box center [635, 703] width 711 height 34
click at [393, 704] on select "The product The product's collection The product's tag The product's vendor The…" at bounding box center [395, 702] width 230 height 25
select select "collection"
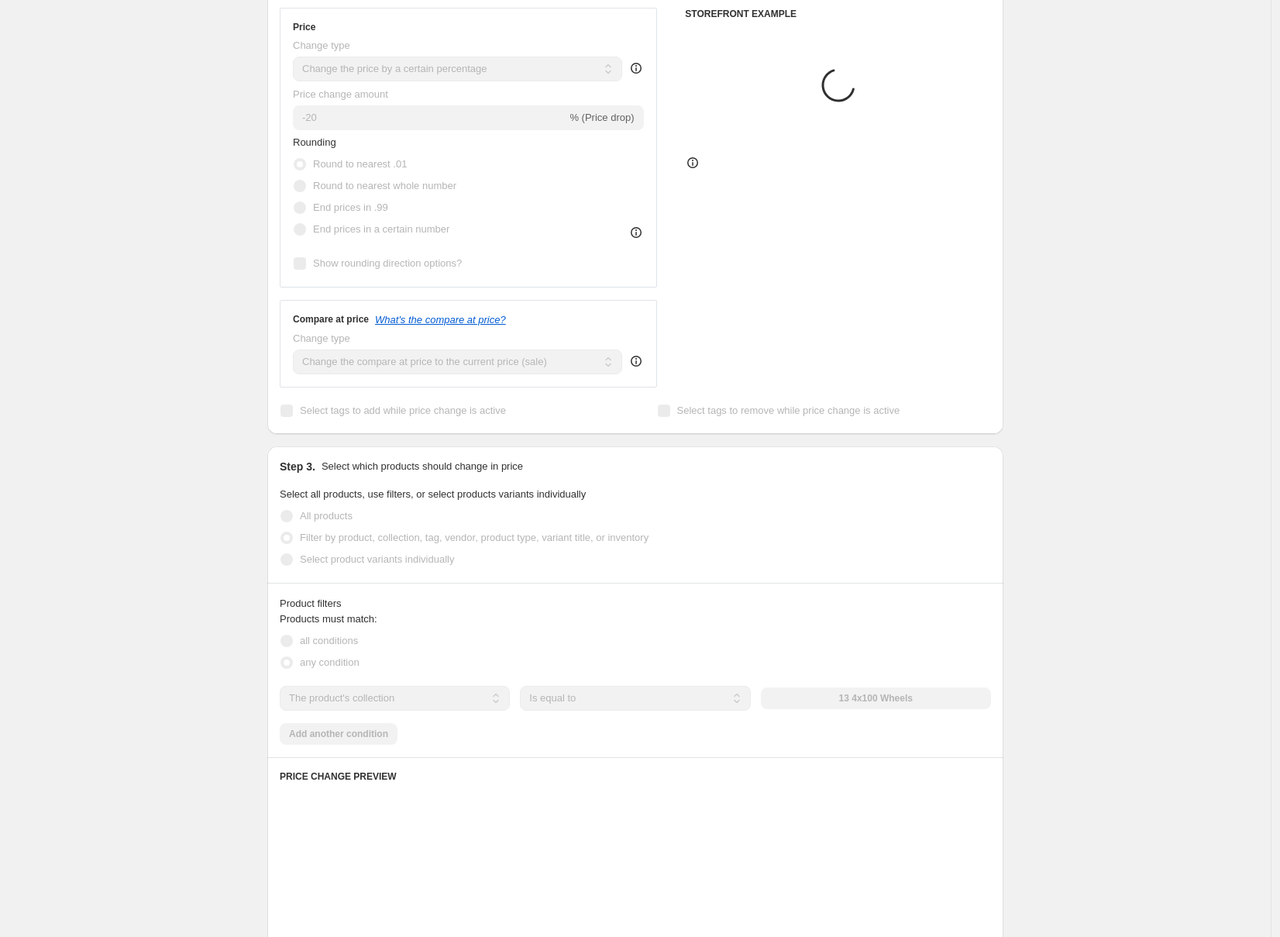
click at [869, 741] on div "Products must match: all conditions any condition The product The product's col…" at bounding box center [635, 677] width 711 height 133
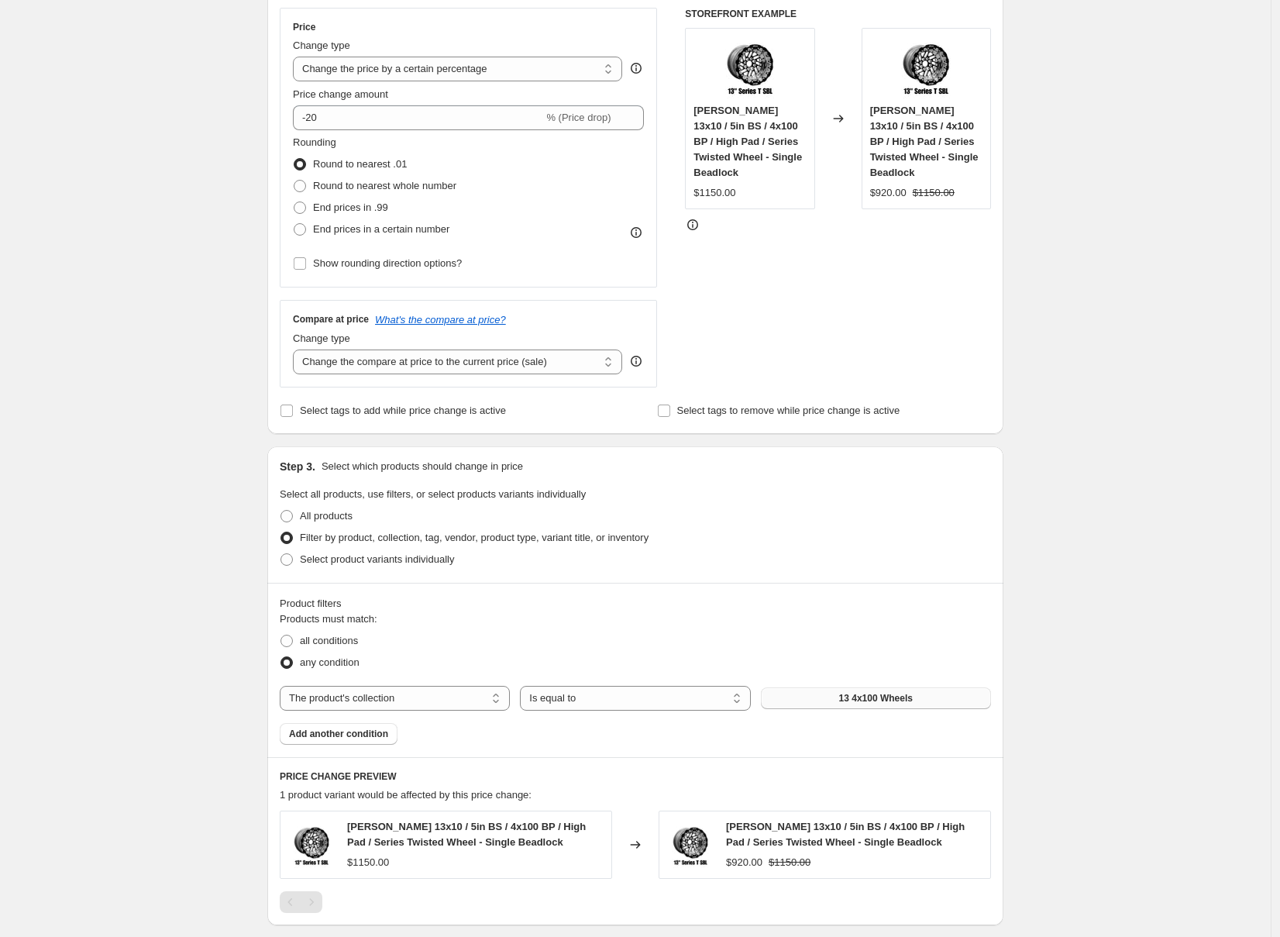
click at [893, 688] on button "13 4x100 Wheels" at bounding box center [876, 698] width 230 height 22
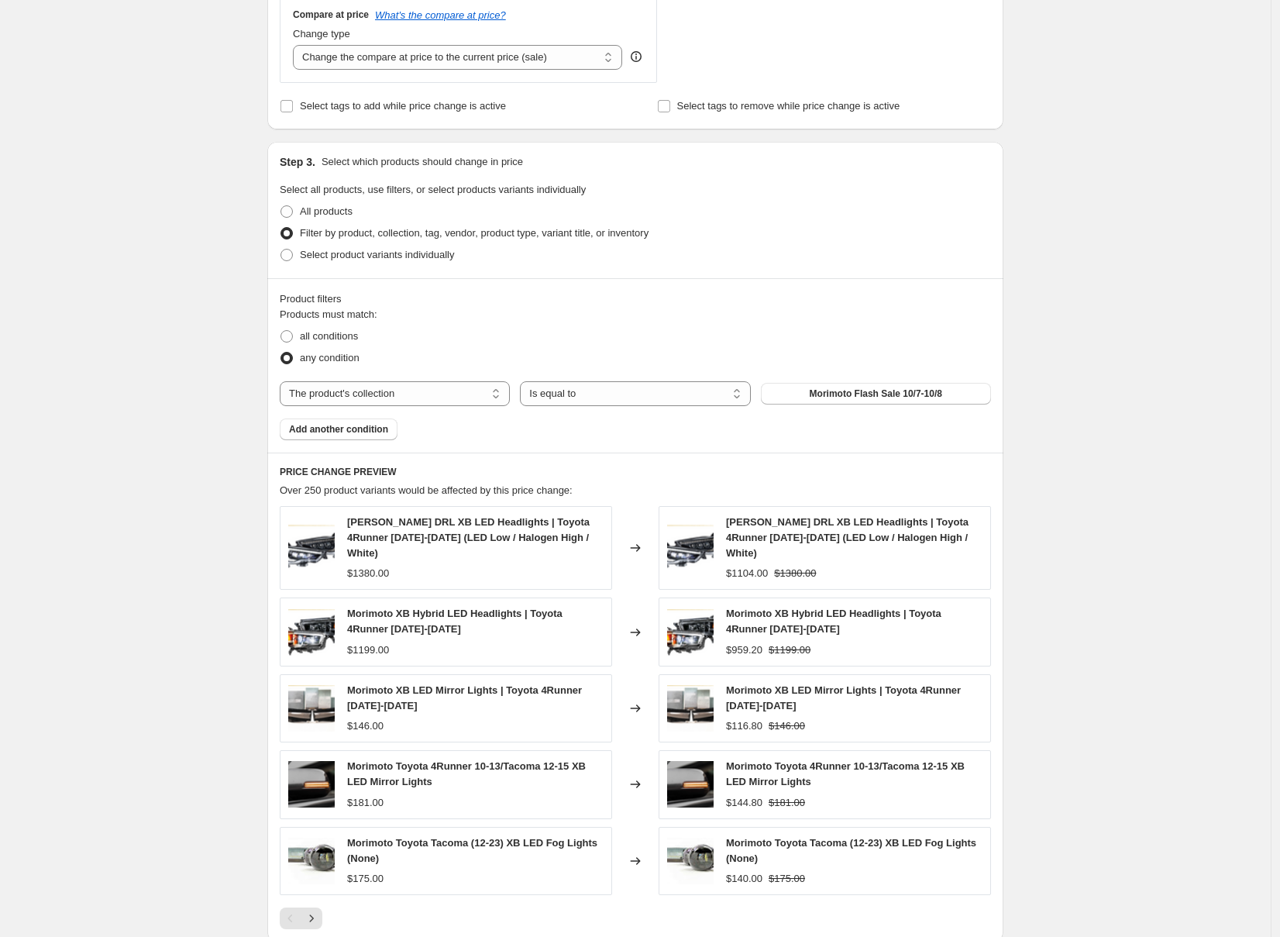
scroll to position [820, 0]
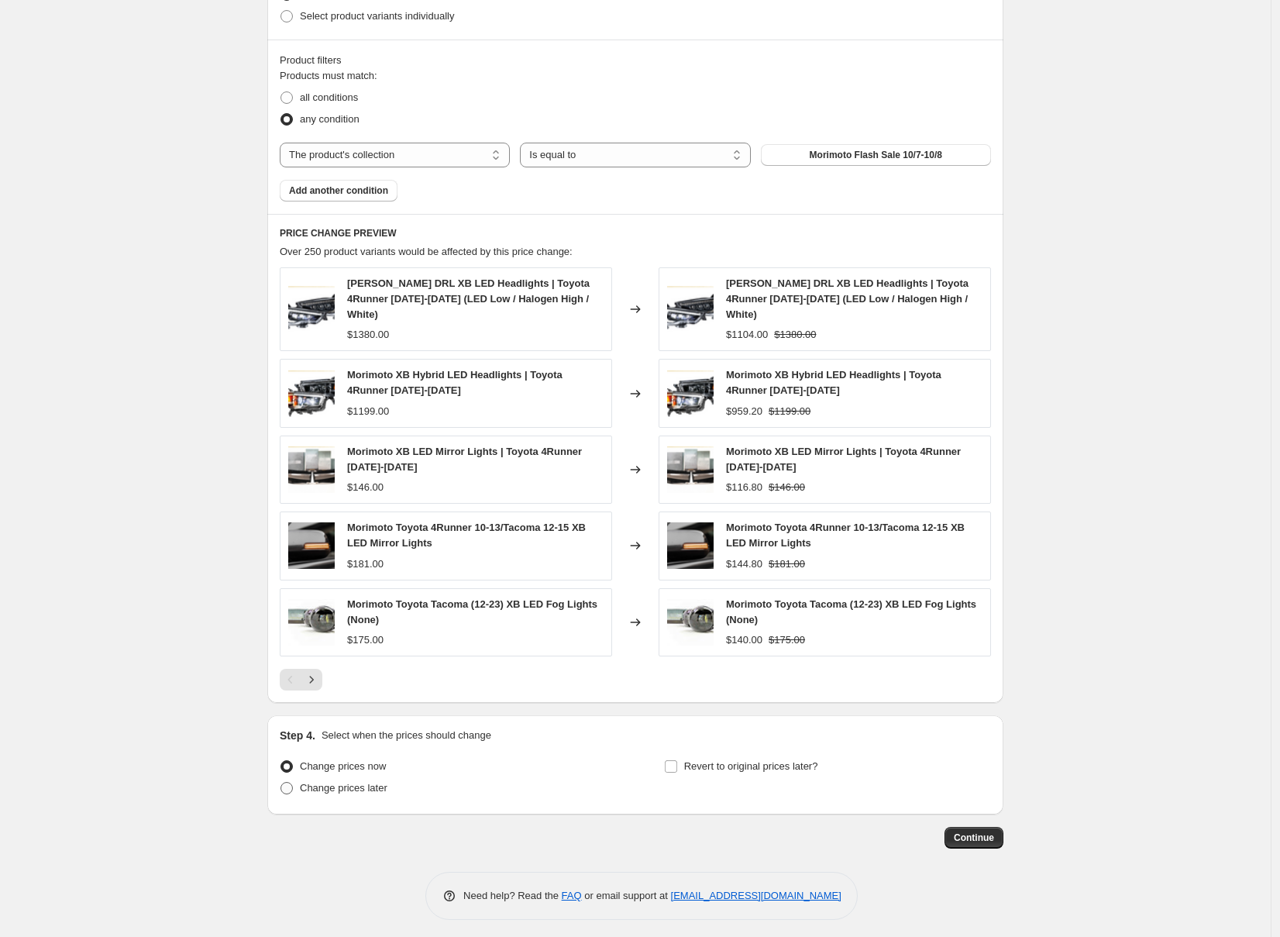
click at [376, 786] on span "Change prices later" at bounding box center [344, 788] width 88 height 12
click at [281, 783] on input "Change prices later" at bounding box center [280, 782] width 1 height 1
radio input "true"
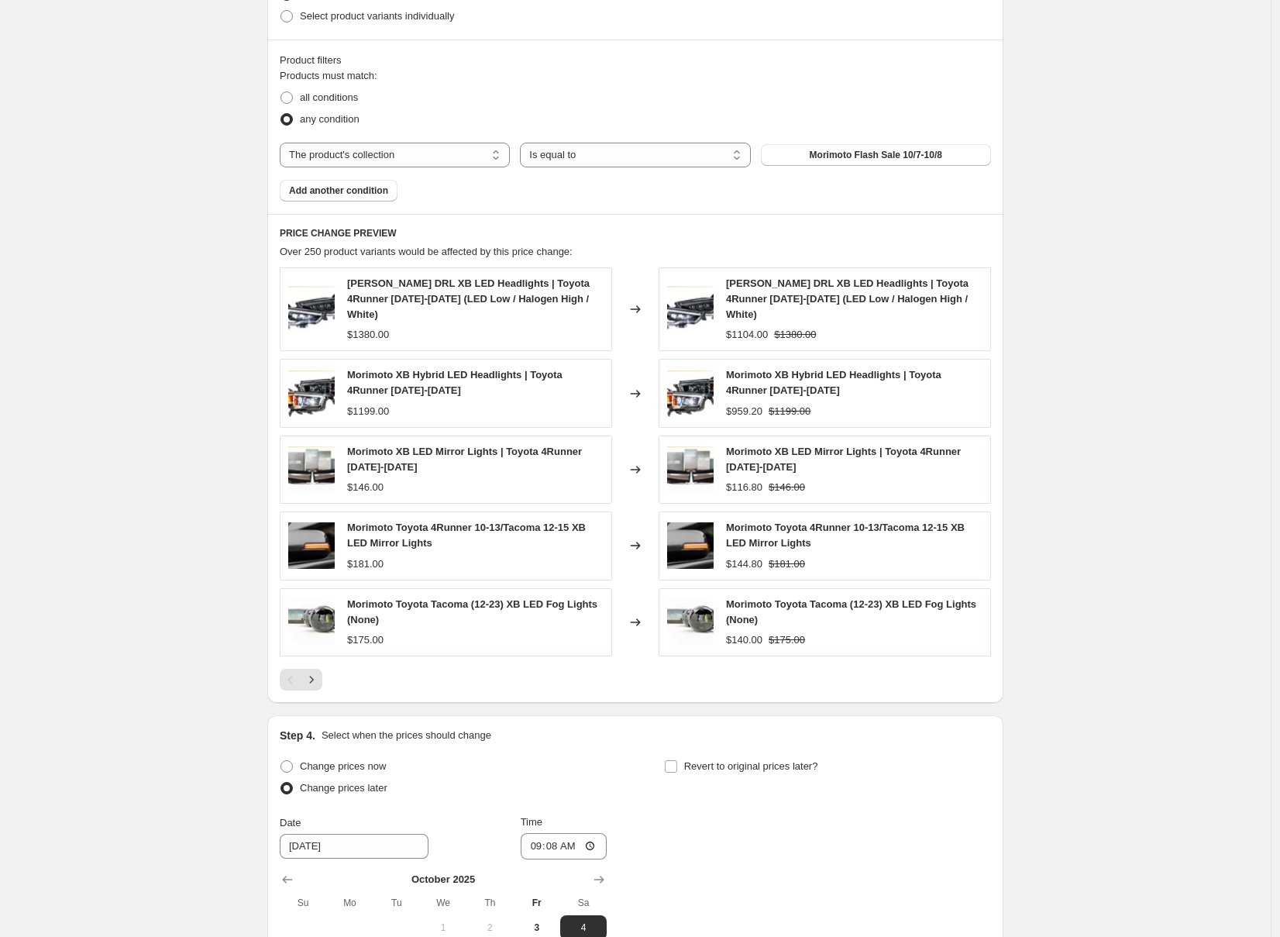
scroll to position [1065, 0]
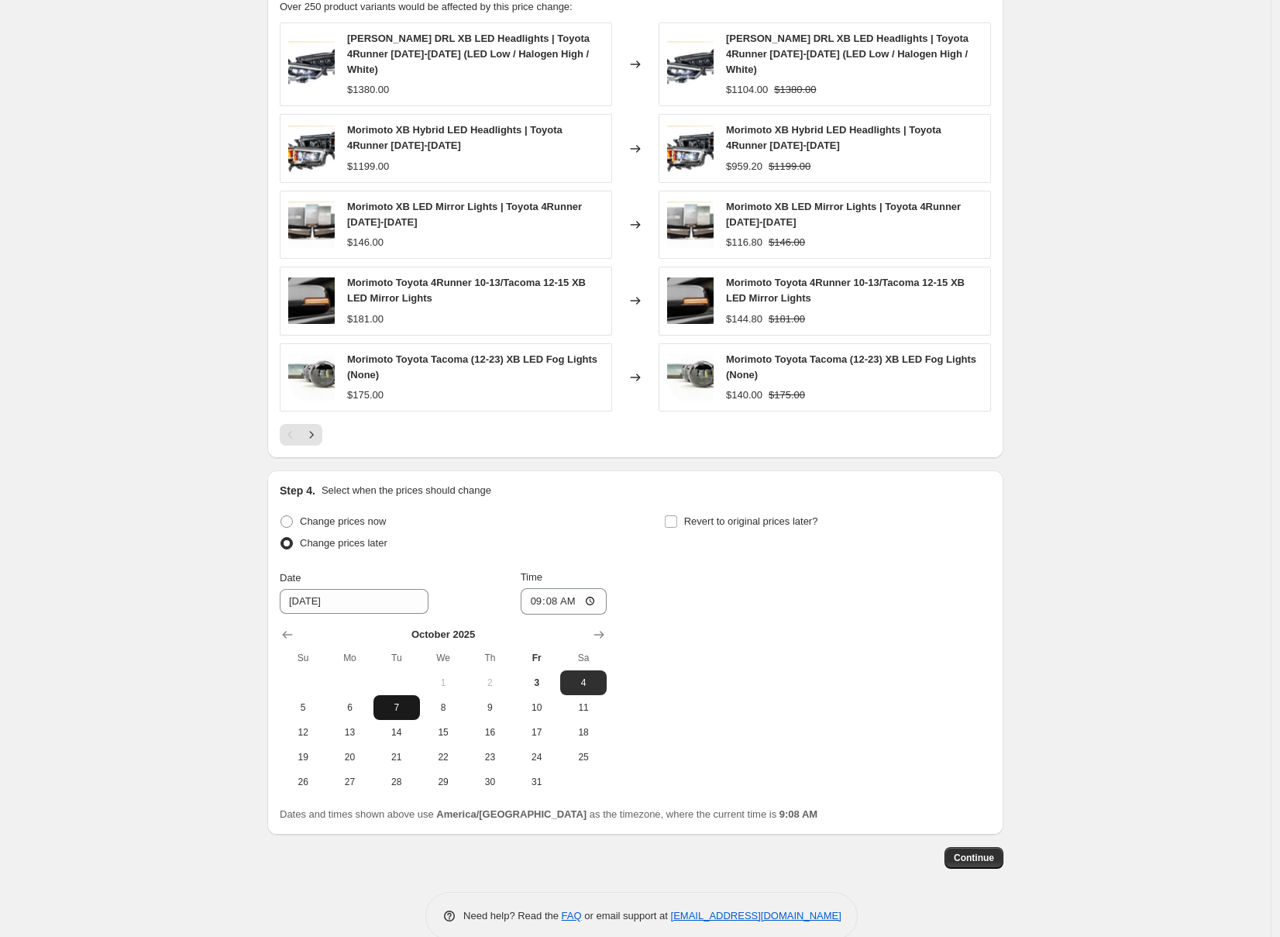
click at [407, 701] on span "7" at bounding box center [397, 707] width 34 height 12
type input "[DATE]"
click at [535, 600] on input "09:08" at bounding box center [564, 601] width 87 height 26
type input "00:00"
click at [722, 511] on label "Revert to original prices later?" at bounding box center [741, 522] width 154 height 22
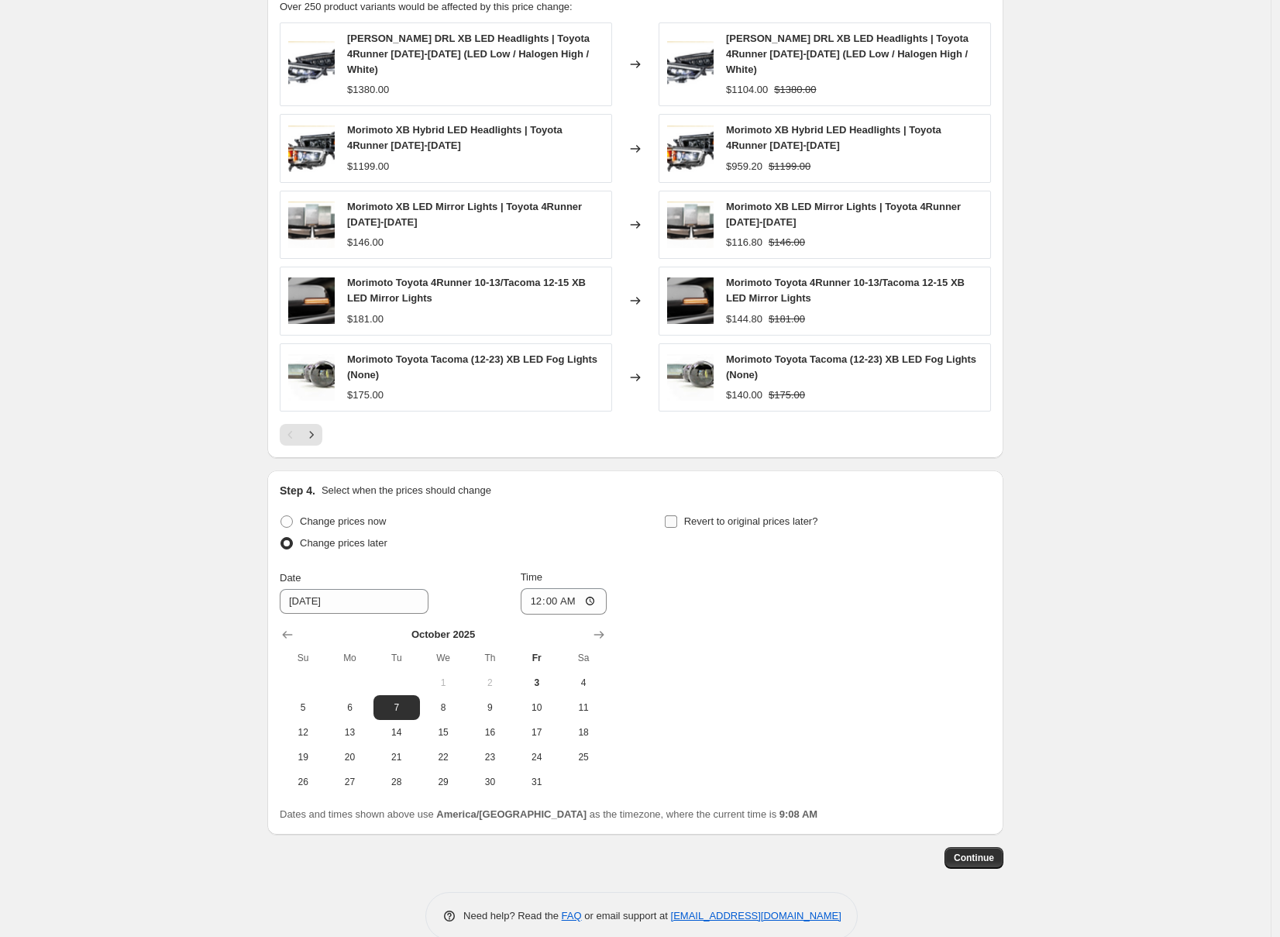
click at [677, 515] on input "Revert to original prices later?" at bounding box center [671, 521] width 12 height 12
checkbox input "true"
click at [839, 706] on span "8" at bounding box center [827, 707] width 34 height 12
type input "[DATE]"
click at [916, 605] on input "09:08" at bounding box center [947, 601] width 87 height 26
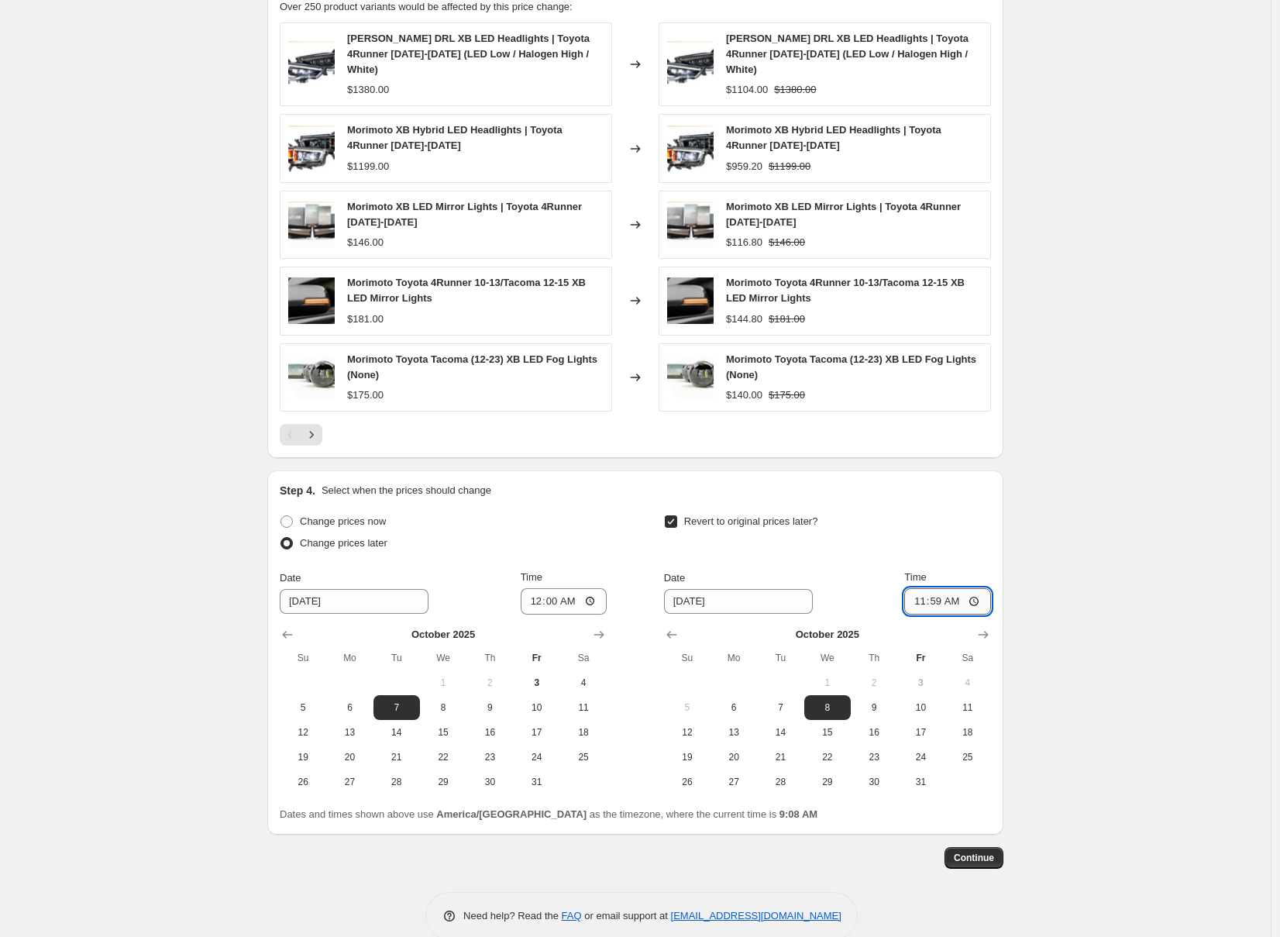
type input "23:59"
click at [990, 862] on span "Continue" at bounding box center [974, 857] width 40 height 12
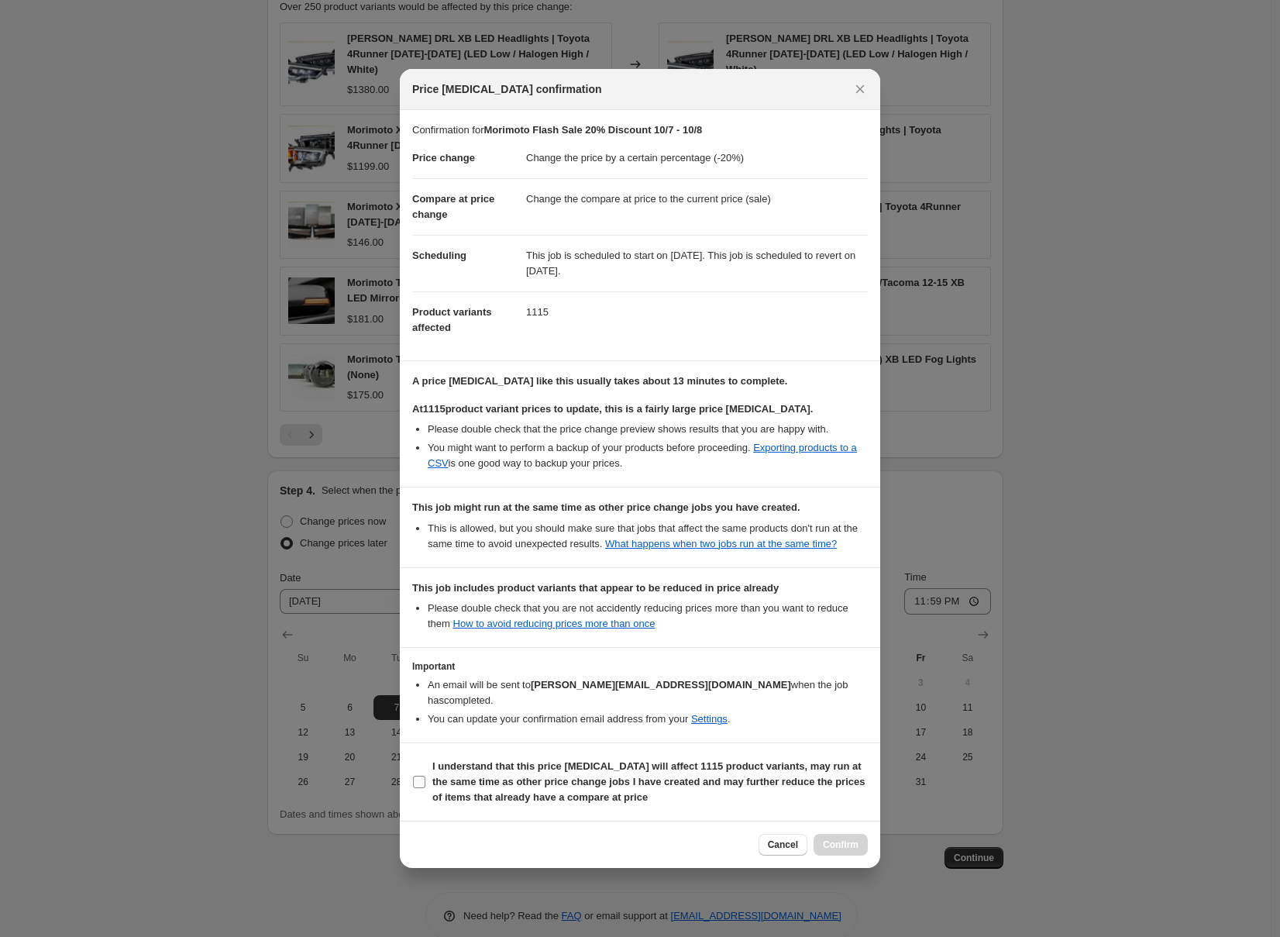
drag, startPoint x: 682, startPoint y: 779, endPoint x: 724, endPoint y: 803, distance: 48.9
click at [681, 779] on b "I understand that this price change job will affect 1115 product variants, may …" at bounding box center [648, 781] width 432 height 43
click at [425, 779] on input "I understand that this price change job will affect 1115 product variants, may …" at bounding box center [419, 782] width 12 height 12
checkbox input "true"
click at [844, 841] on span "Confirm" at bounding box center [841, 844] width 36 height 12
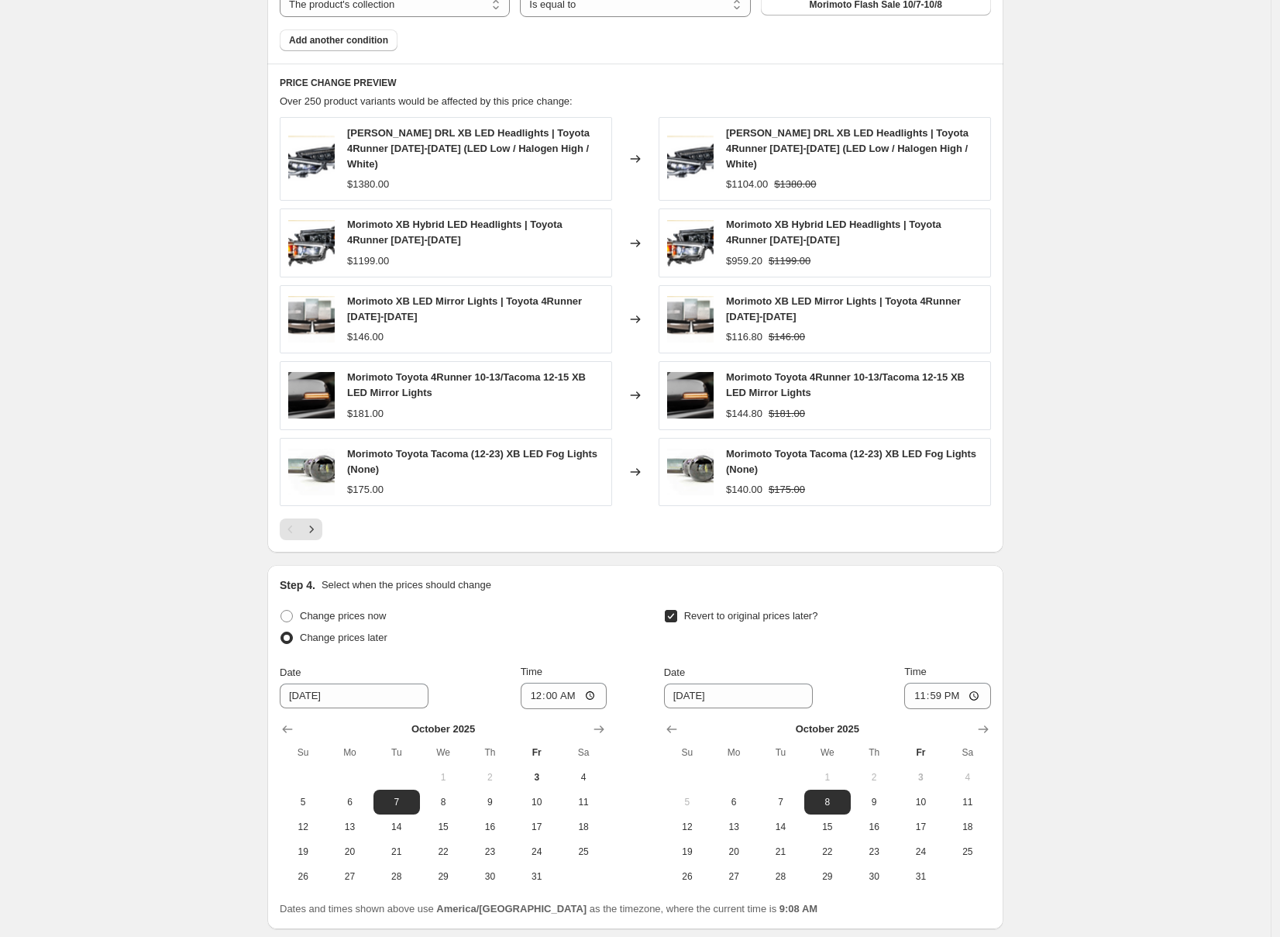
scroll to position [1186, 0]
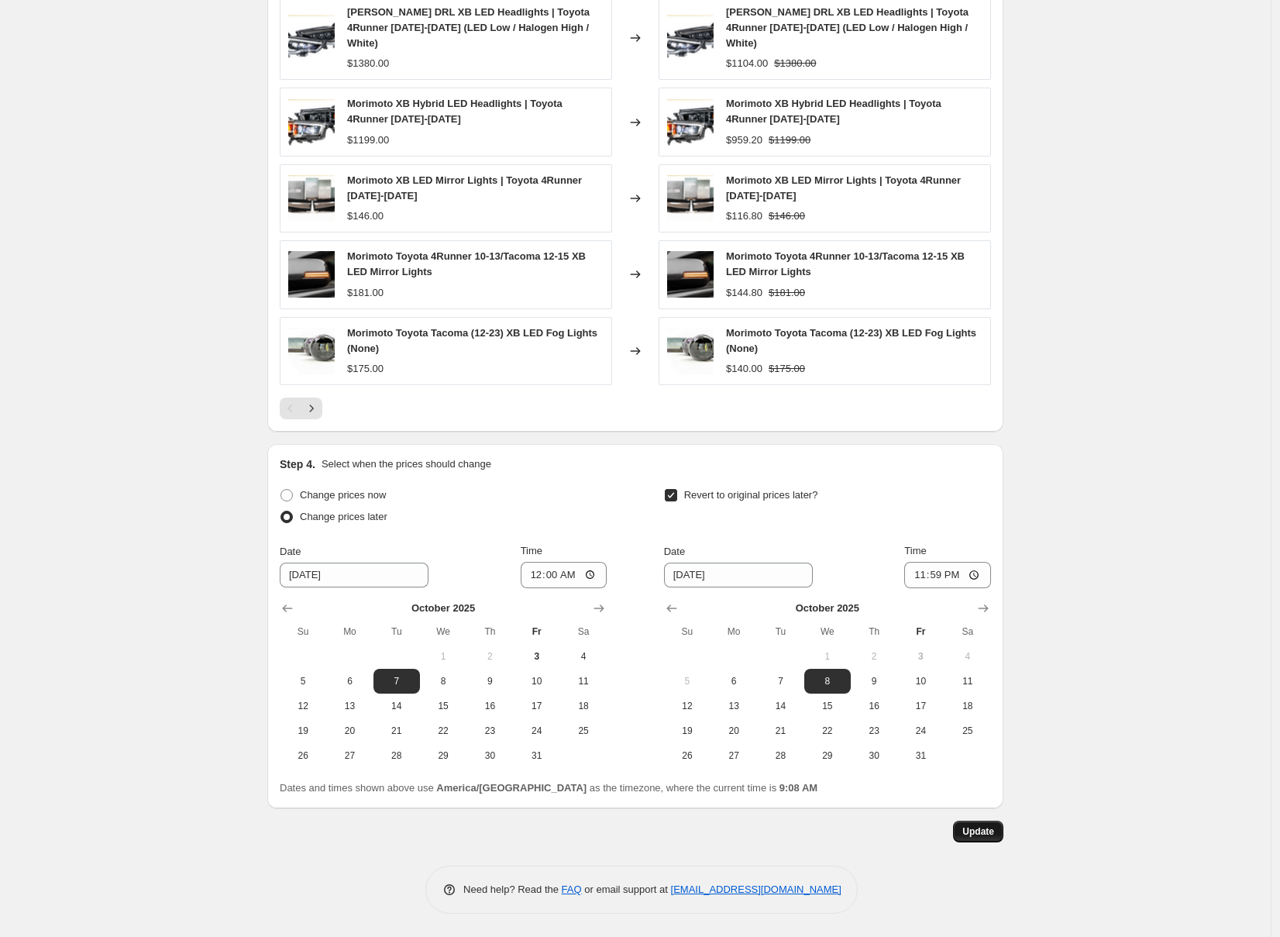
click at [985, 834] on span "Update" at bounding box center [978, 831] width 32 height 12
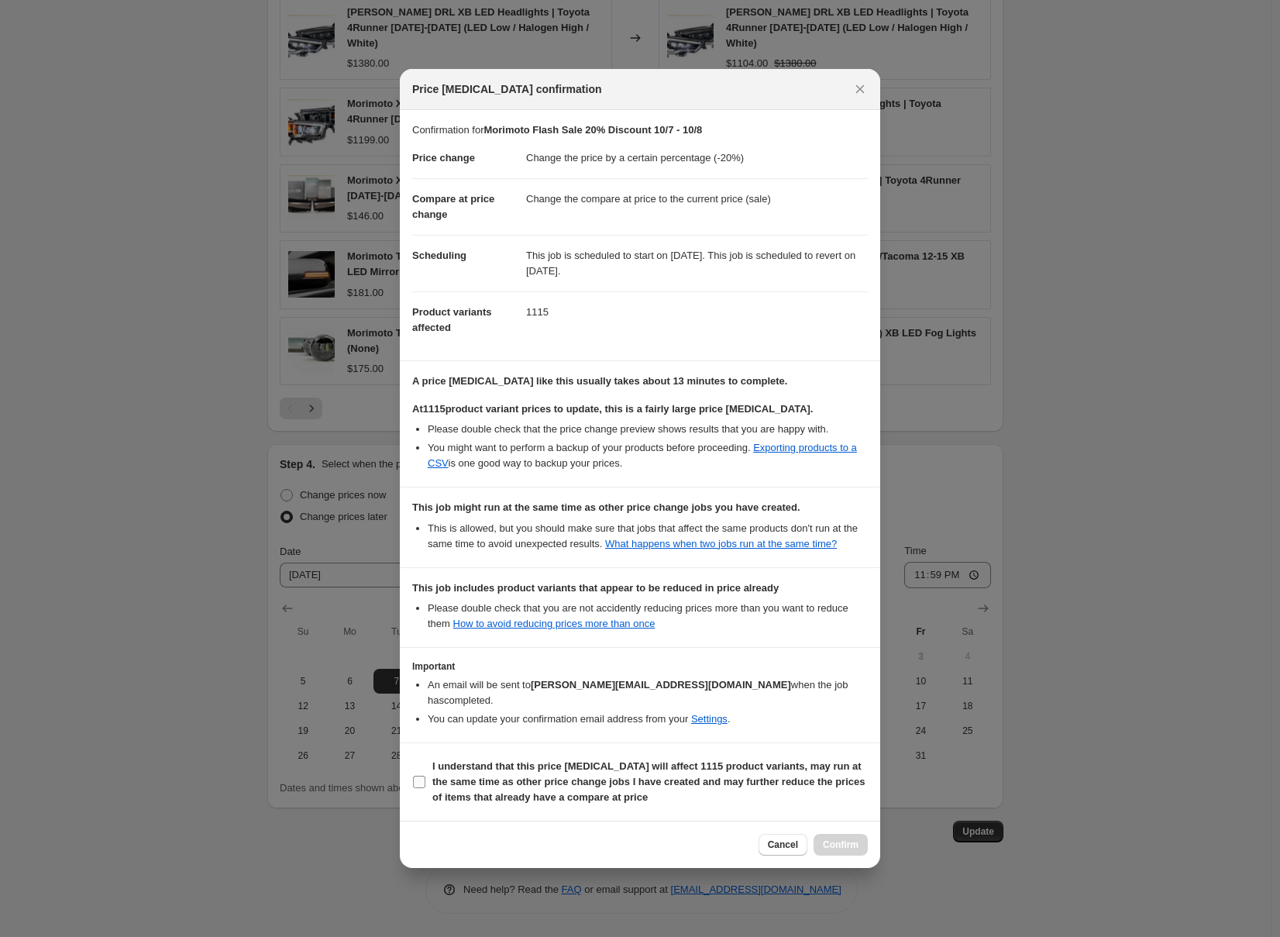
click at [643, 779] on b "I understand that this price change job will affect 1115 product variants, may …" at bounding box center [648, 781] width 432 height 43
click at [425, 779] on input "I understand that this price change job will affect 1115 product variants, may …" at bounding box center [419, 782] width 12 height 12
checkbox input "true"
click at [839, 844] on span "Confirm" at bounding box center [841, 844] width 36 height 12
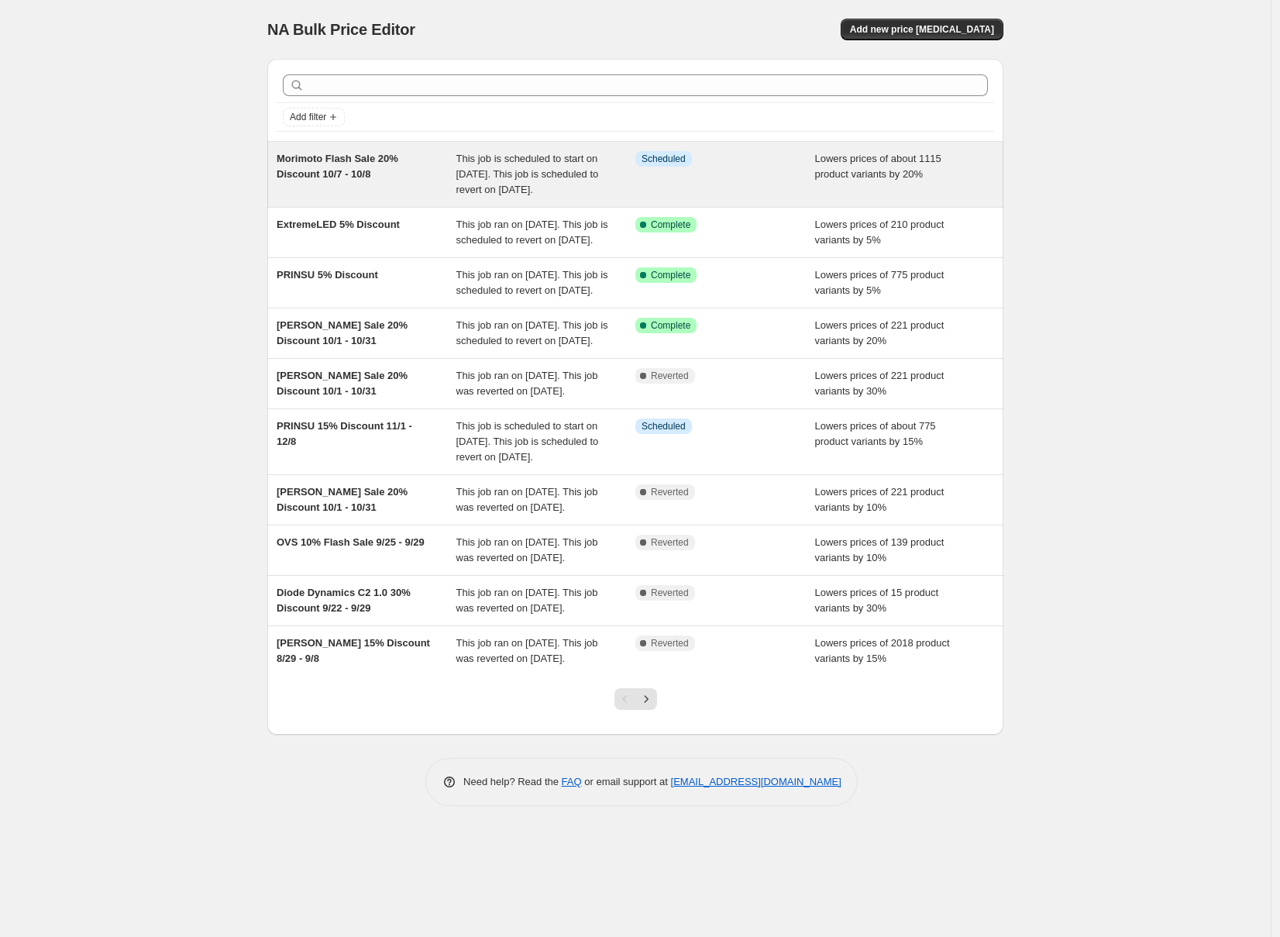
click at [329, 164] on span "Morimoto Flash Sale 20% Discount 10/7 - 10/8" at bounding box center [338, 166] width 122 height 27
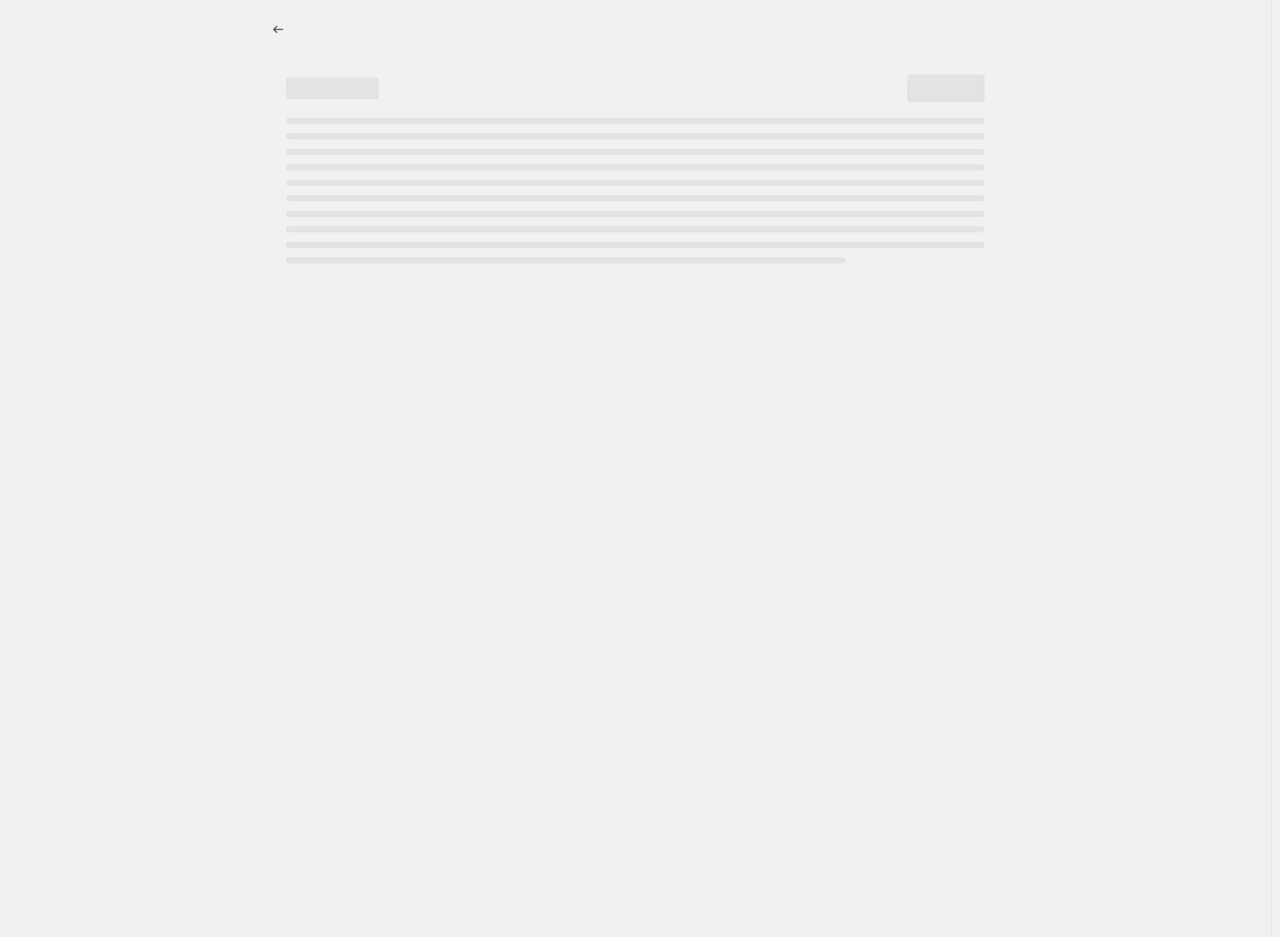
select select "percentage"
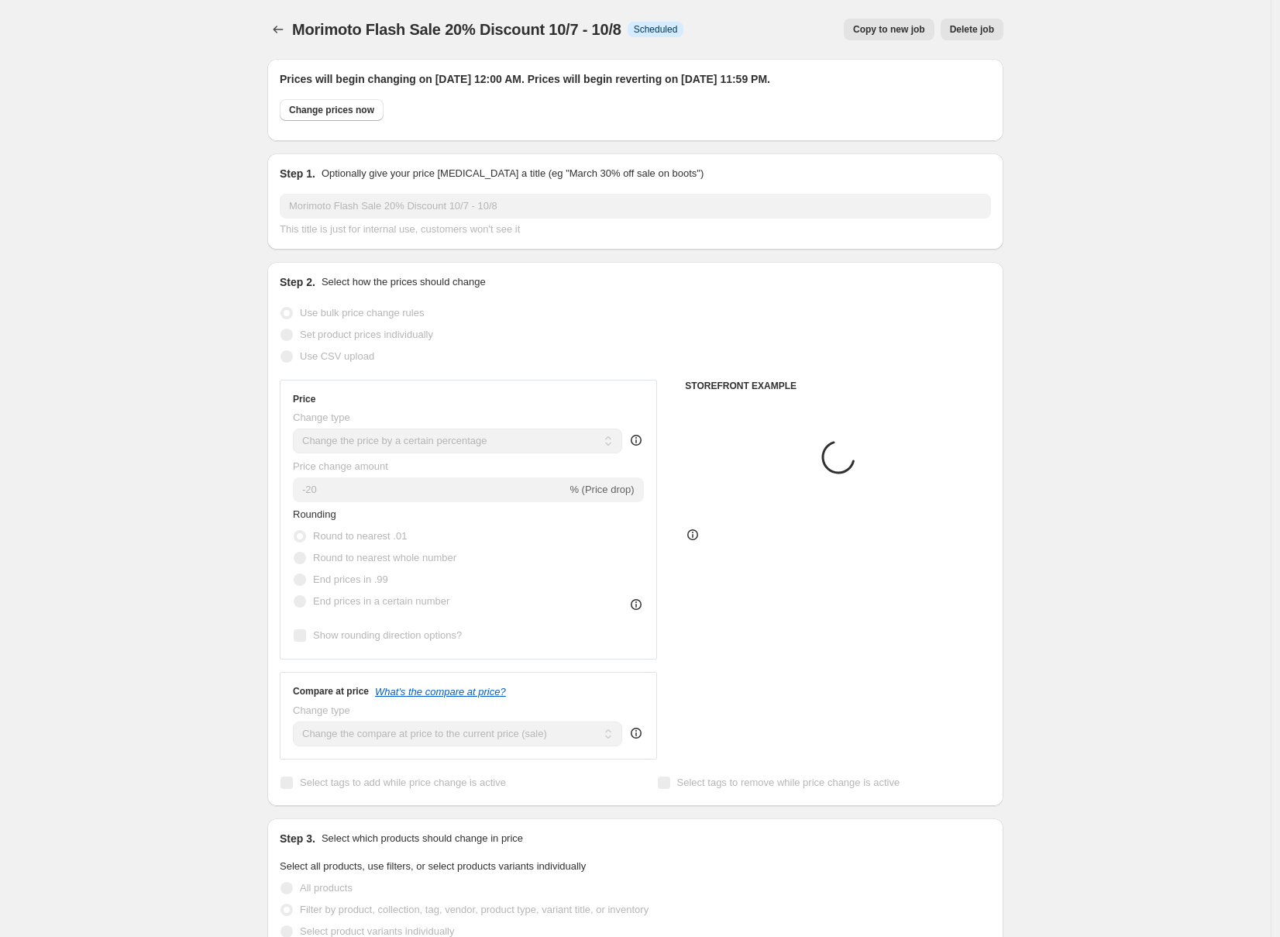
select select "collection"
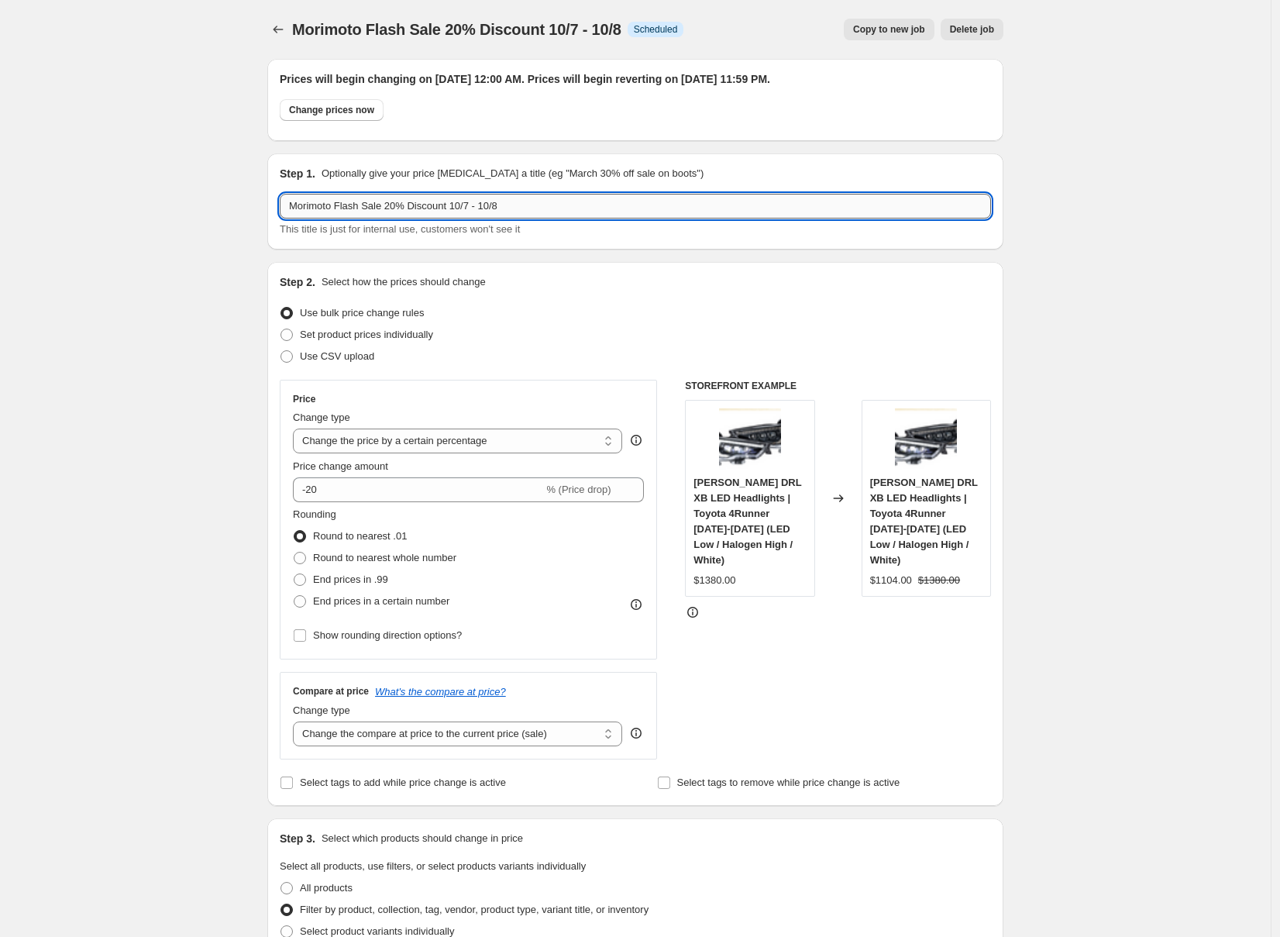
click at [406, 205] on input "Morimoto Flash Sale 20% Discount 10/7 - 10/8" at bounding box center [635, 206] width 711 height 25
type input "Morimoto Flash Sale 15% Discount 10/7 - 10/8"
click at [635, 483] on icon at bounding box center [631, 485] width 7 height 4
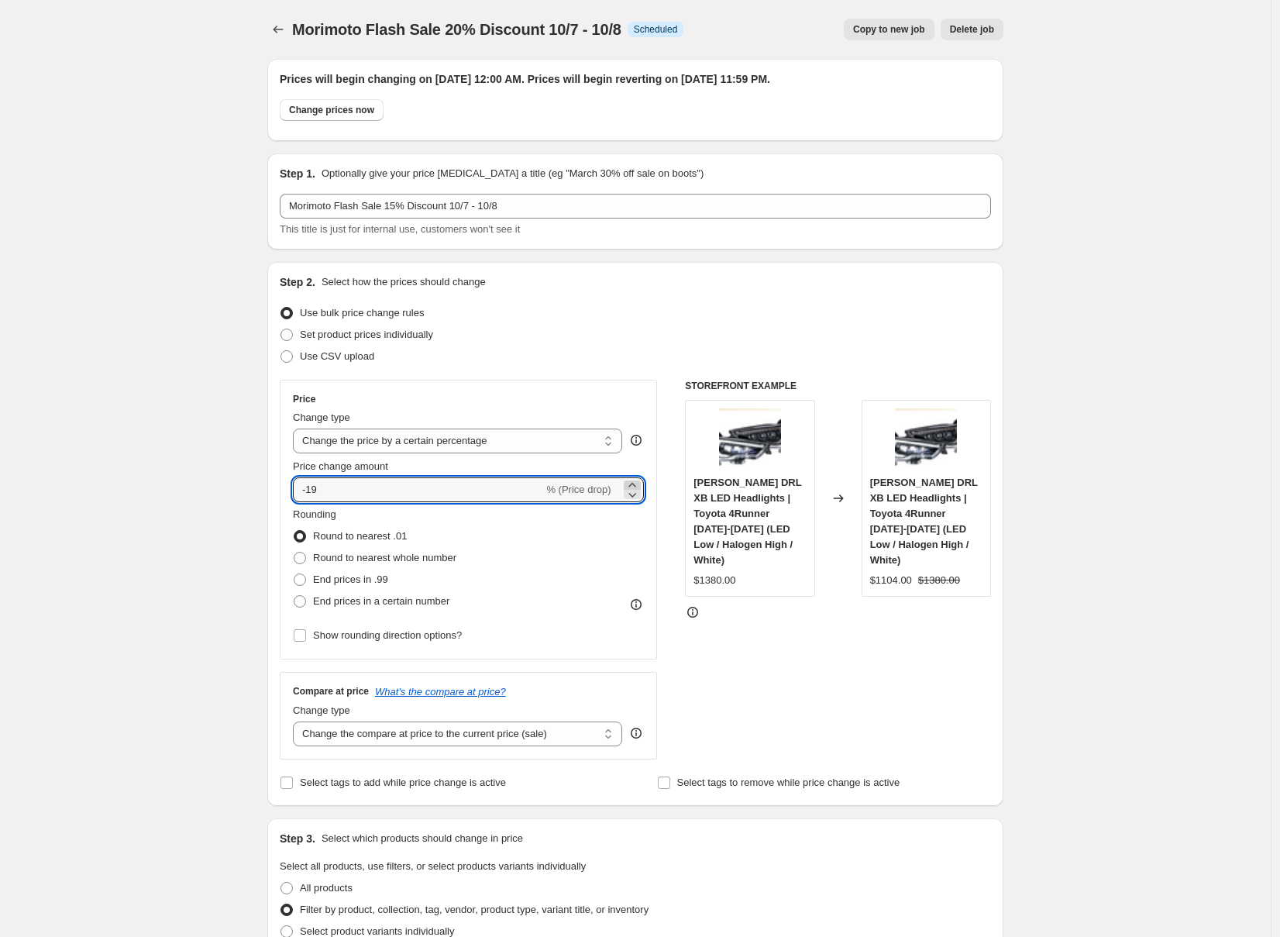
click at [635, 483] on icon at bounding box center [631, 485] width 7 height 4
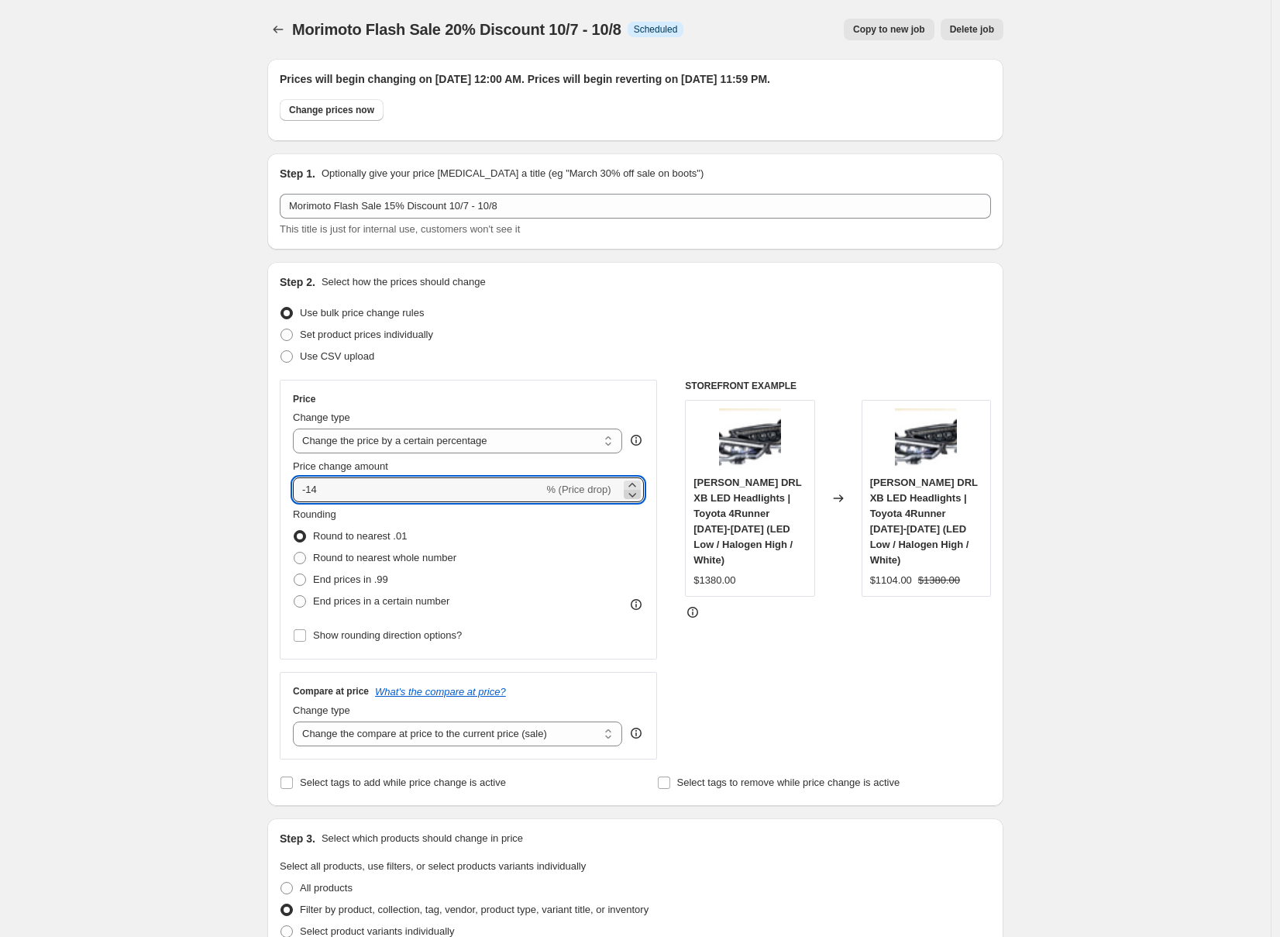
click at [636, 495] on icon at bounding box center [632, 495] width 8 height 5
type input "-15"
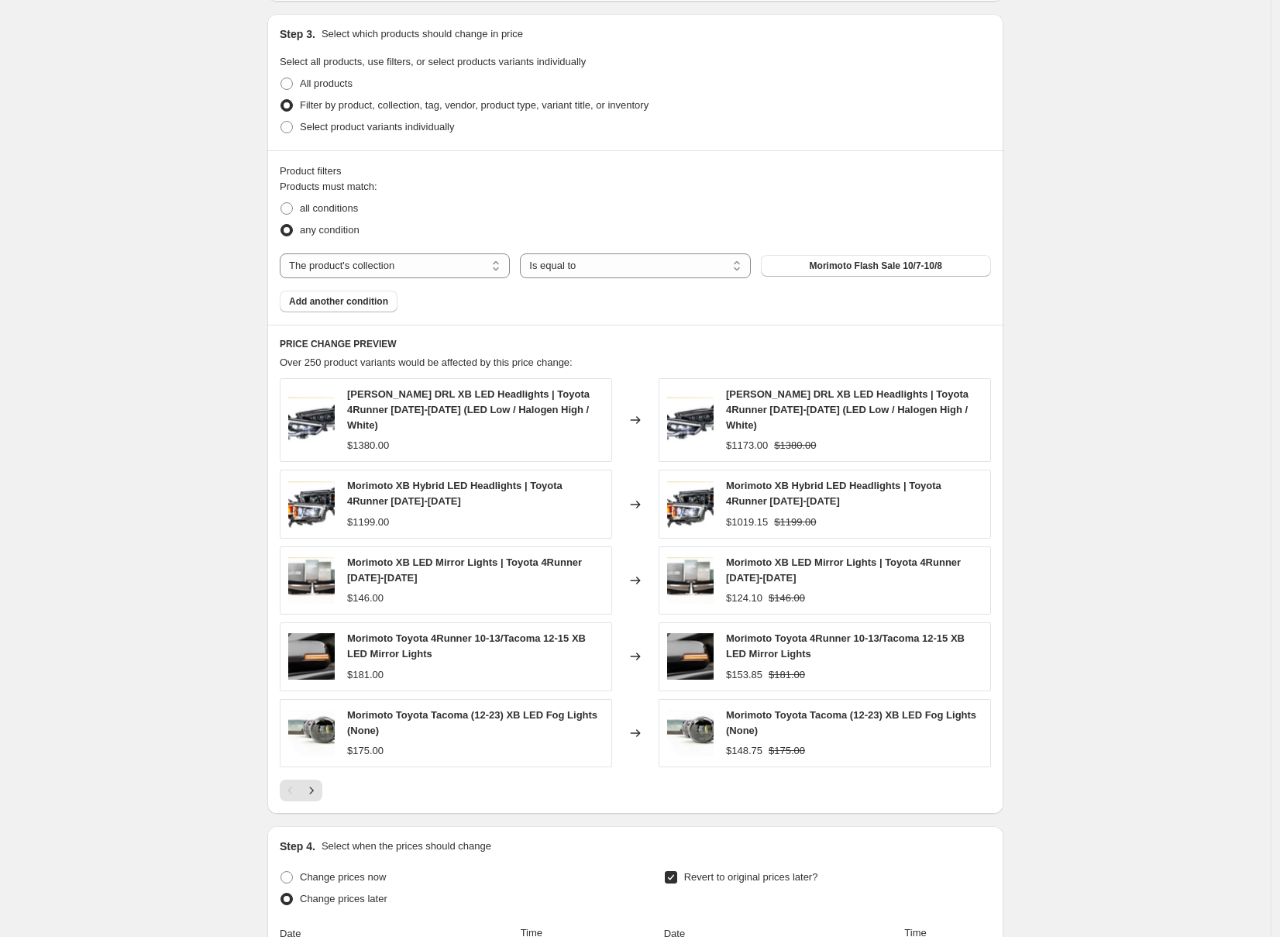
scroll to position [1186, 0]
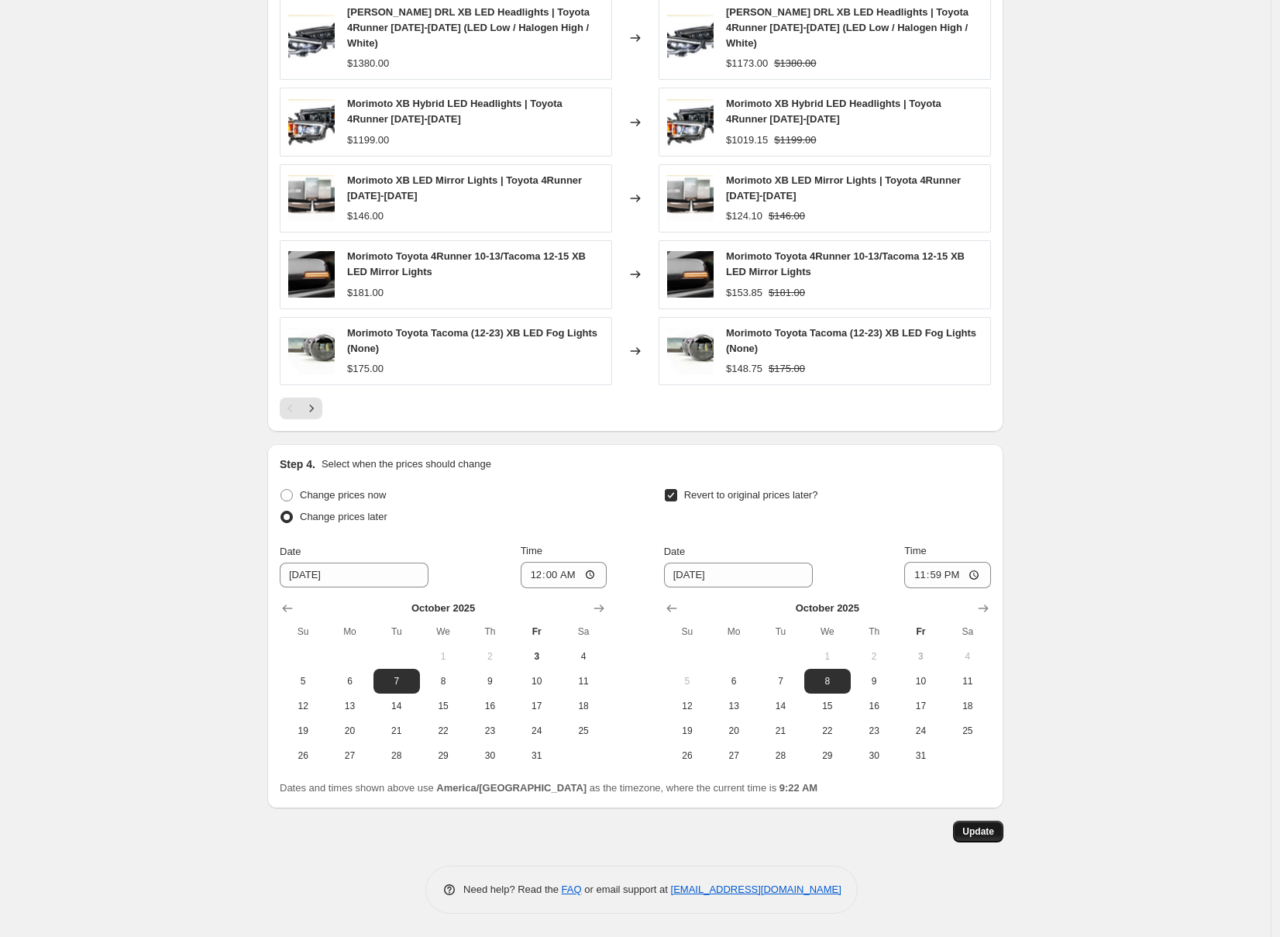
click at [990, 837] on span "Update" at bounding box center [978, 831] width 32 height 12
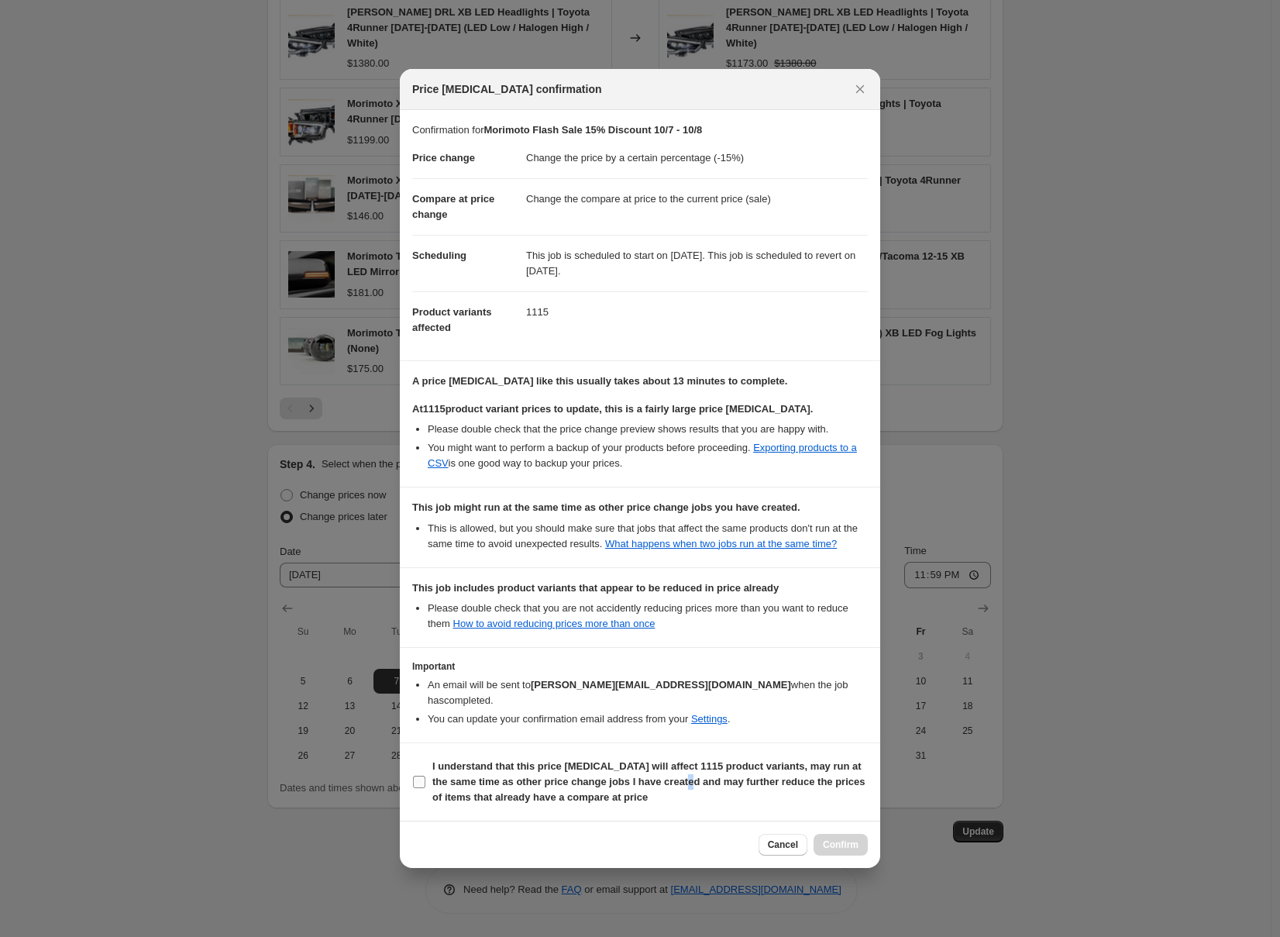
click at [703, 776] on b "I understand that this price change job will affect 1115 product variants, may …" at bounding box center [648, 781] width 432 height 43
click at [751, 769] on b "I understand that this price change job will affect 1115 product variants, may …" at bounding box center [648, 781] width 432 height 43
click at [425, 776] on input "I understand that this price change job will affect 1115 product variants, may …" at bounding box center [419, 782] width 12 height 12
checkbox input "true"
click at [836, 834] on button "Confirm" at bounding box center [840, 845] width 54 height 22
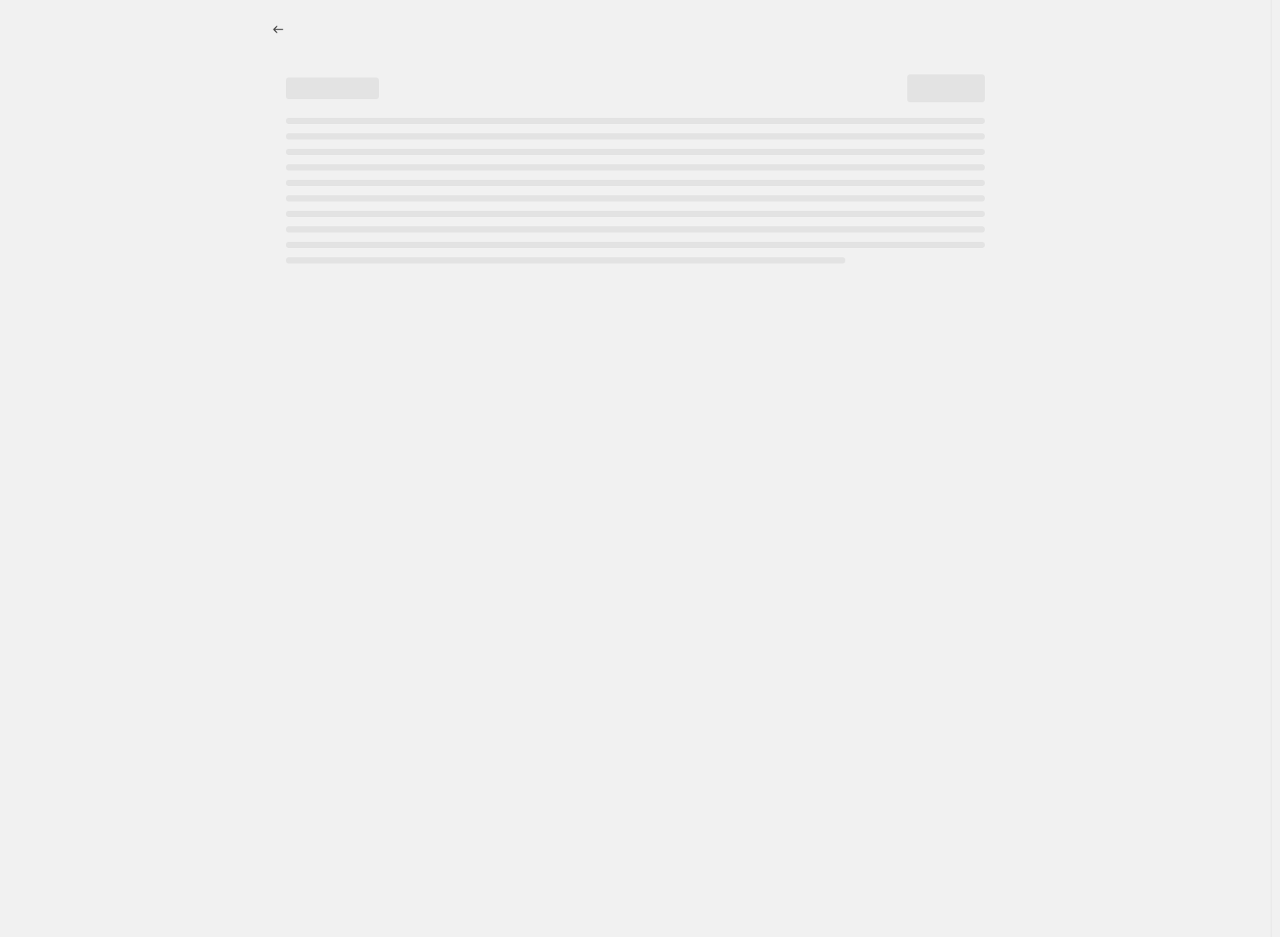
select select "percentage"
select select "collection"
select select "percentage"
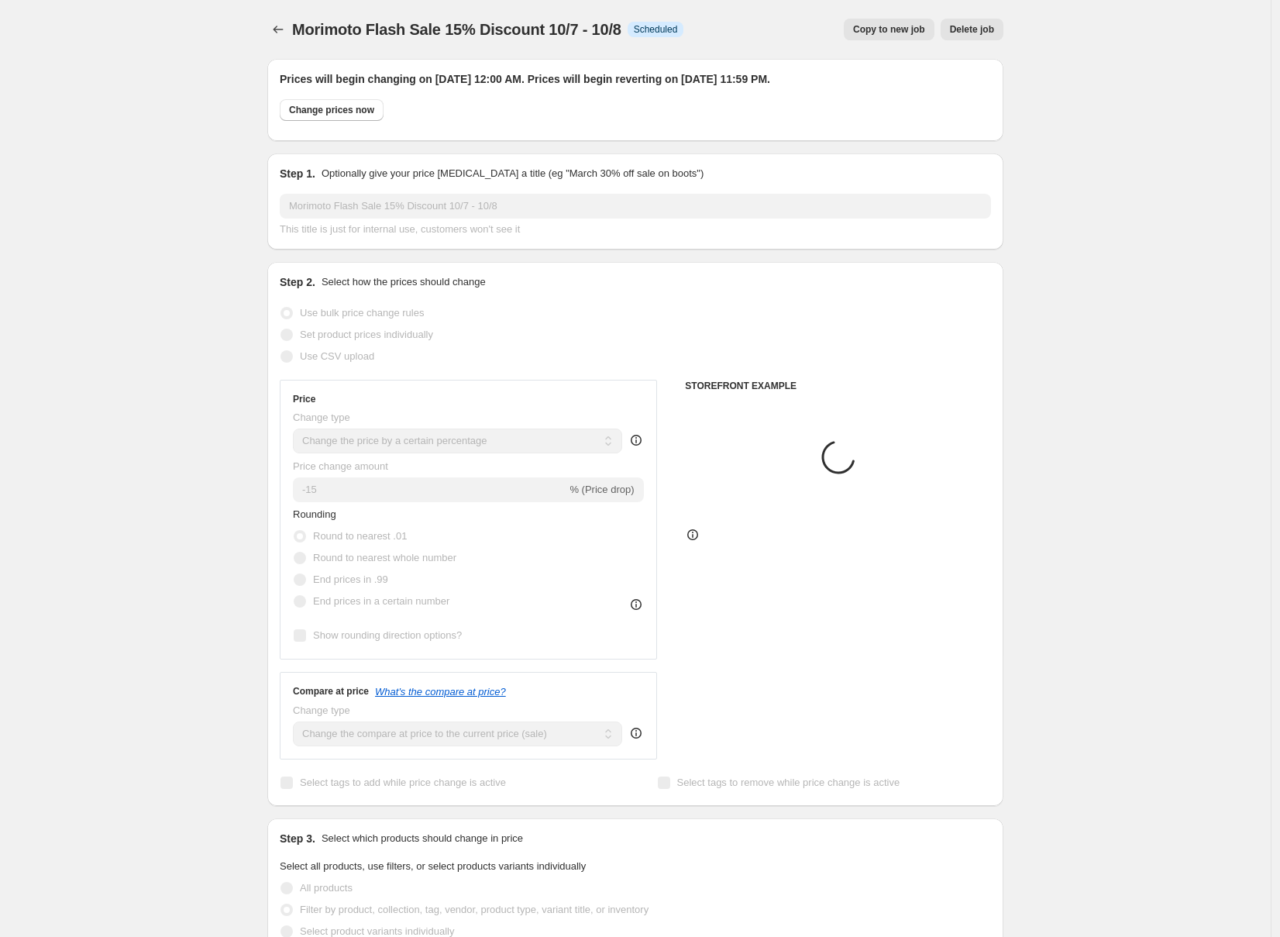
select select "collection"
